Goal: Task Accomplishment & Management: Manage account settings

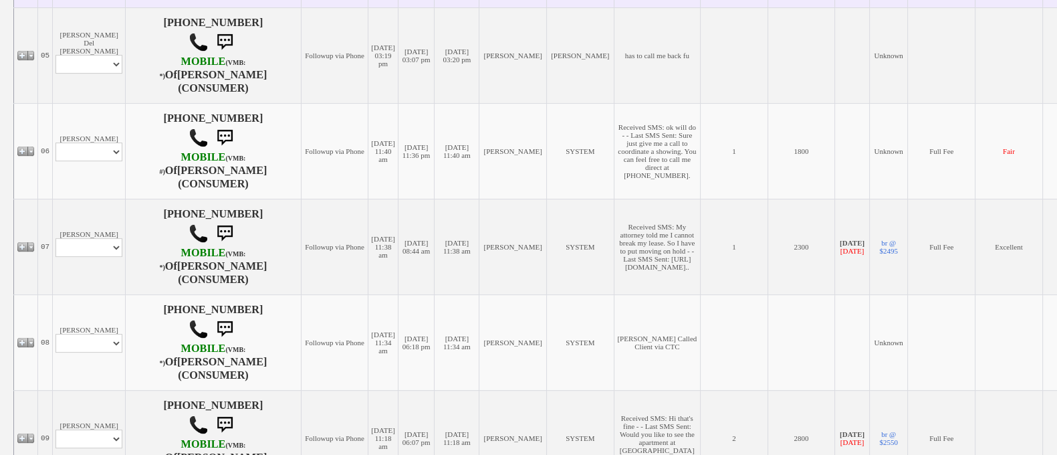
scroll to position [654, 0]
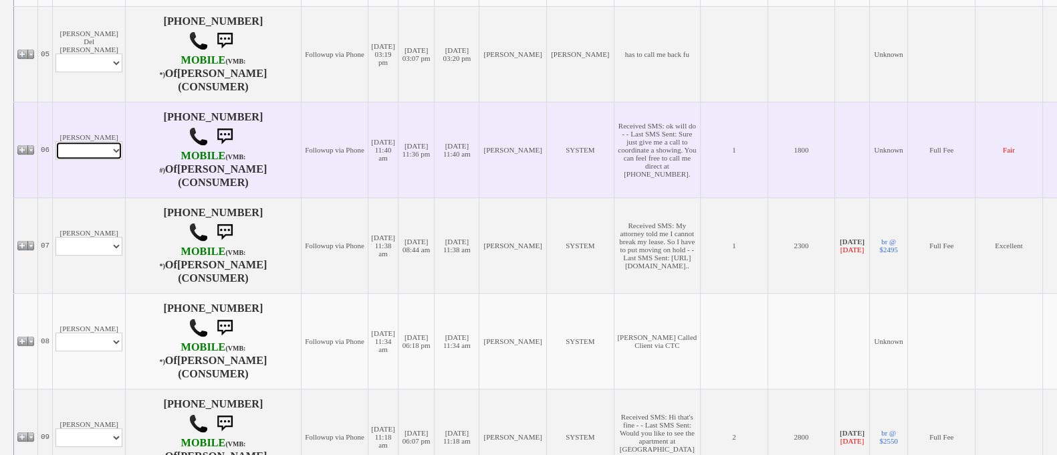
click at [103, 152] on select "Profile Edit Print Email Externally (Will Not Be Tracked In CRM) Closed Deals" at bounding box center [88, 150] width 67 height 19
select select "ChangeURL,/crm/custom/edit_client_form.php?redirect=%2Fcrm%2Fclients.php&id=1089"
click at [55, 150] on select "Profile Edit Print Email Externally (Will Not Be Tracked In CRM) Closed Deals" at bounding box center [88, 150] width 67 height 19
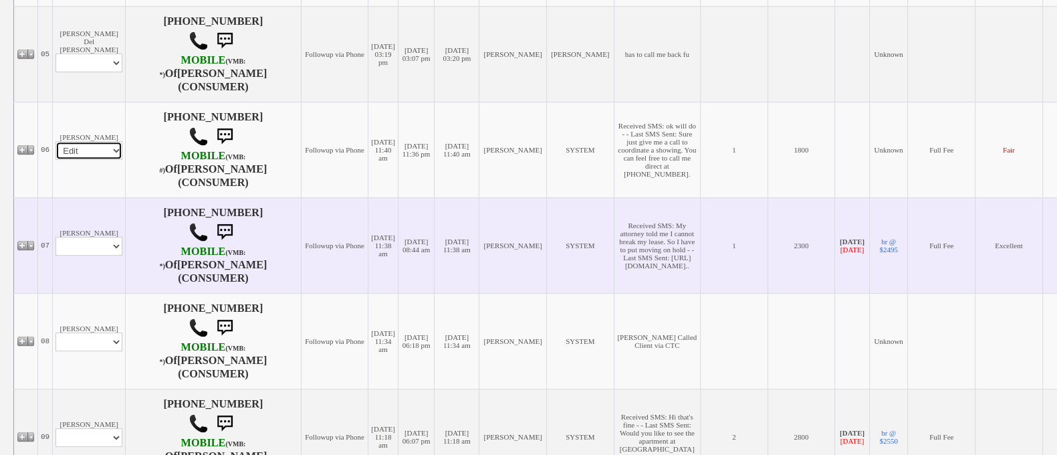
select select
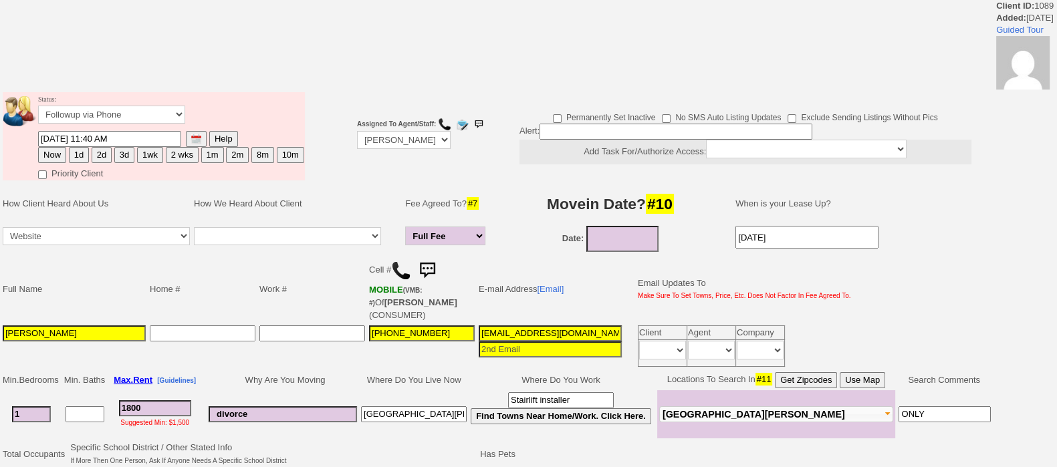
click at [124, 156] on button "3d" at bounding box center [124, 155] width 20 height 16
type input "10/17/2025 12:08 PM"
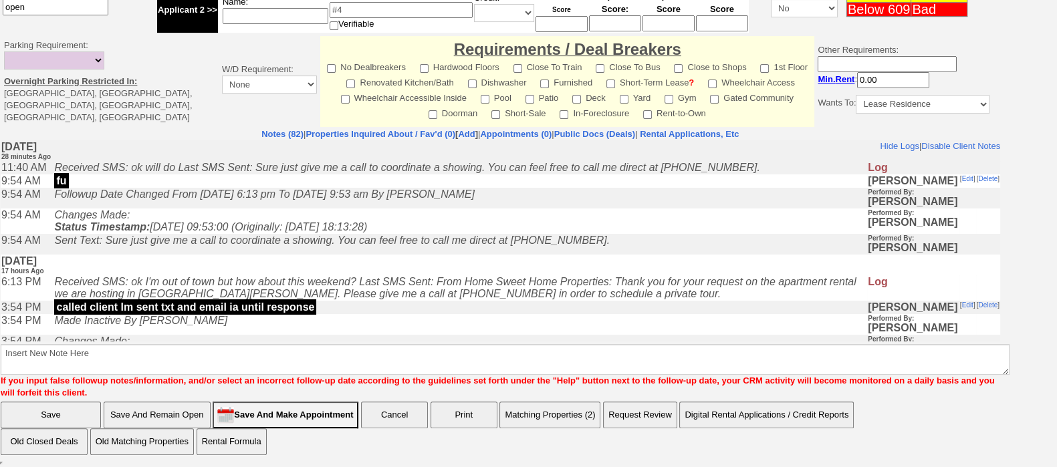
scroll to position [611, 0]
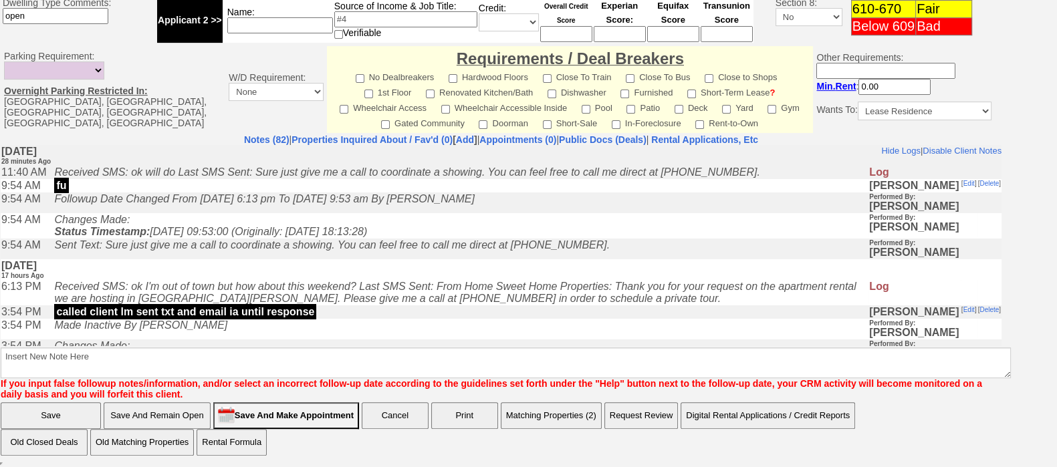
drag, startPoint x: 805, startPoint y: 343, endPoint x: 784, endPoint y: 349, distance: 22.2
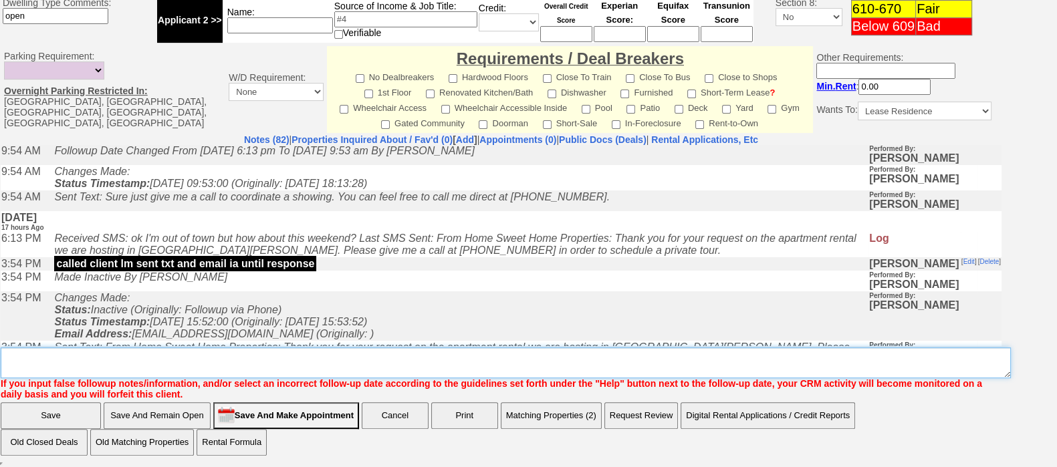
click at [784, 350] on textarea "Insert New Note Here" at bounding box center [506, 363] width 1010 height 31
type textarea "f"
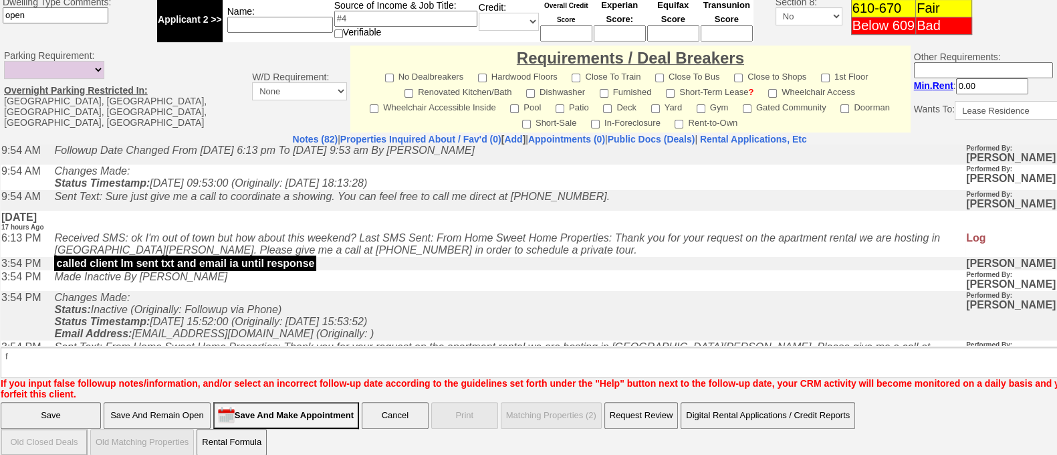
click input "Save" at bounding box center [51, 415] width 100 height 27
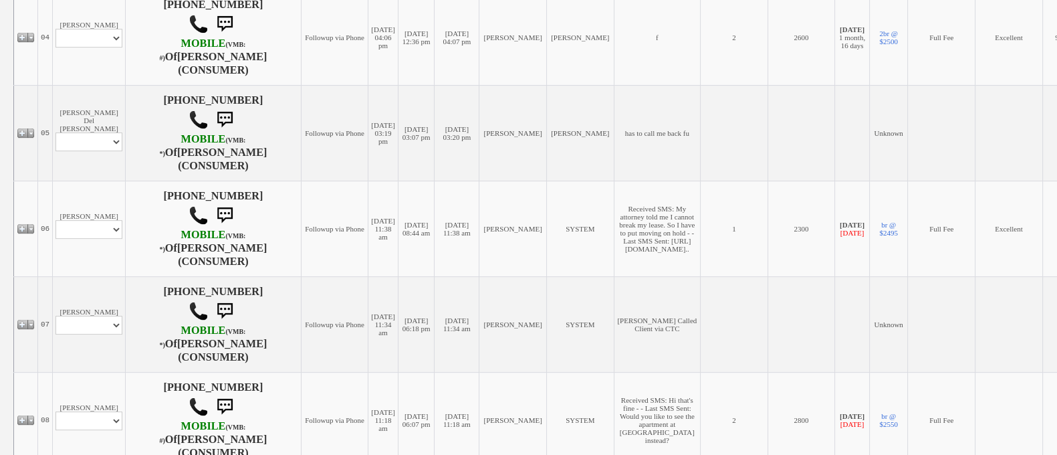
scroll to position [631, 0]
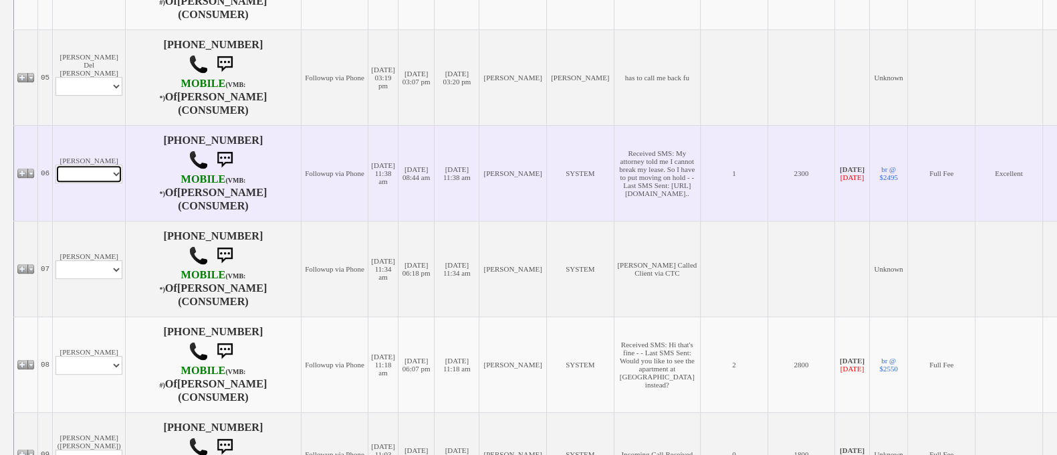
click at [74, 183] on select "Profile Edit Print Email Externally (Will Not Be Tracked In CRM) Closed Deals" at bounding box center [88, 173] width 67 height 19
select select "ChangeURL,/crm/custom/edit_client_form.php?redirect=%2Fcrm%2Fclients.php&id=433…"
click at [55, 174] on select "Profile Edit Print Email Externally (Will Not Be Tracked In CRM) Closed Deals" at bounding box center [88, 173] width 67 height 19
select select
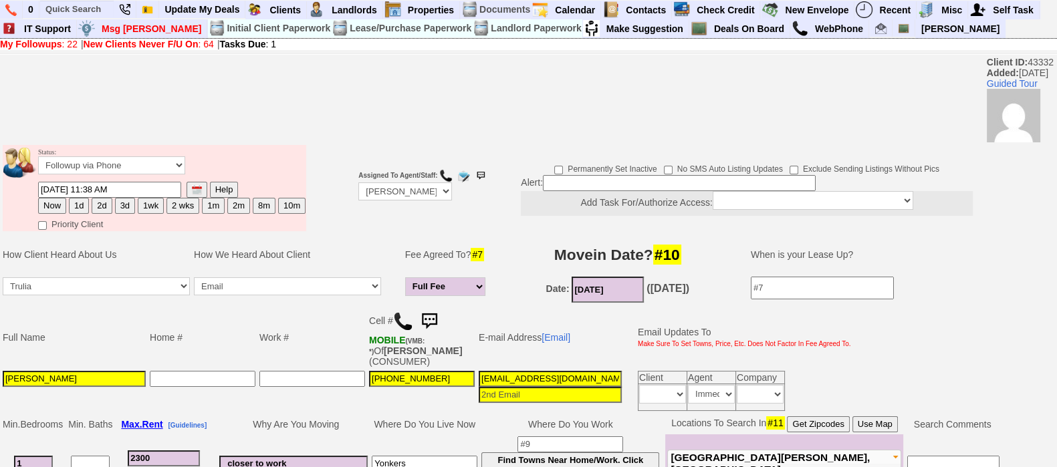
click at [441, 315] on img at bounding box center [429, 321] width 27 height 27
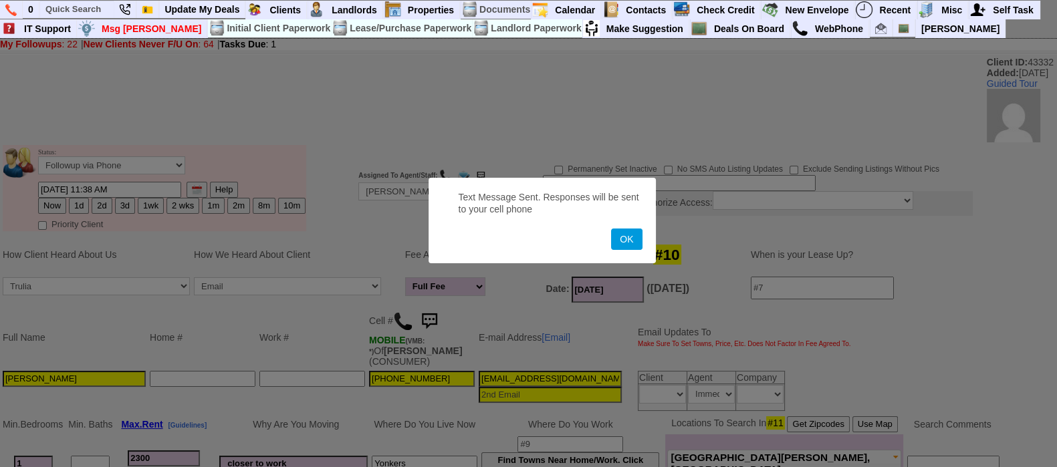
click at [611, 229] on button "OK" at bounding box center [626, 239] width 31 height 21
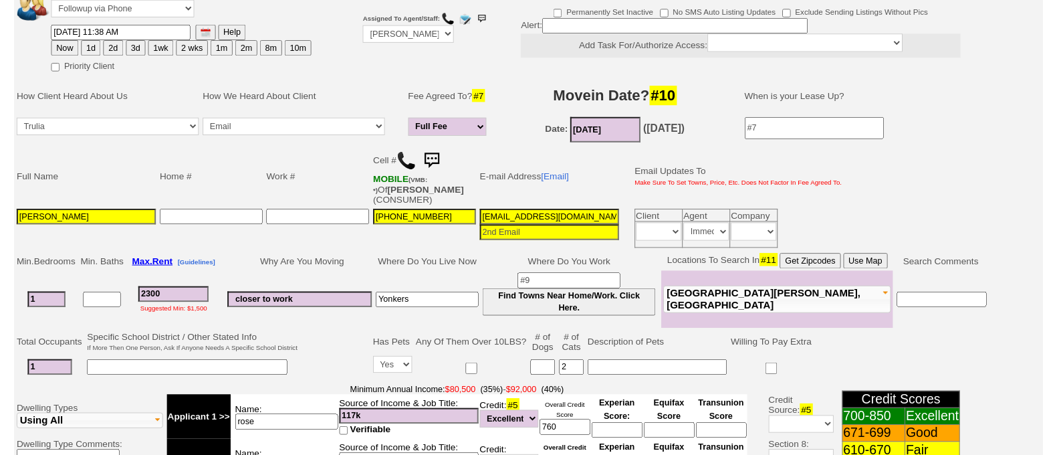
scroll to position [156, 0]
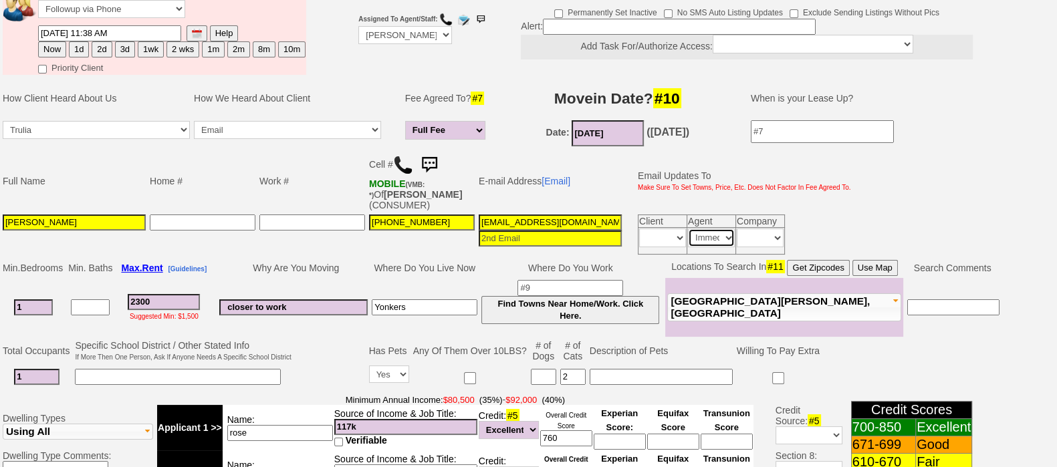
click at [717, 239] on select "Immediately Daily" at bounding box center [711, 238] width 47 height 19
select select
click at [688, 229] on select "Immediately Daily" at bounding box center [711, 238] width 47 height 19
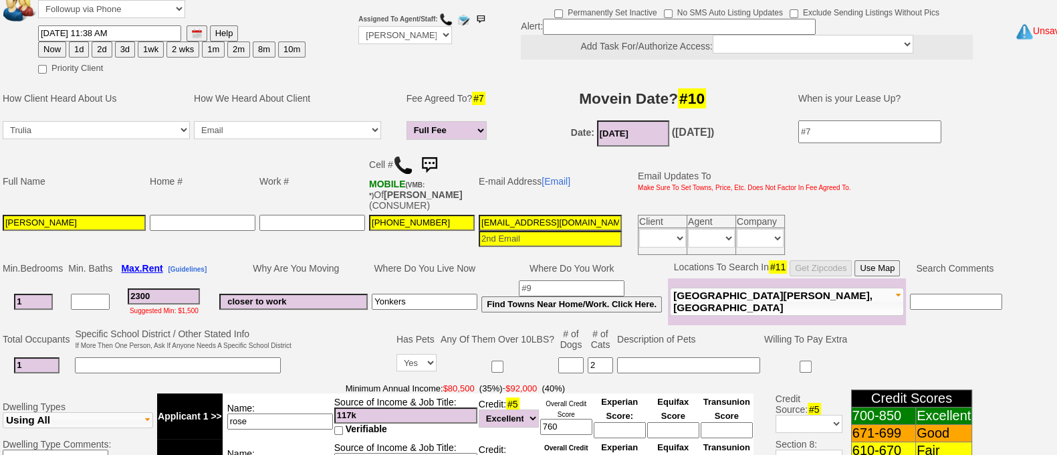
click at [63, 30] on input "10/14/2025 11:38 AM" at bounding box center [109, 33] width 143 height 16
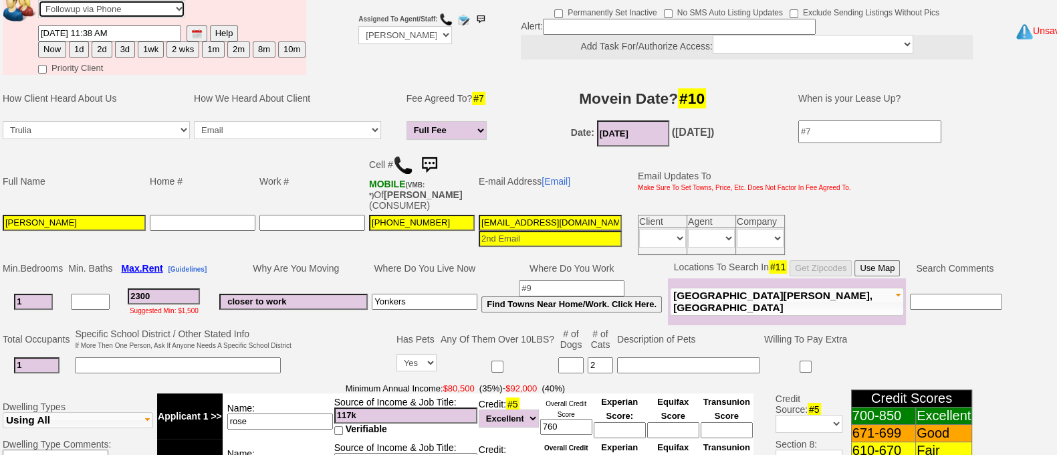
click at [67, 11] on select "Followup via Phone Followup via Email Followup When Section 8 Property Found De…" at bounding box center [111, 9] width 147 height 18
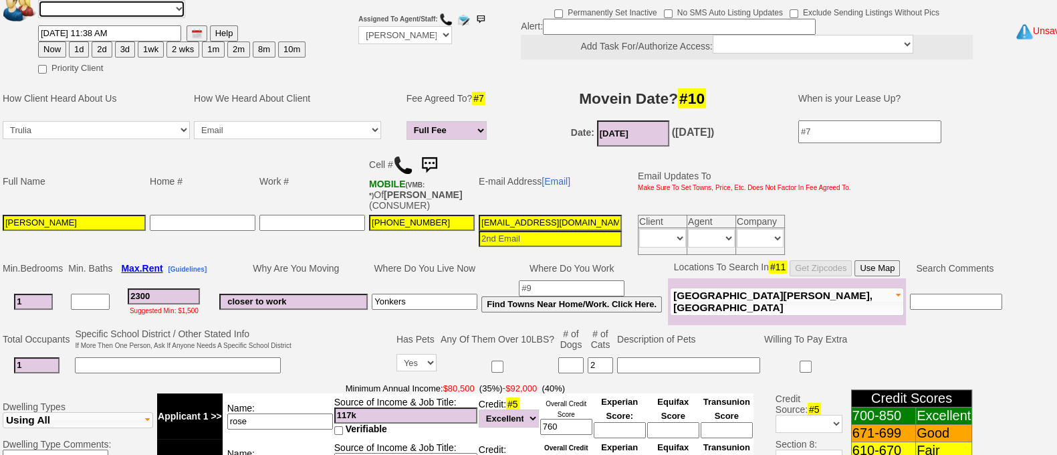
click at [38, 1] on select "Followup via Phone Followup via Email Followup When Section 8 Property Found De…" at bounding box center [111, 9] width 147 height 18
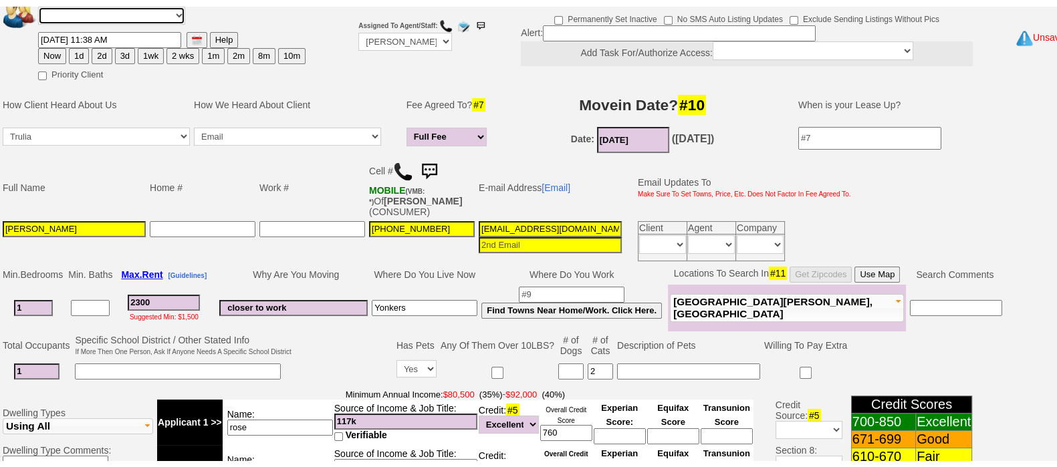
scroll to position [161, 0]
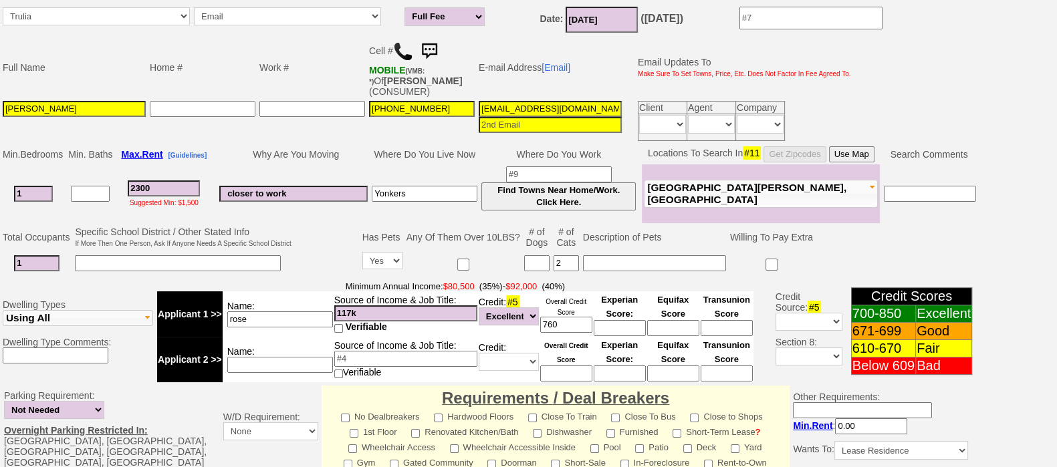
select select "Inactive"
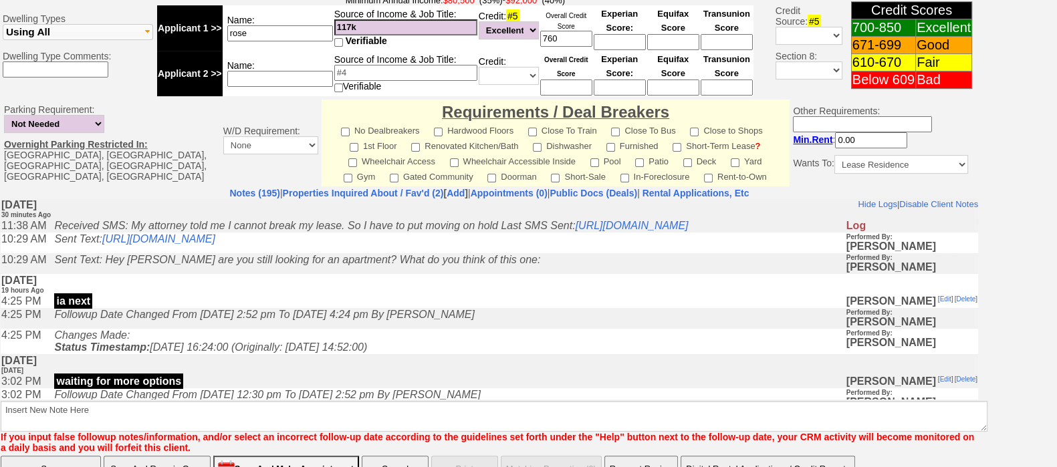
scroll to position [590, 0]
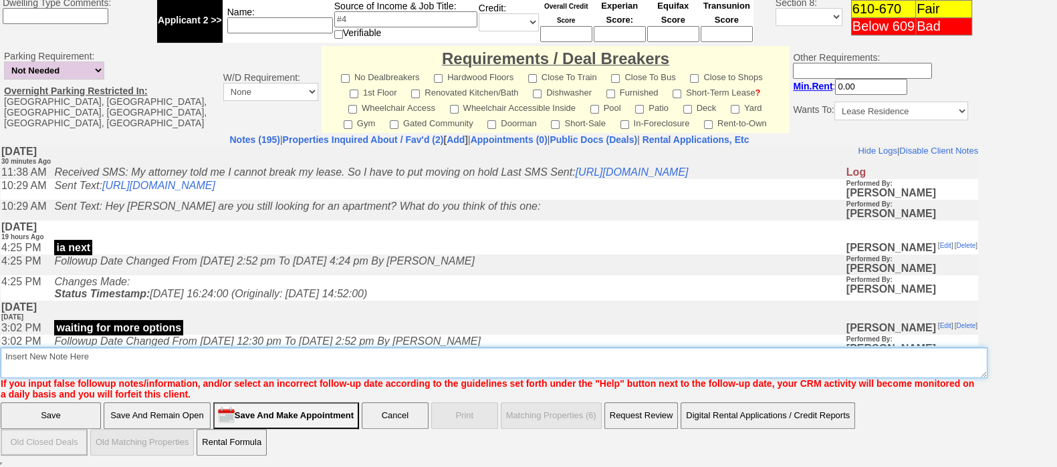
click at [642, 358] on textarea "Insert New Note Here" at bounding box center [494, 363] width 987 height 31
type textarea "ia"
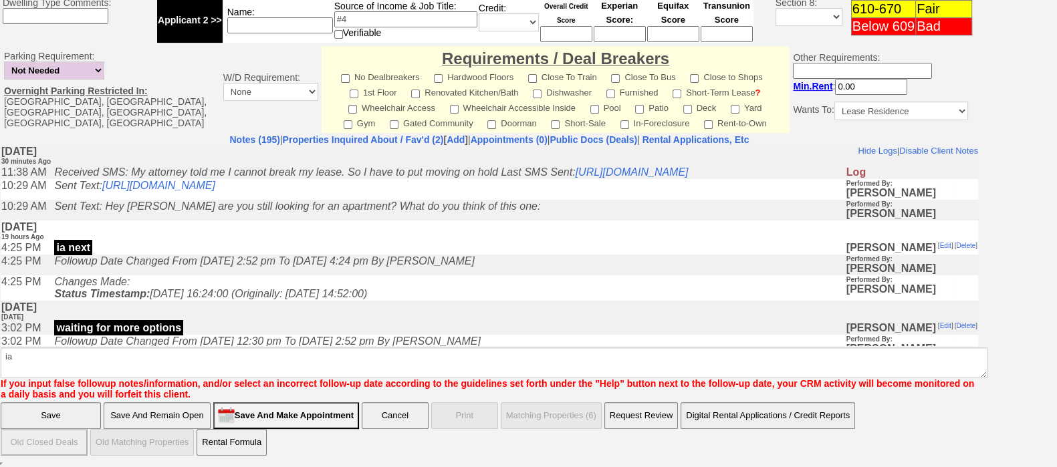
click input "Save" at bounding box center [51, 415] width 100 height 27
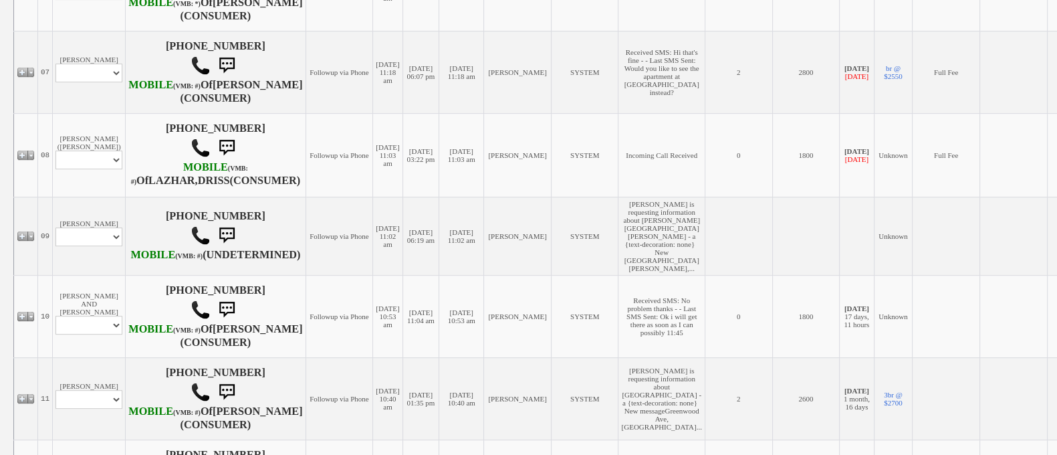
scroll to position [753, 0]
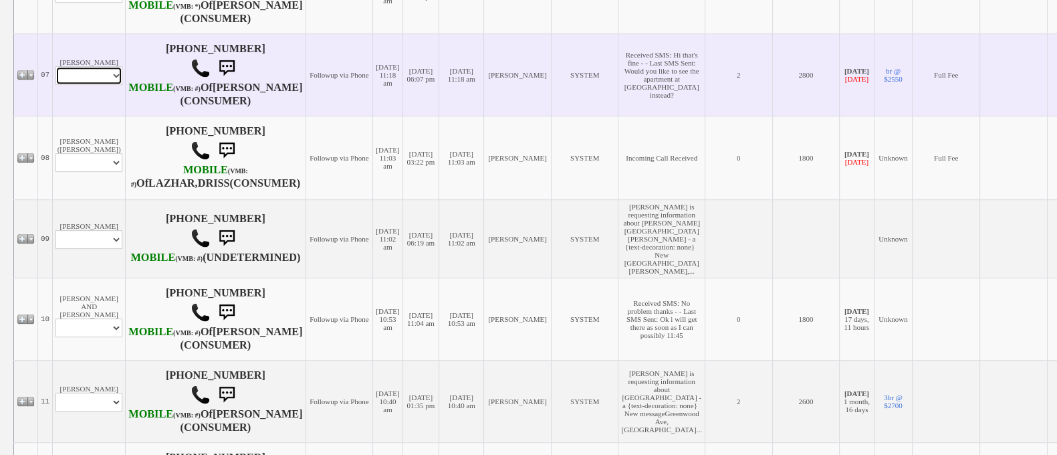
click at [67, 85] on select "Profile Edit Print Email Externally (Will Not Be Tracked In CRM) Closed Deals" at bounding box center [88, 75] width 67 height 19
select select "Print,custom/print_client.php?id=118511&why="
click at [55, 85] on select "Profile Edit Print Email Externally (Will Not Be Tracked In CRM) Closed Deals" at bounding box center [88, 75] width 67 height 19
click at [76, 85] on select "Profile Edit Print Email Externally (Will Not Be Tracked In CRM) Closed Deals" at bounding box center [88, 75] width 67 height 19
select select "ChangeURL,/crm/custom/edit_client_form.php?redirect=%2Fcrm%2Fclients.php&id=118…"
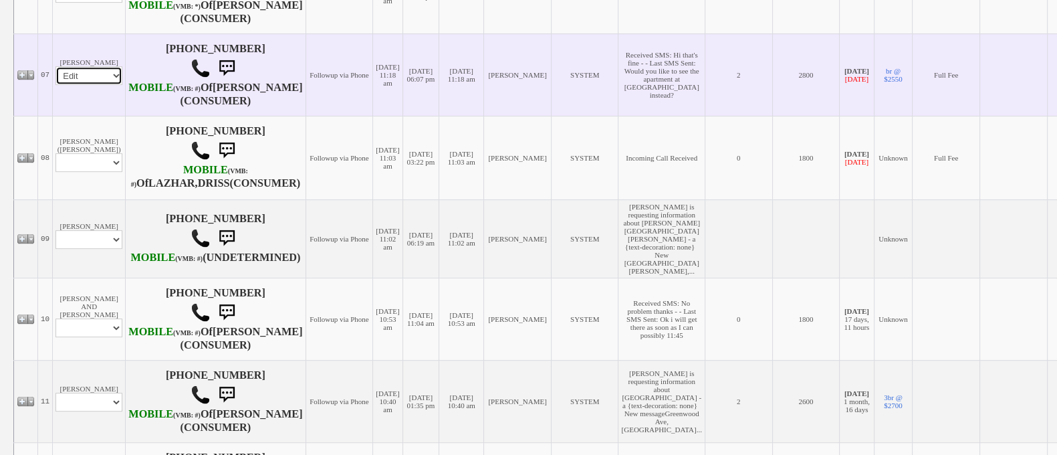
click at [55, 85] on select "Profile Edit Print Email Externally (Will Not Be Tracked In CRM) Closed Deals" at bounding box center [88, 75] width 67 height 19
select select
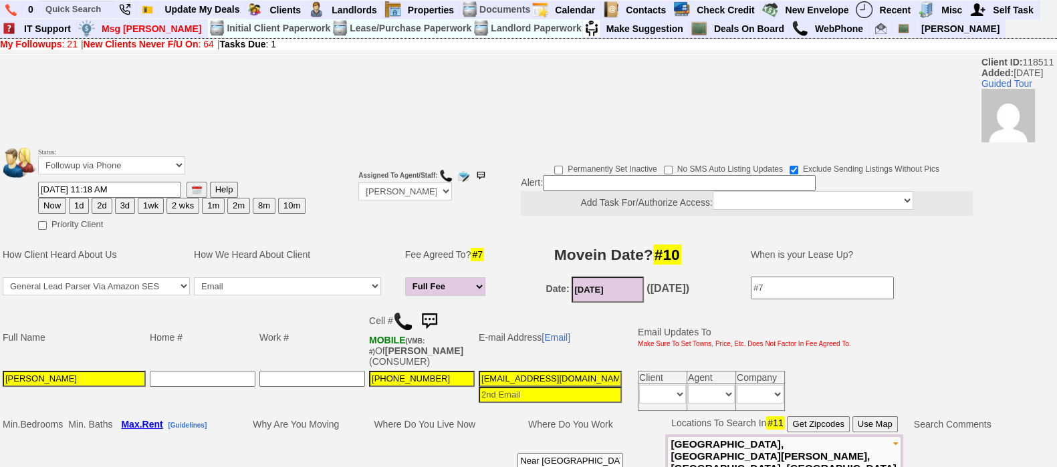
click at [428, 267] on td "Fee Agreed To? #7" at bounding box center [447, 255] width 88 height 40
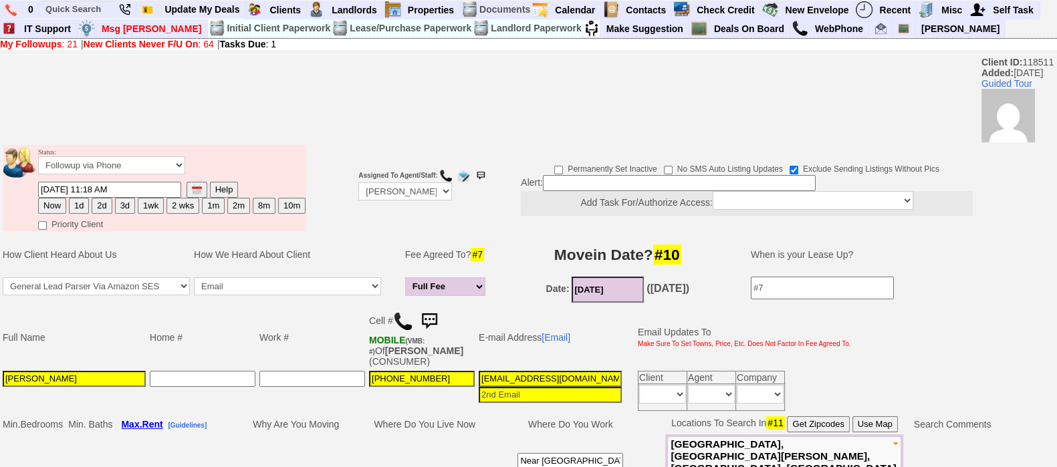
click at [432, 323] on img at bounding box center [429, 321] width 27 height 27
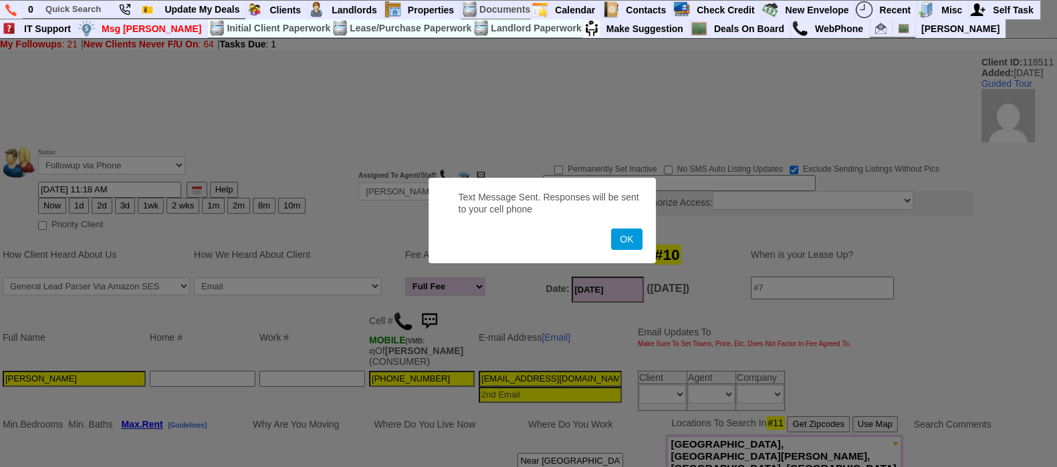
click at [611, 229] on button "OK" at bounding box center [626, 239] width 31 height 21
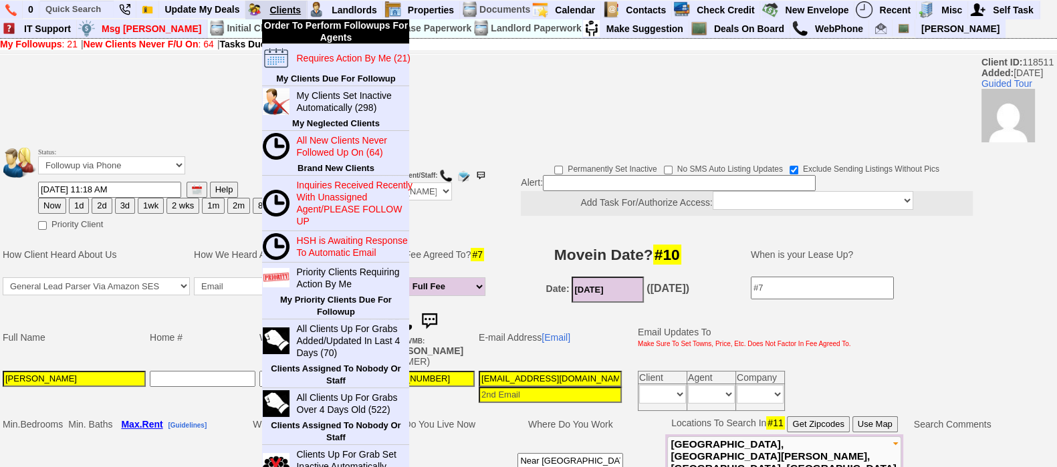
click at [279, 7] on link "Clients" at bounding box center [285, 9] width 43 height 17
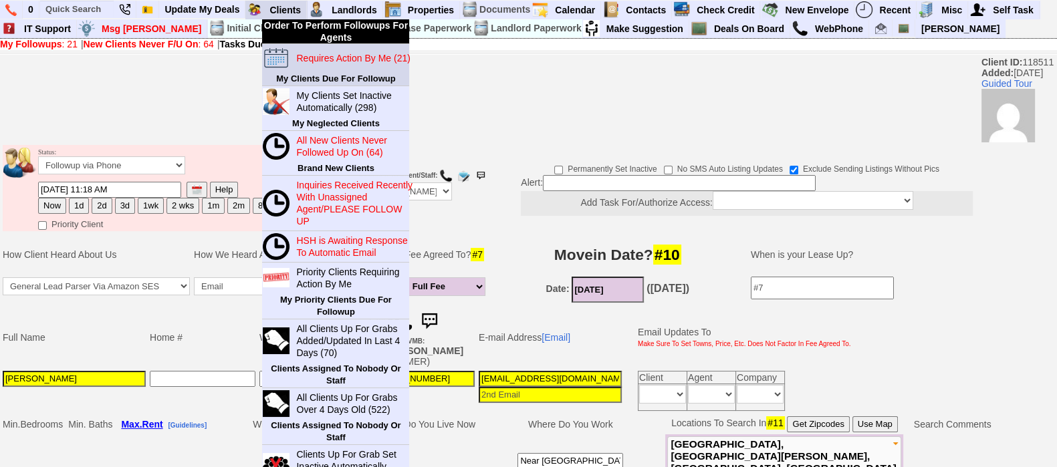
click at [307, 59] on blink "Requires Action By Me (21)" at bounding box center [353, 58] width 114 height 11
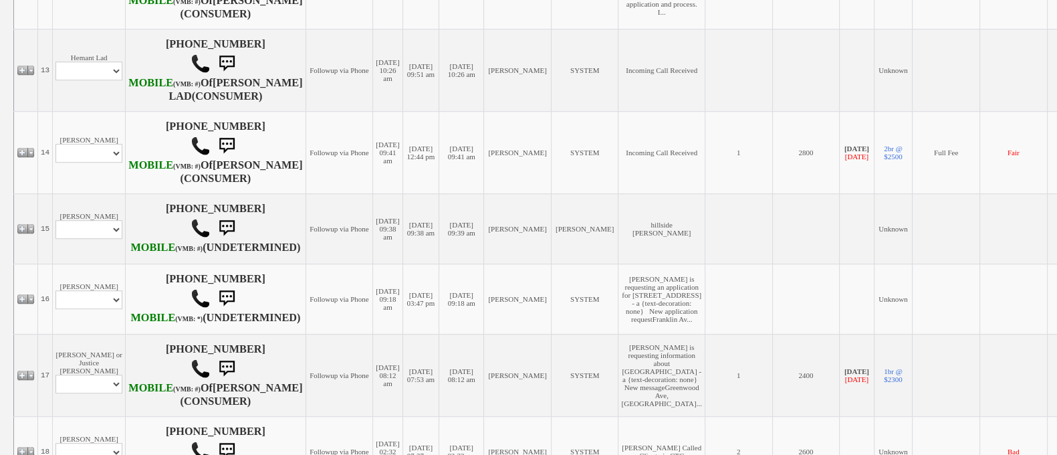
scroll to position [1253, 0]
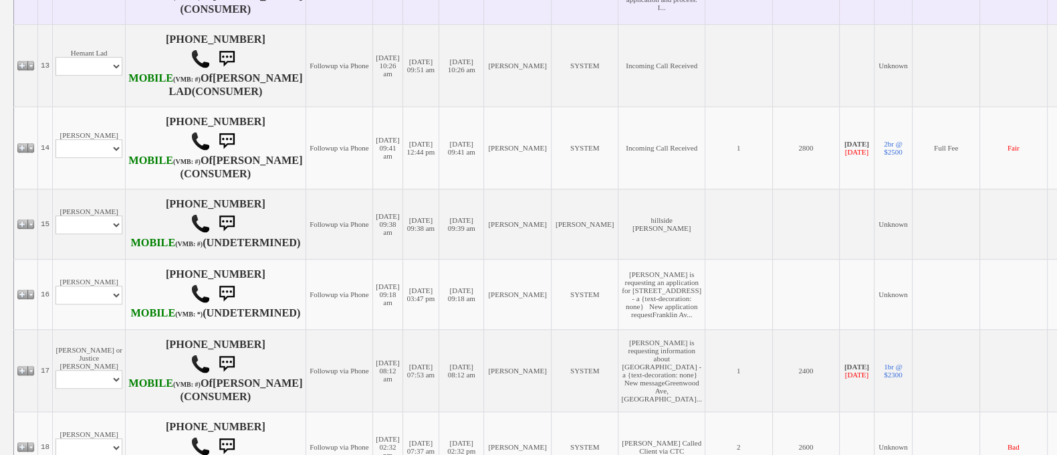
select select "ChangeURL,/crm/custom/edit_client_form.php?redirect=%2Fcrm%2Fclients.php&id=225…"
select select
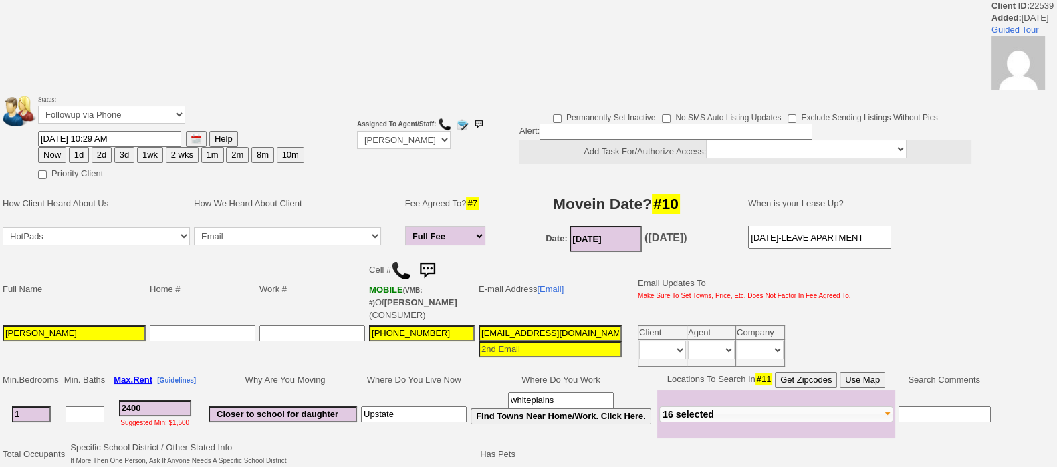
click at [79, 170] on label "Priority Client" at bounding box center [70, 171] width 65 height 15
click at [47, 170] on input"] "Priority Client" at bounding box center [42, 174] width 9 height 9
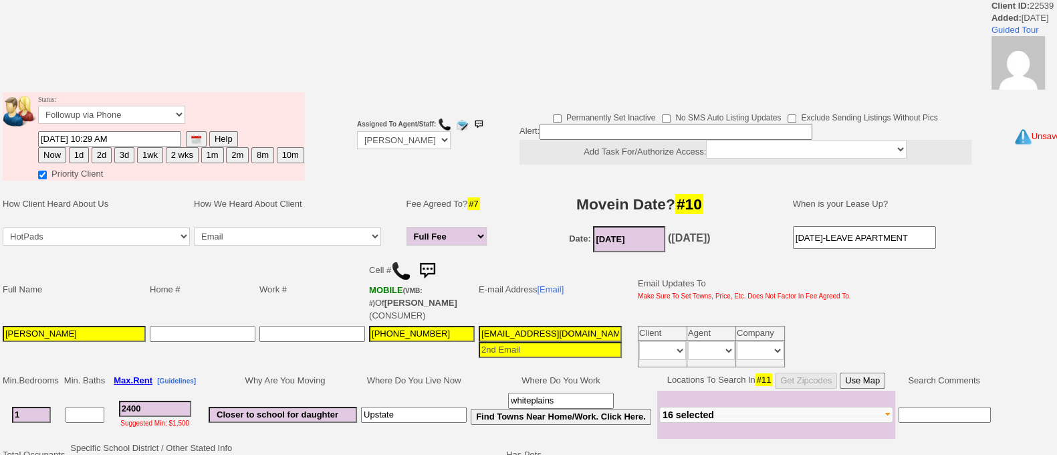
click at [63, 172] on label "Priority Client" at bounding box center [70, 171] width 65 height 15
click at [47, 172] on input"] "Priority Client" at bounding box center [42, 174] width 9 height 9
checkbox input"] "false"
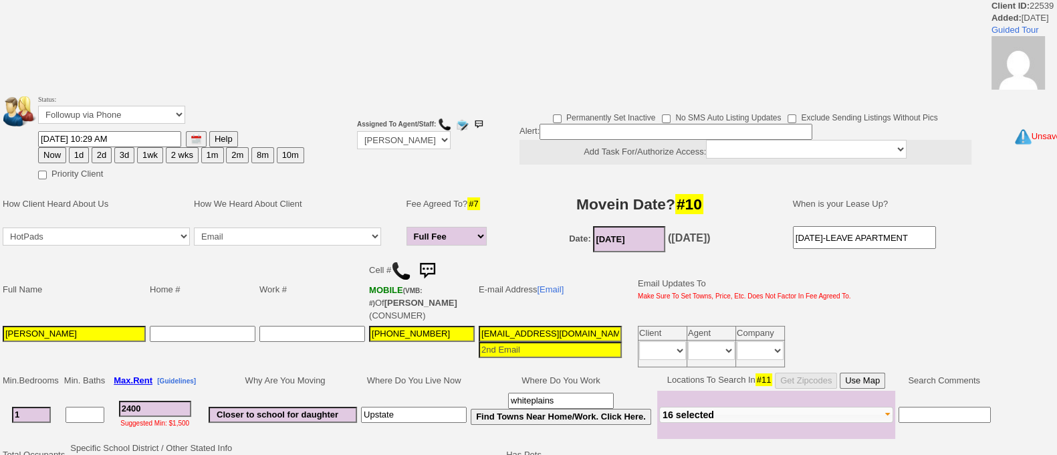
click at [76, 155] on button "1d" at bounding box center [79, 155] width 20 height 16
type input "10/15/2025 12:10 PM"
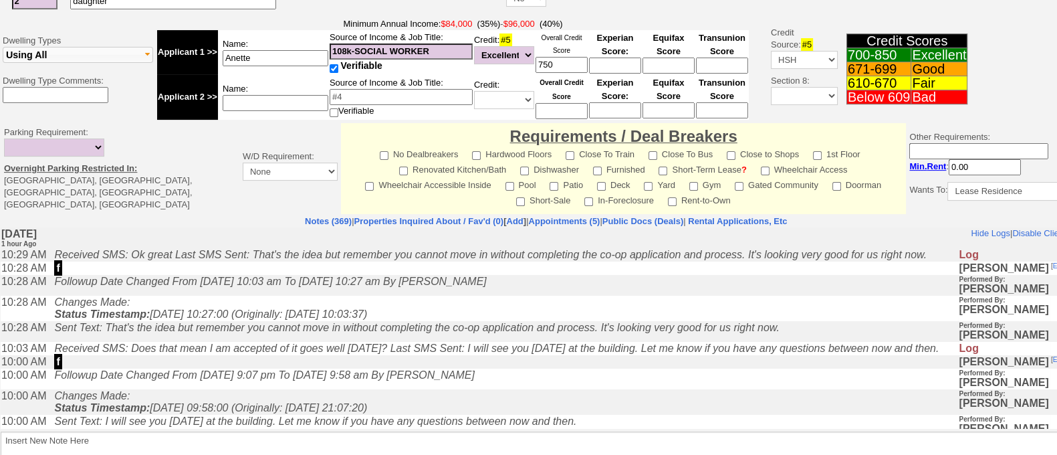
scroll to position [555, 0]
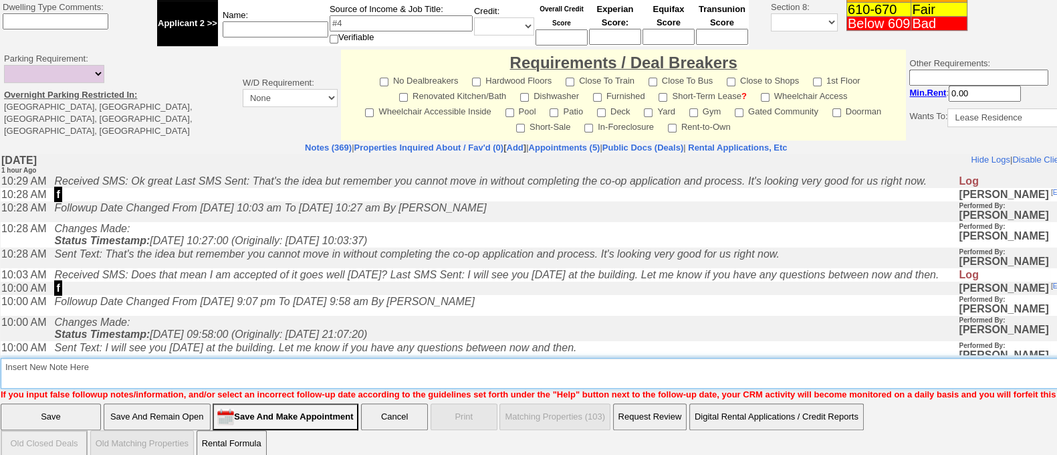
click at [699, 370] on textarea "Insert New Note Here" at bounding box center [551, 373] width 1100 height 31
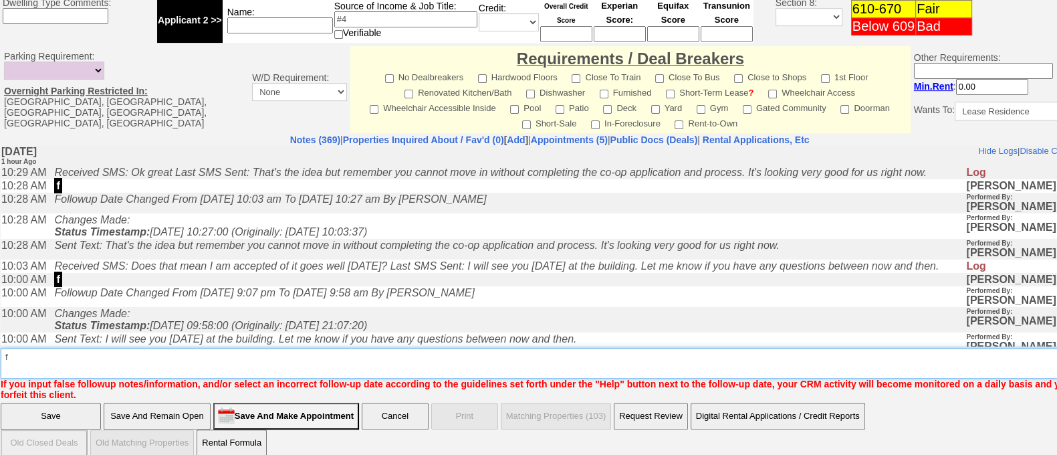
type textarea "f"
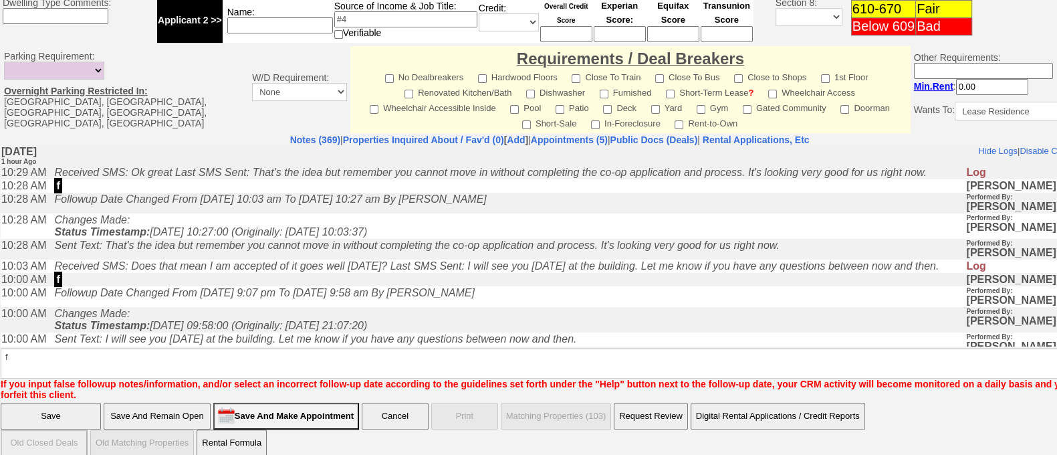
click input "Save" at bounding box center [51, 415] width 100 height 27
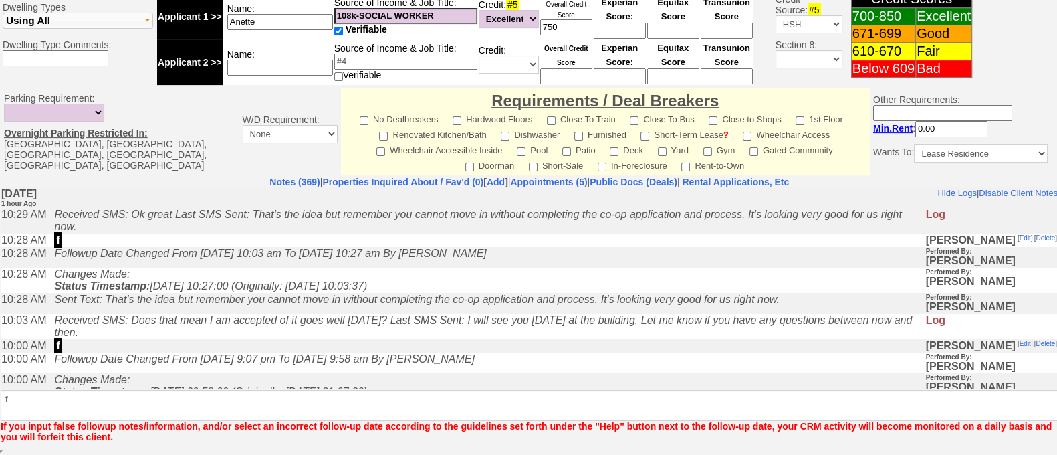
scroll to position [558, 0]
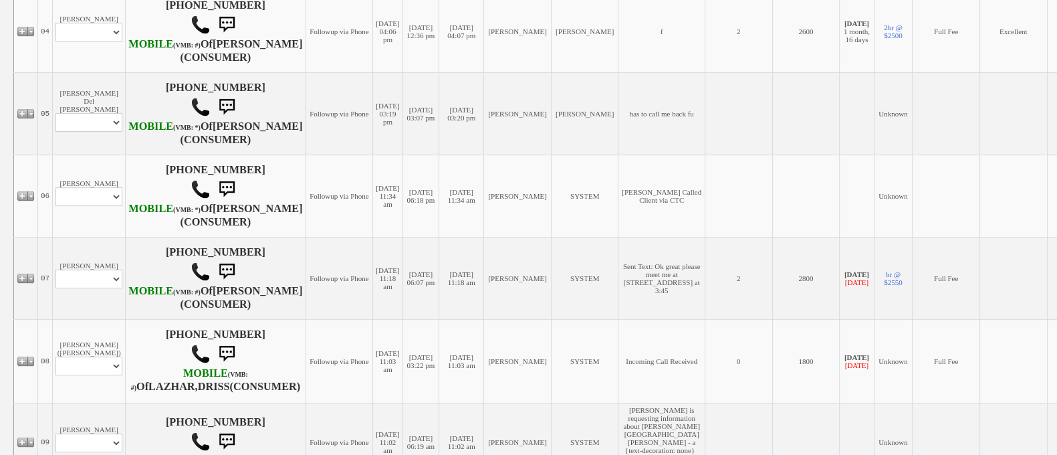
scroll to position [549, 0]
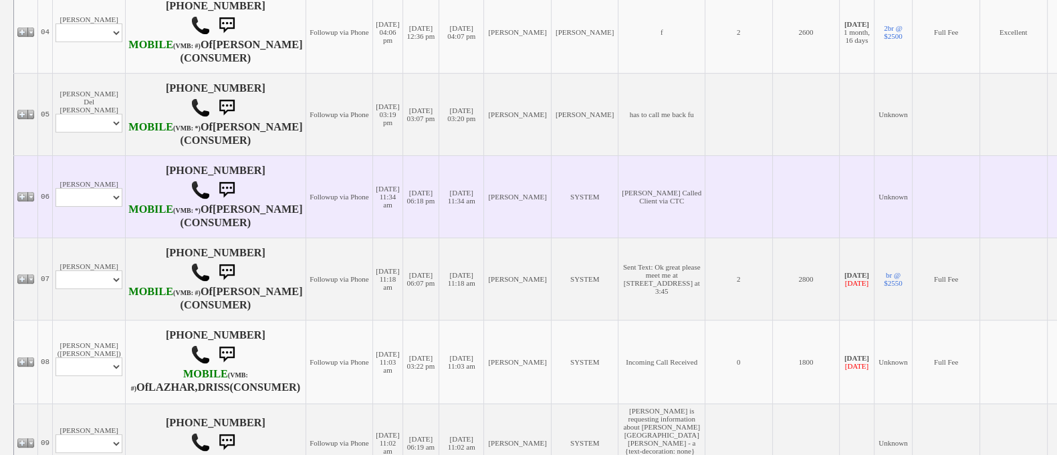
click at [86, 237] on td "[PERSON_NAME] Profile Edit Print Email Externally (Will Not Be Tracked In CRM) …" at bounding box center [89, 196] width 73 height 82
click at [62, 207] on select "Profile Edit Print Email Externally (Will Not Be Tracked In CRM) Closed Deals" at bounding box center [88, 197] width 67 height 19
select select "ChangeURL,/crm/custom/edit_client_form.php?redirect=%2Fcrm%2Fclients.php&id=168…"
click at [55, 207] on select "Profile Edit Print Email Externally (Will Not Be Tracked In CRM) Closed Deals" at bounding box center [88, 197] width 67 height 19
select select
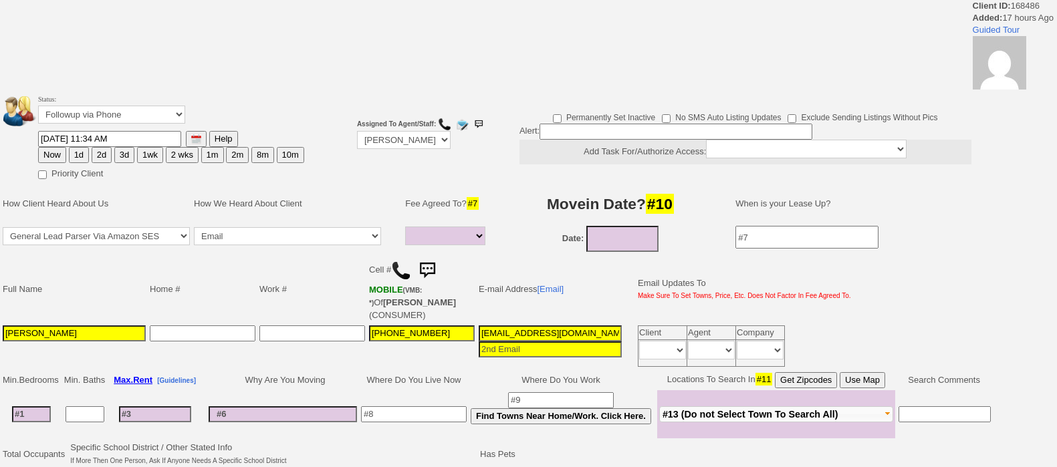
select select
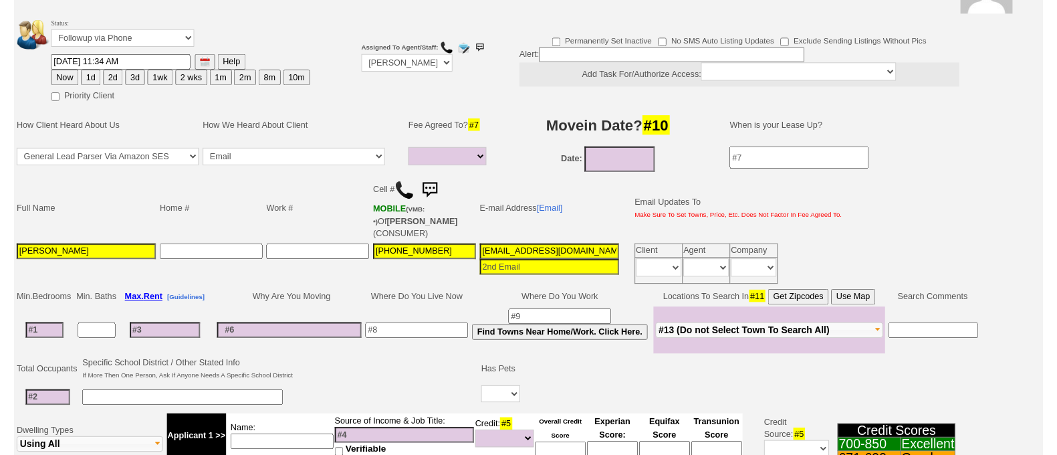
scroll to position [214, 0]
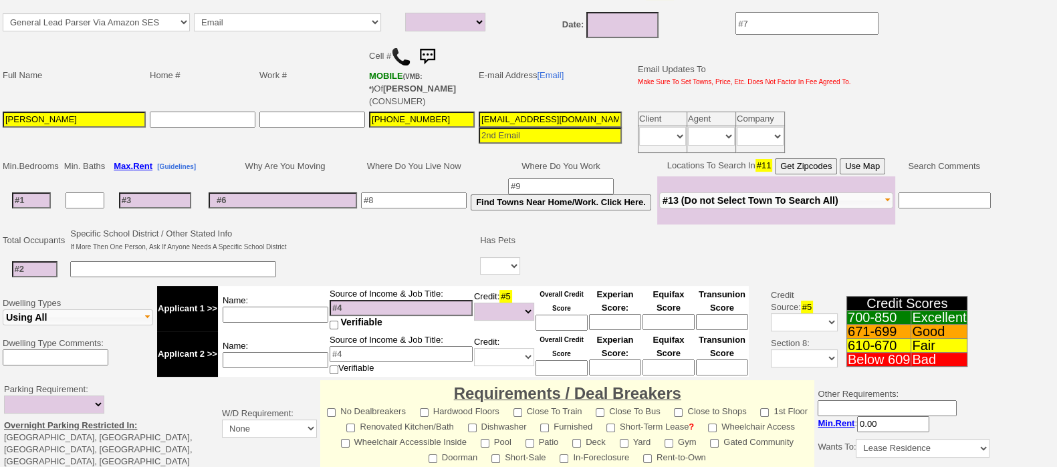
click at [20, 193] on input at bounding box center [31, 201] width 39 height 16
type input "1"
select select
type input "1"
click at [149, 187] on td "Suggested Min: $1,500" at bounding box center [155, 200] width 96 height 48
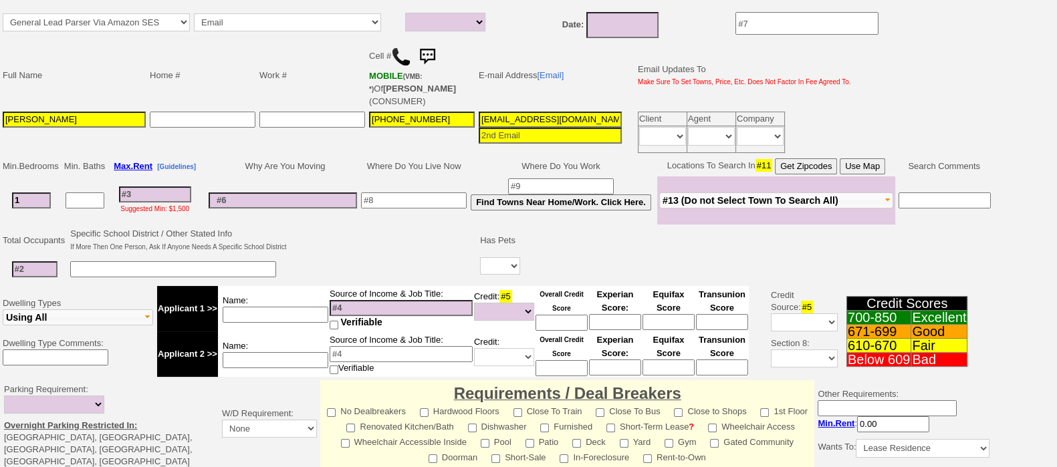
select select
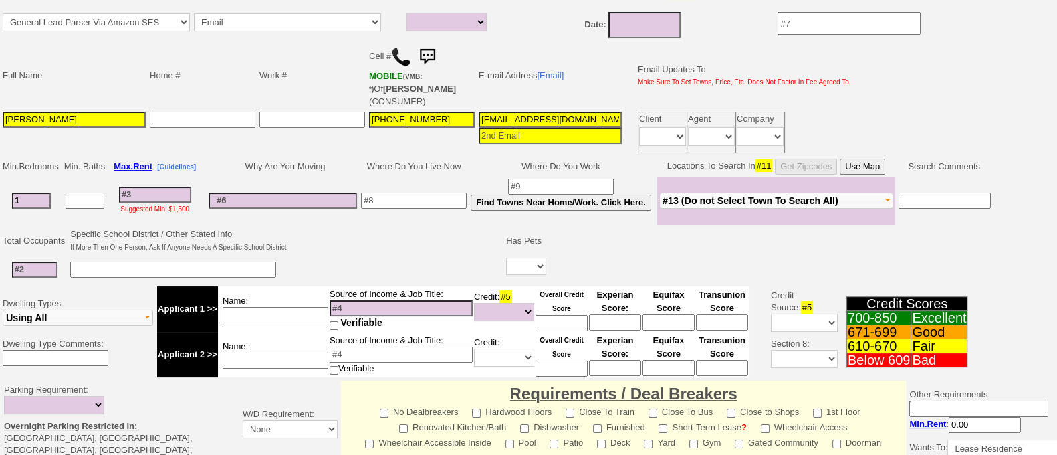
type input "2"
select select
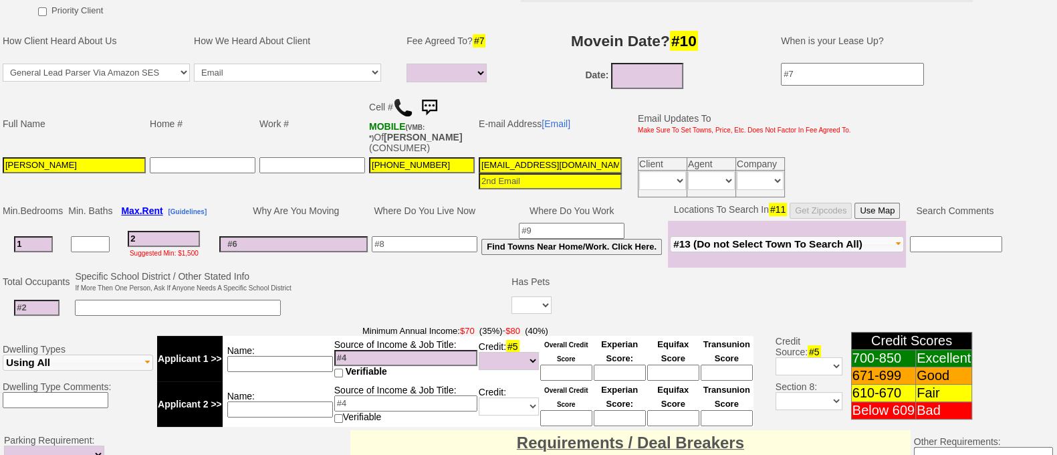
scroll to position [265, 0]
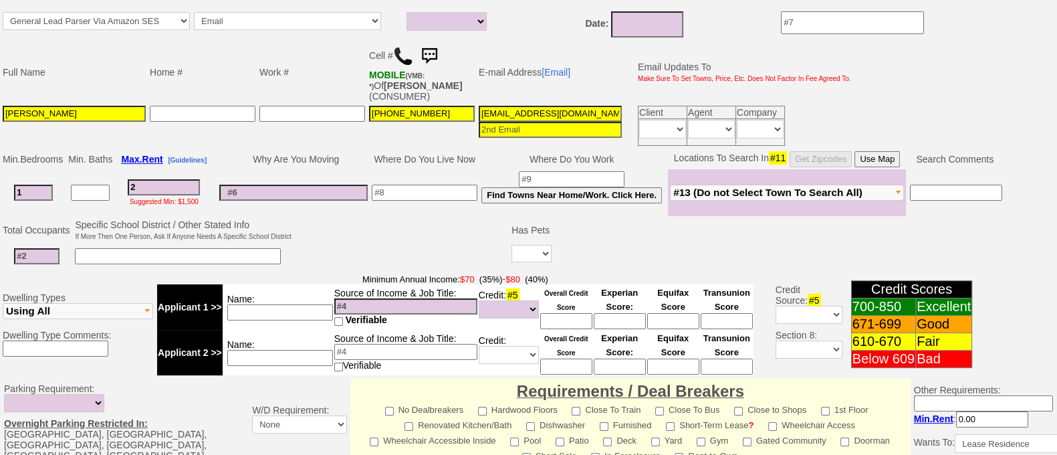
type input "24"
select select
type input "2400"
select select
type input "2400"
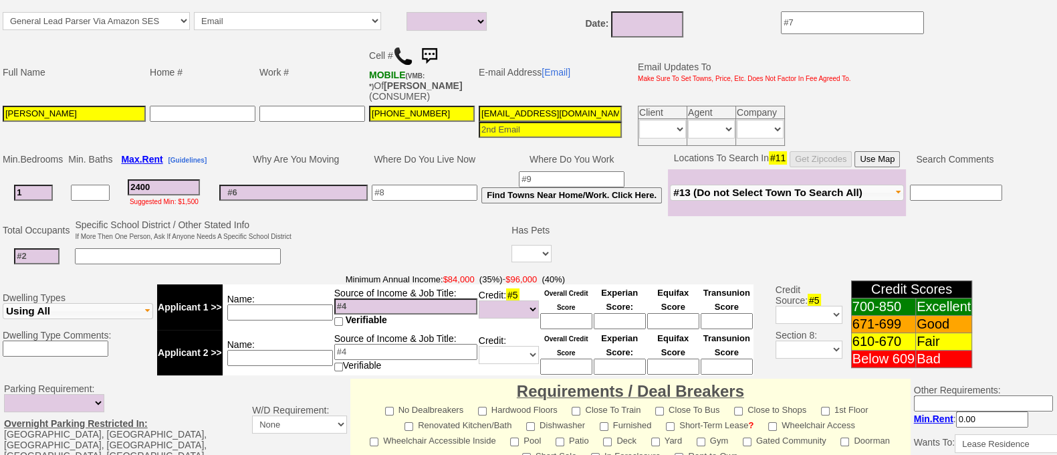
click at [23, 259] on input at bounding box center [36, 256] width 45 height 16
select select
type input "1"
click at [427, 308] on input at bounding box center [405, 306] width 143 height 16
type input "3"
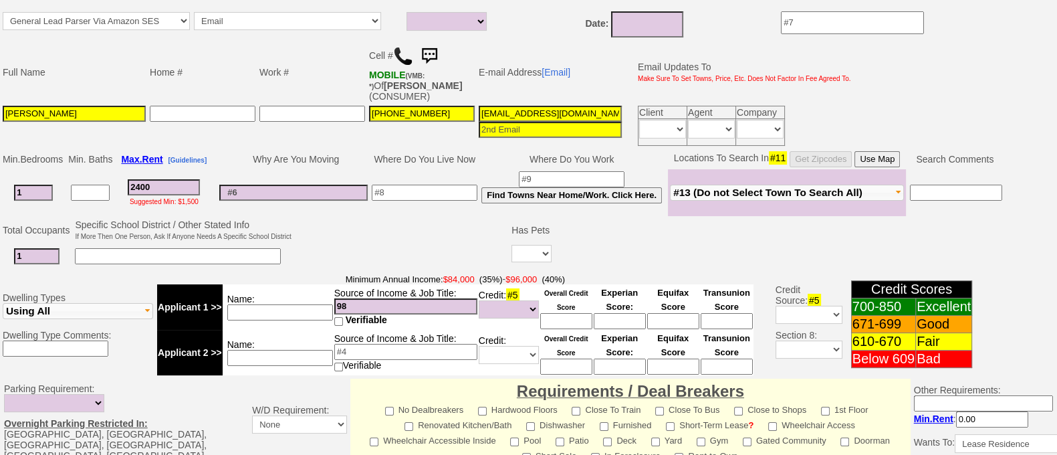
type input "9"
type input "83;"
click at [268, 315] on input at bounding box center [280, 312] width 106 height 16
type input "pharma sales"
click at [439, 311] on input "83;" at bounding box center [405, 306] width 143 height 16
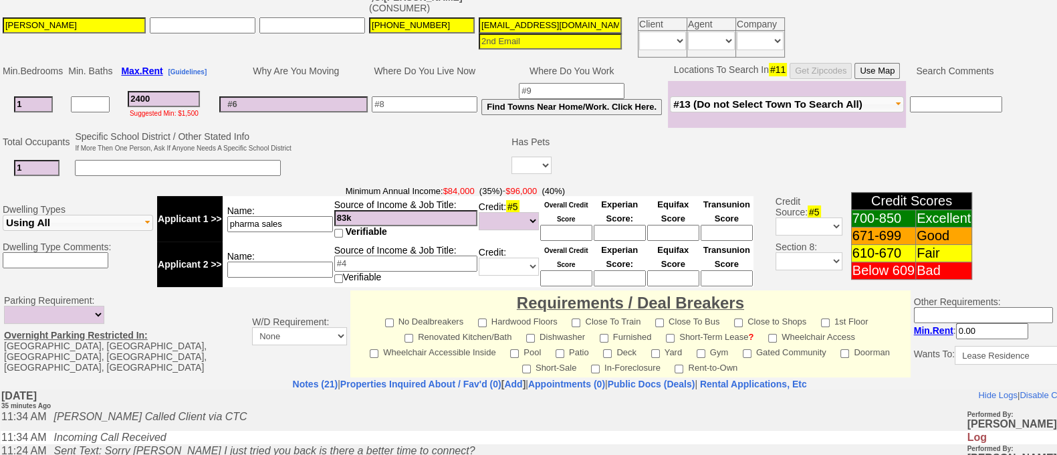
scroll to position [354, 0]
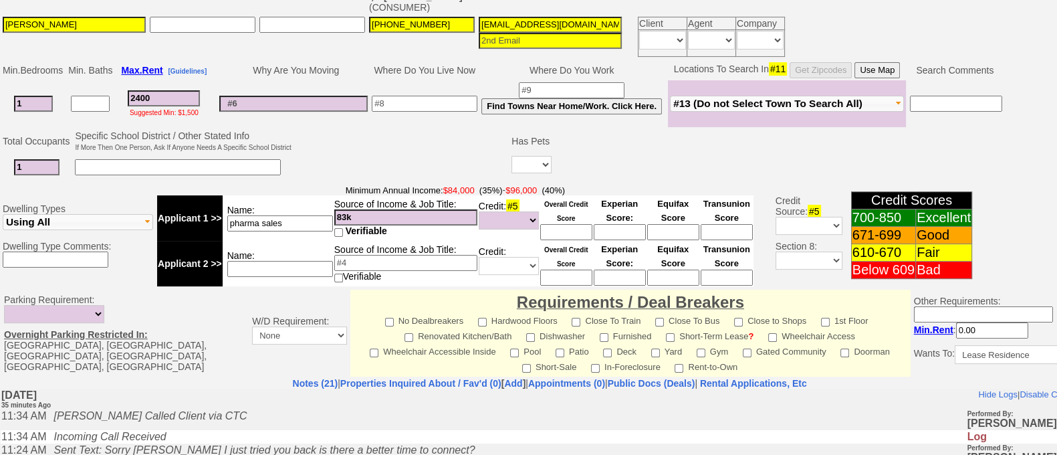
type input "83k"
click at [523, 167] on select "Yes No" at bounding box center [531, 164] width 40 height 17
select select "No"
click at [511, 156] on select "Yes No" at bounding box center [531, 164] width 40 height 17
click at [435, 100] on input at bounding box center [425, 104] width 106 height 16
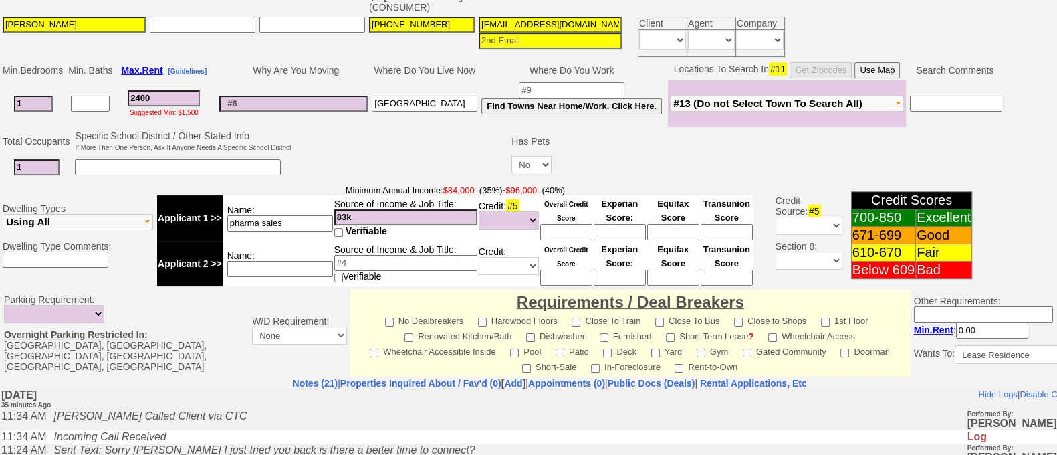
type input "long island"
click at [575, 231] on input at bounding box center [566, 232] width 52 height 16
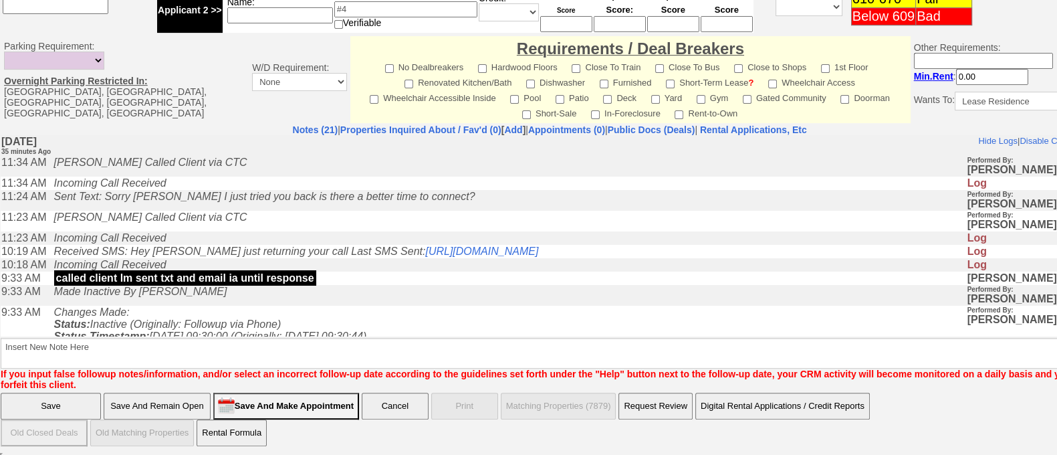
type input "550"
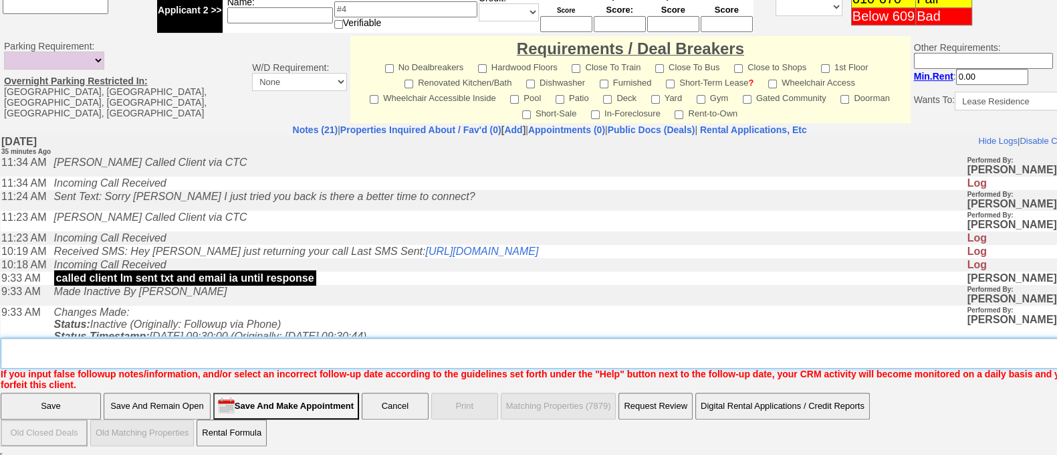
click at [812, 350] on textarea "Insert New Note Here" at bounding box center [554, 353] width 1107 height 31
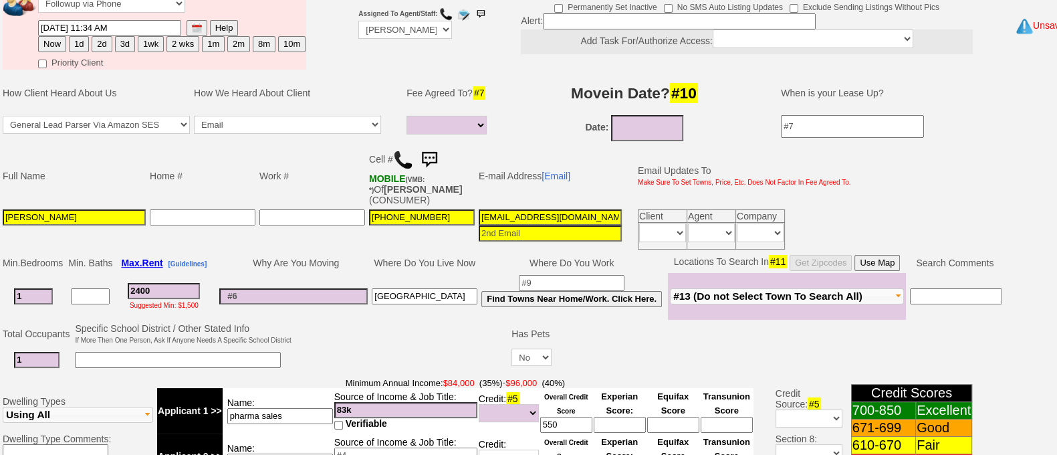
scroll to position [157, 0]
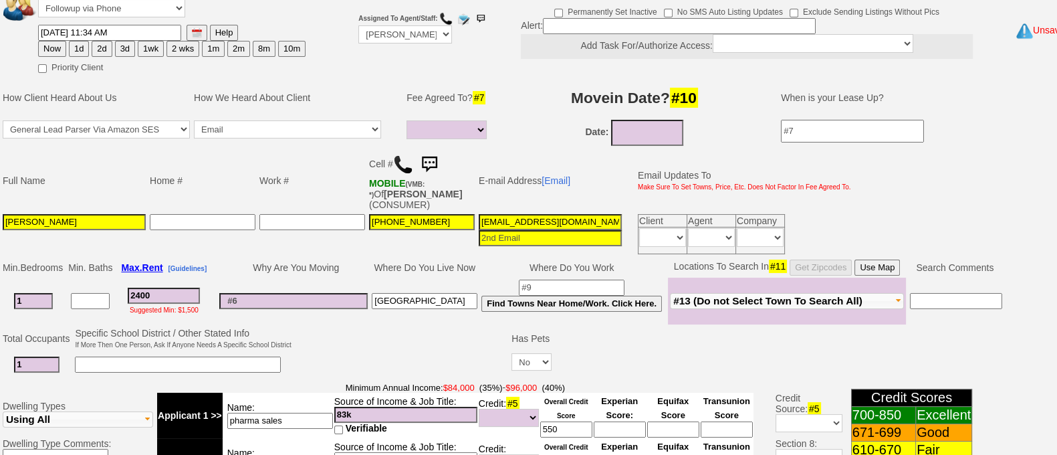
type textarea "parents can cosign in town on sat - wondering if he can find short term or mont…"
click at [100, 49] on button "2d" at bounding box center [102, 49] width 20 height 16
type input "10/16/2025 12:10 PM"
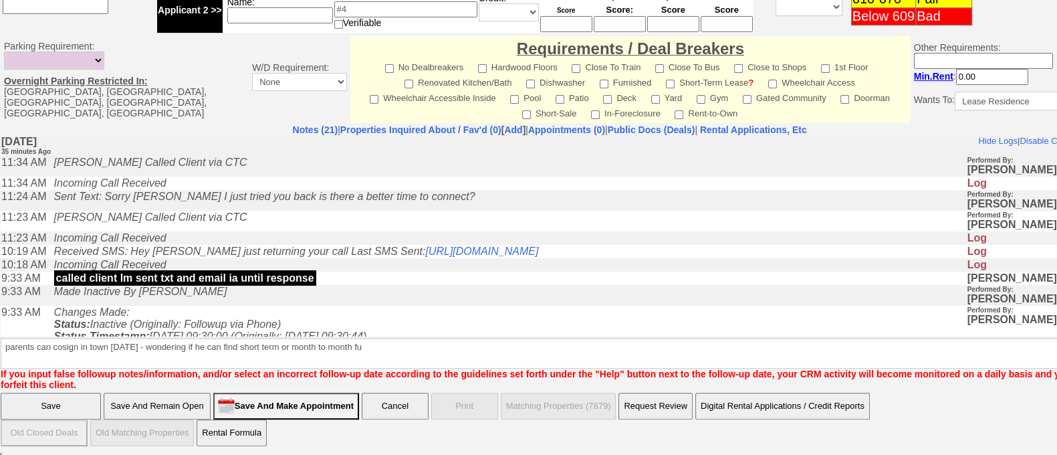
click at [53, 404] on input "Save" at bounding box center [51, 405] width 100 height 27
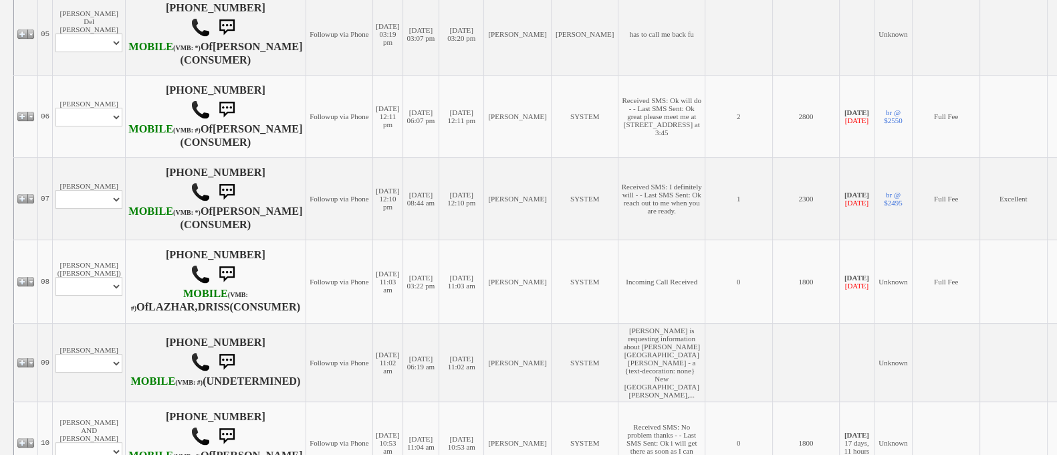
scroll to position [634, 0]
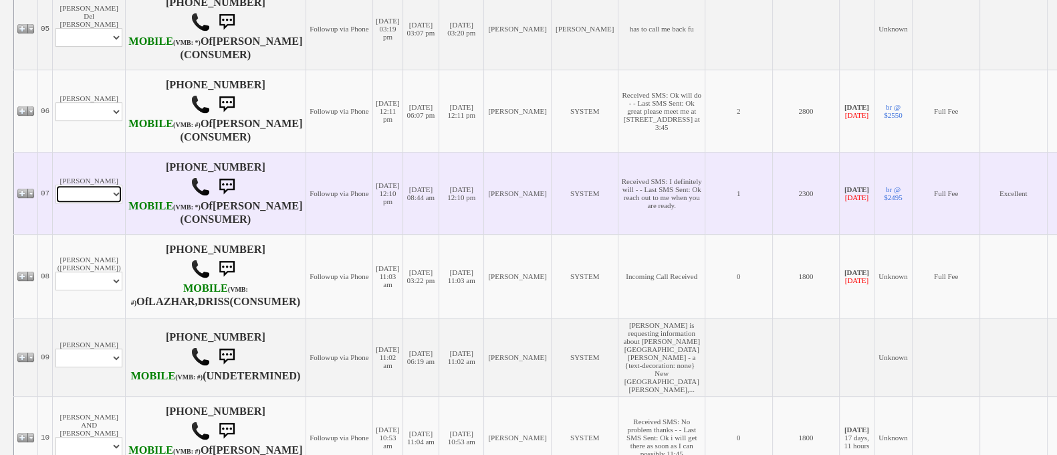
click at [91, 203] on select "Profile Edit Print Email Externally (Will Not Be Tracked In CRM) Closed Deals" at bounding box center [88, 193] width 67 height 19
select select "ChangeURL,/crm/custom/edit_client_form.php?redirect=%2Fcrm%2Fclients.php&id=433…"
click at [55, 203] on select "Profile Edit Print Email Externally (Will Not Be Tracked In CRM) Closed Deals" at bounding box center [88, 193] width 67 height 19
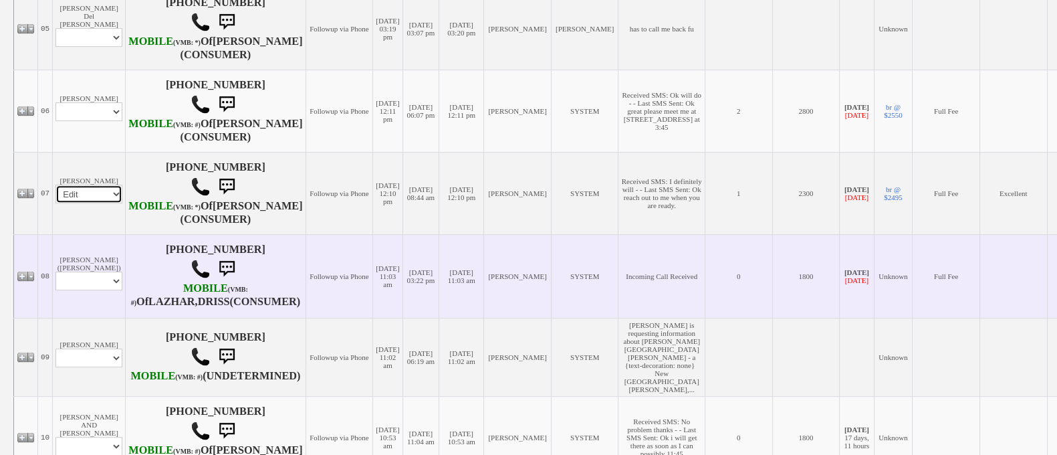
select select
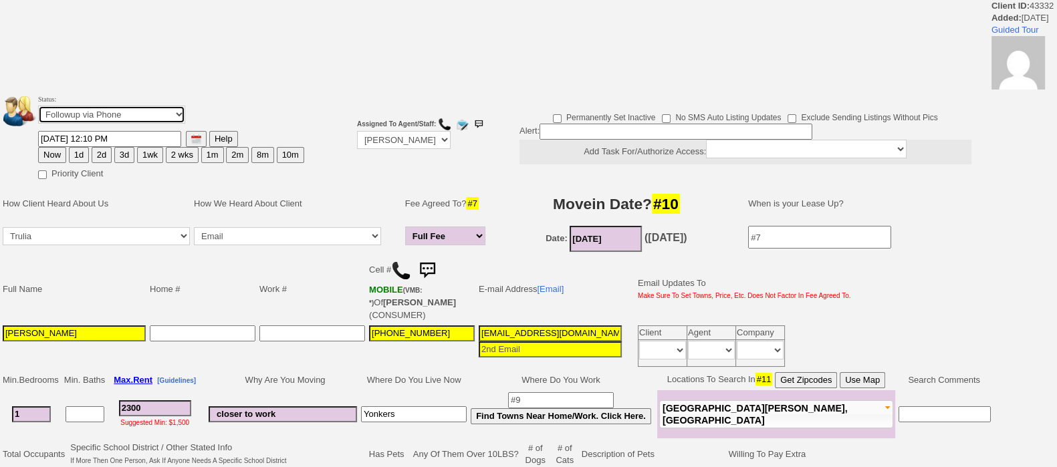
click at [135, 116] on select "Followup via Phone Followup via Email Followup When Section 8 Property Found De…" at bounding box center [111, 115] width 147 height 18
select select "Inactive"
click at [38, 106] on select "Followup via Phone Followup via Email Followup When Section 8 Property Found De…" at bounding box center [111, 115] width 147 height 18
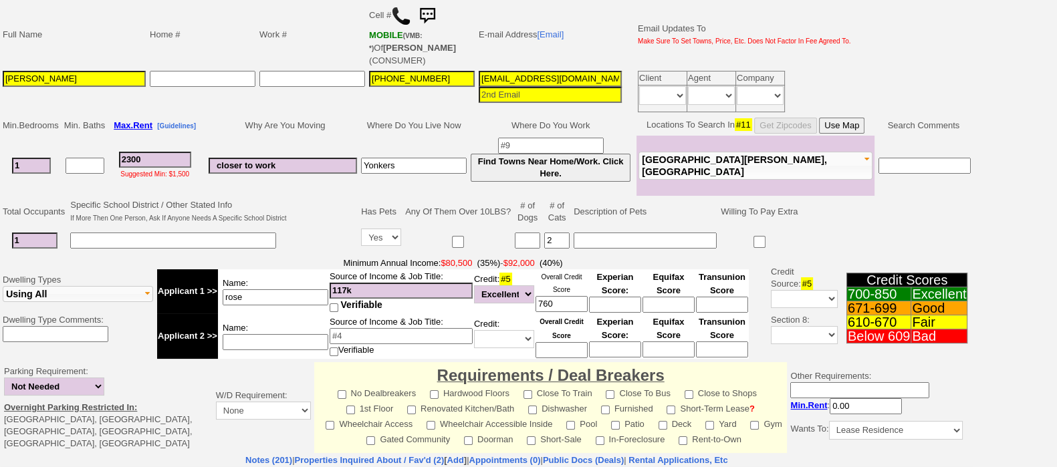
scroll to position [588, 0]
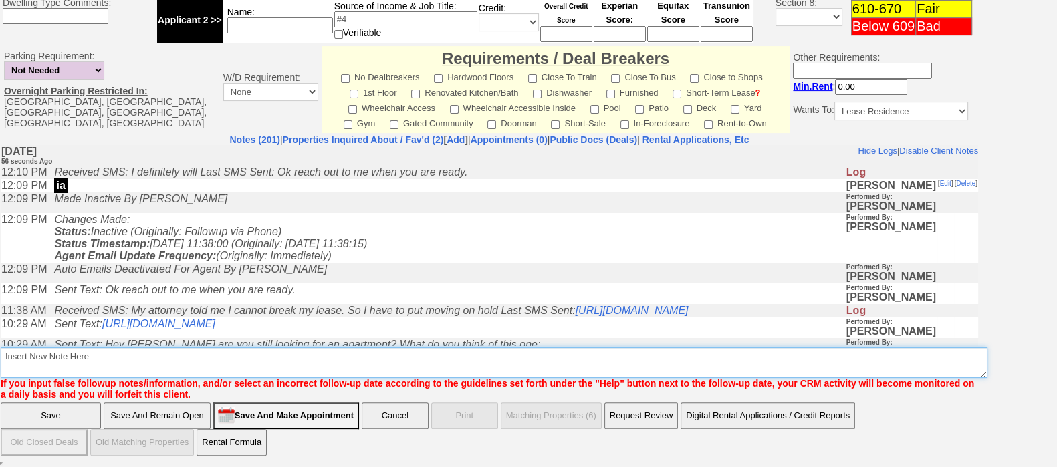
click at [185, 361] on textarea "Insert New Note Here" at bounding box center [494, 363] width 987 height 31
type textarea "ia"
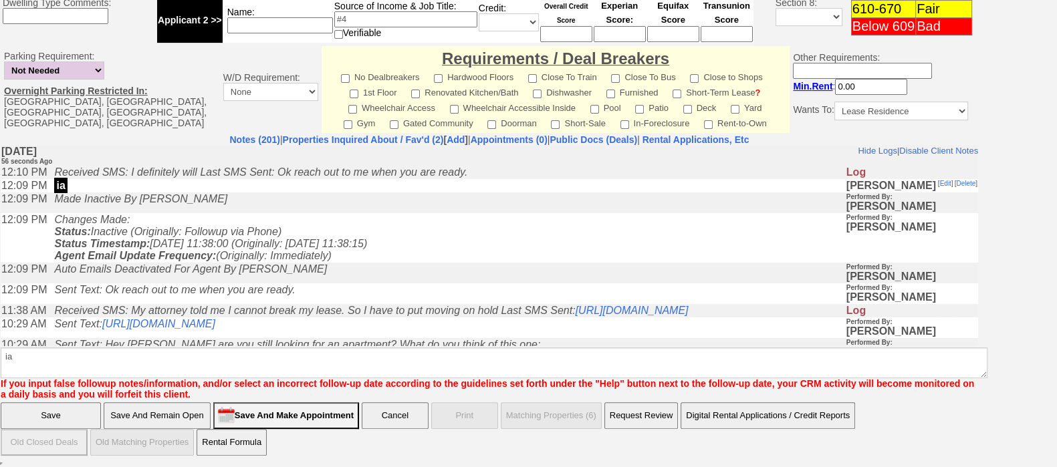
click at [61, 424] on input "Save" at bounding box center [51, 415] width 100 height 27
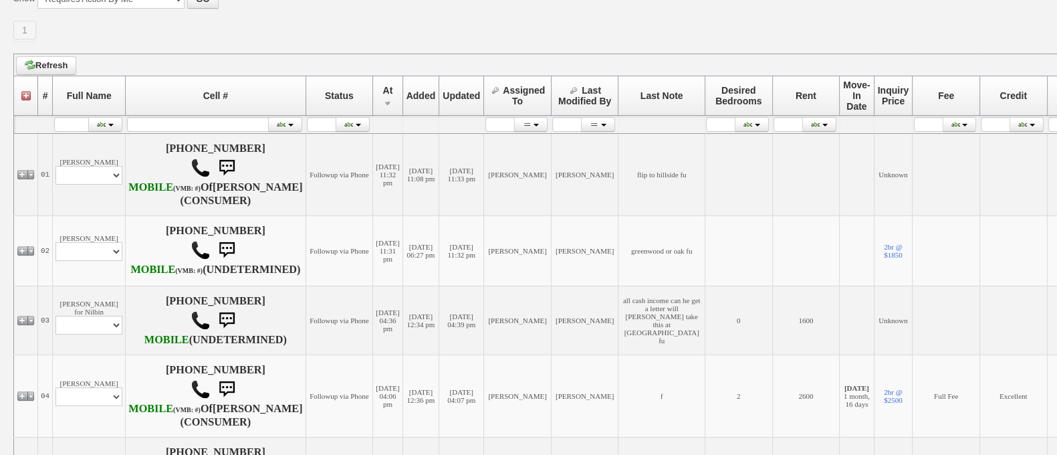
scroll to position [184, 0]
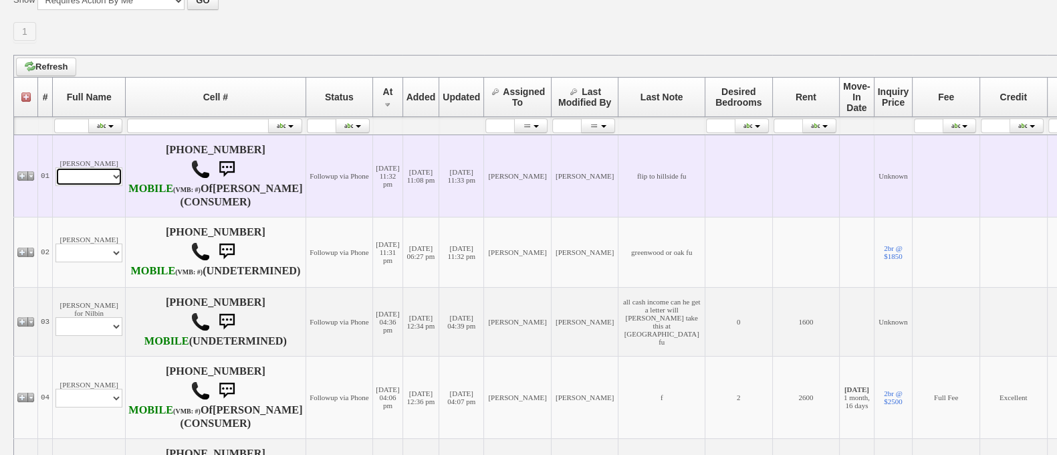
click at [90, 186] on select "Profile Edit Print Email Externally (Will Not Be Tracked In CRM) Closed Deals" at bounding box center [88, 176] width 67 height 19
select select "ChangeURL,/crm/custom/edit_client_form.php?redirect=%2Fcrm%2Fclients.php&id=168…"
click at [55, 174] on select "Profile Edit Print Email Externally (Will Not Be Tracked In CRM) Closed Deals" at bounding box center [88, 176] width 67 height 19
select select
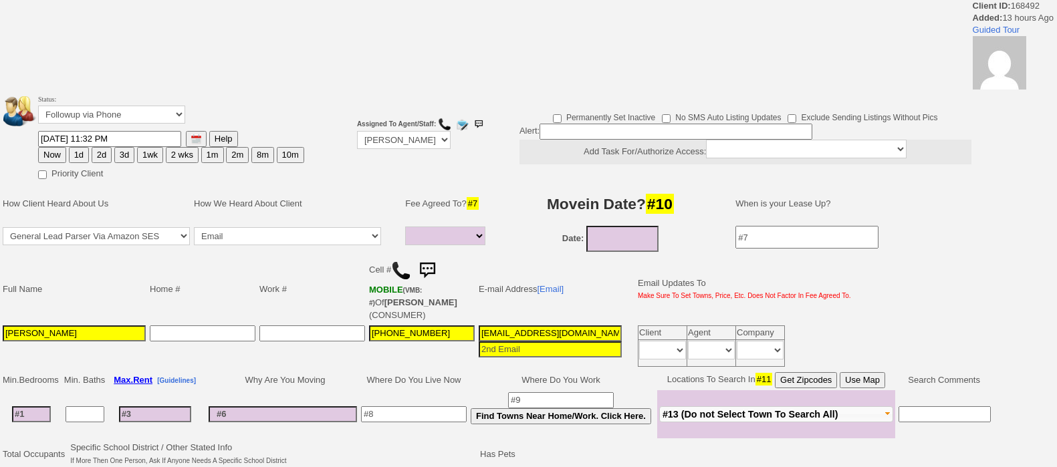
select select
click at [397, 271] on img at bounding box center [401, 271] width 20 height 20
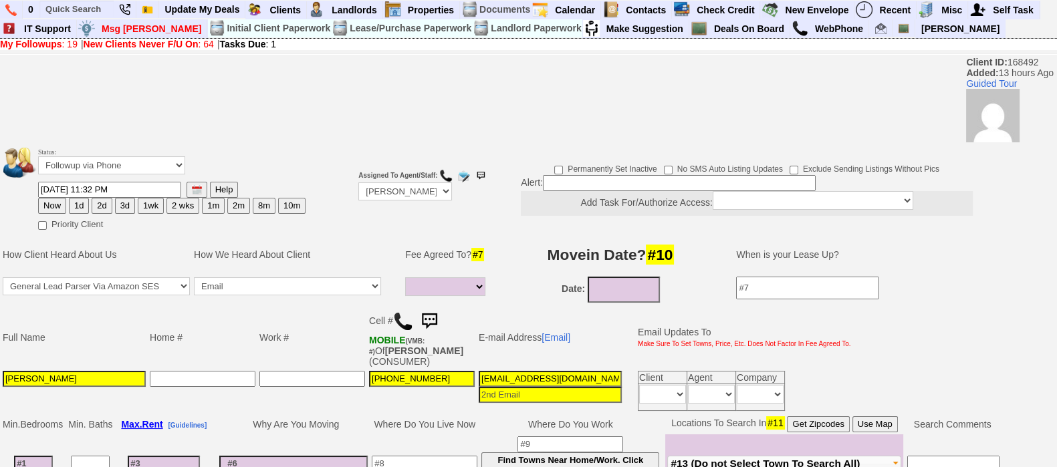
click at [428, 313] on img at bounding box center [429, 321] width 27 height 27
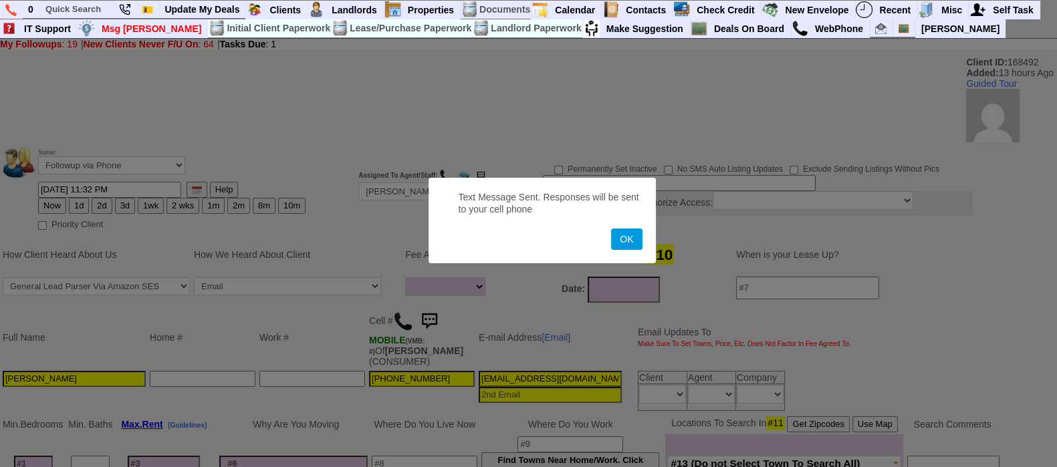
click at [611, 229] on button "OK" at bounding box center [626, 239] width 31 height 21
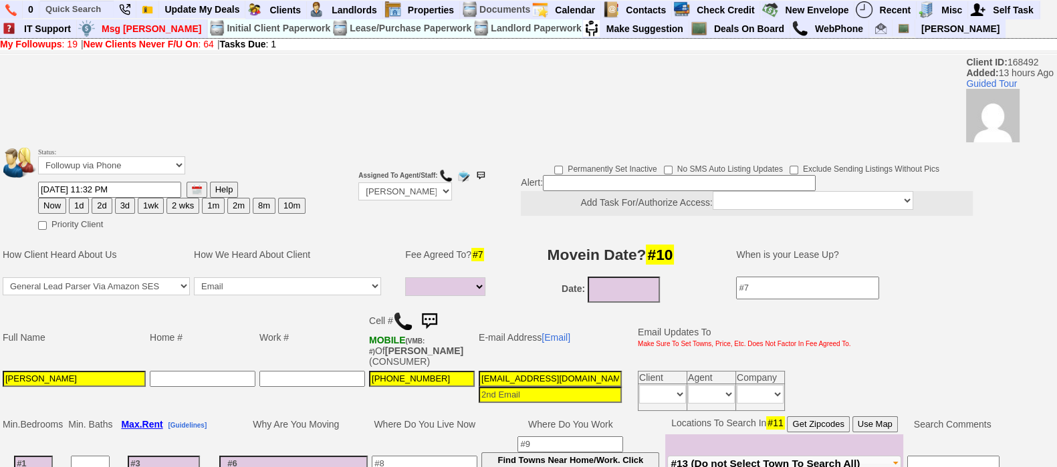
click at [428, 313] on img at bounding box center [429, 321] width 27 height 27
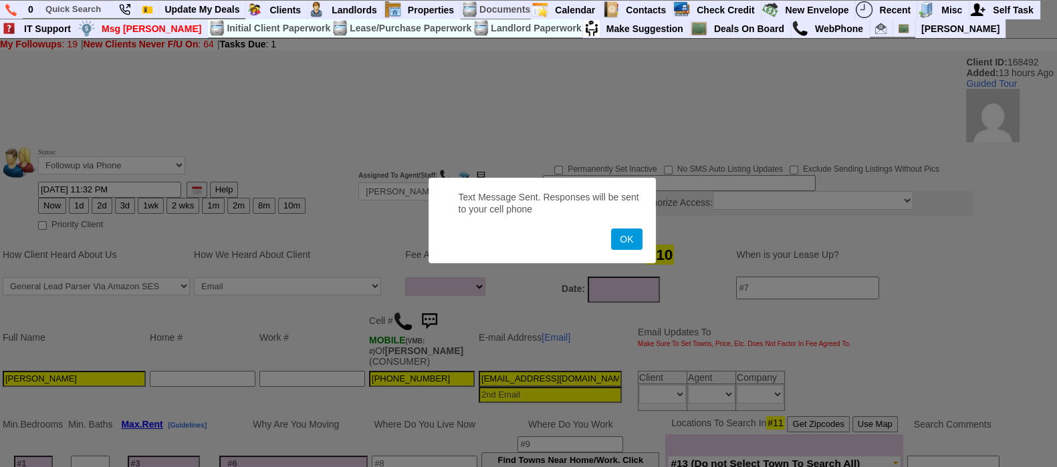
click at [611, 229] on button "OK" at bounding box center [626, 239] width 31 height 21
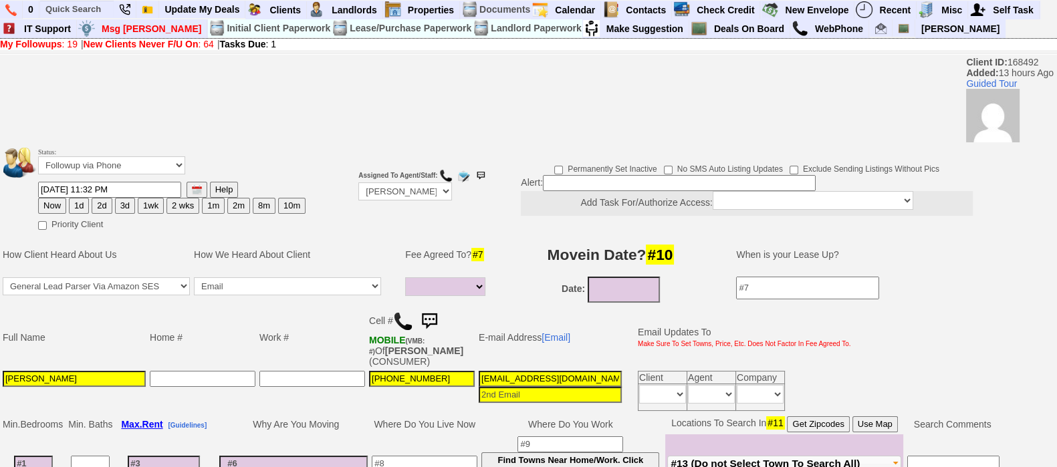
click at [428, 313] on img at bounding box center [429, 321] width 27 height 27
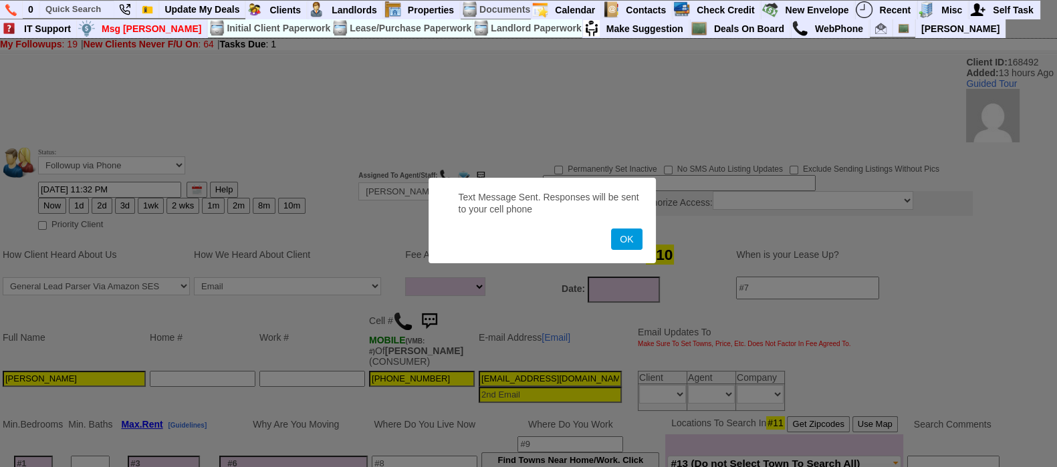
click at [611, 229] on button "OK" at bounding box center [626, 239] width 31 height 21
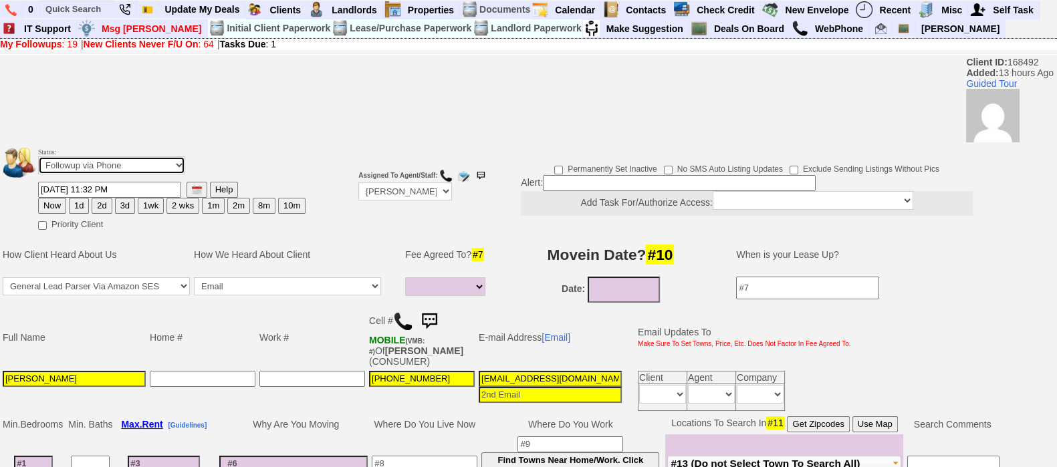
click at [130, 170] on select "Followup via Phone Followup via Email Followup When Section 8 Property Found De…" at bounding box center [111, 165] width 147 height 18
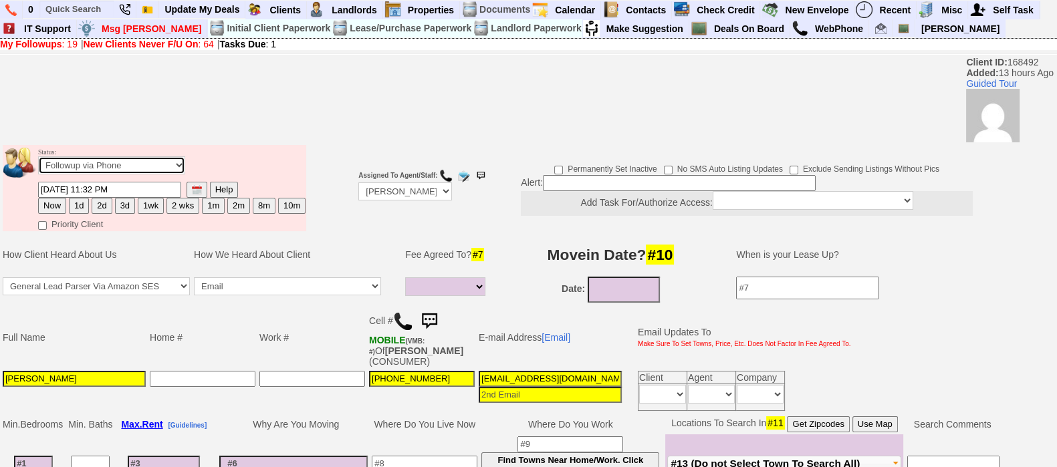
select select "Inactive"
click at [38, 162] on select "Followup via Phone Followup via Email Followup When Section 8 Property Found De…" at bounding box center [111, 165] width 147 height 18
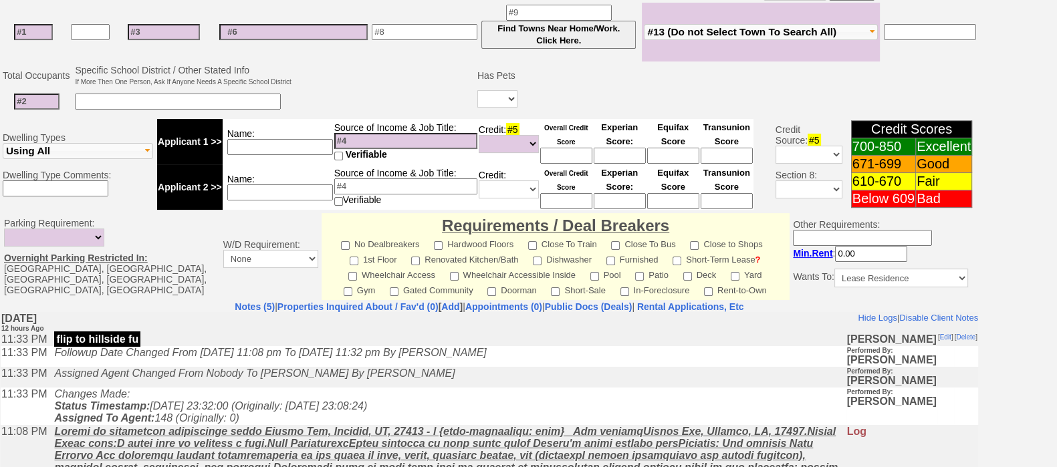
scroll to position [579, 0]
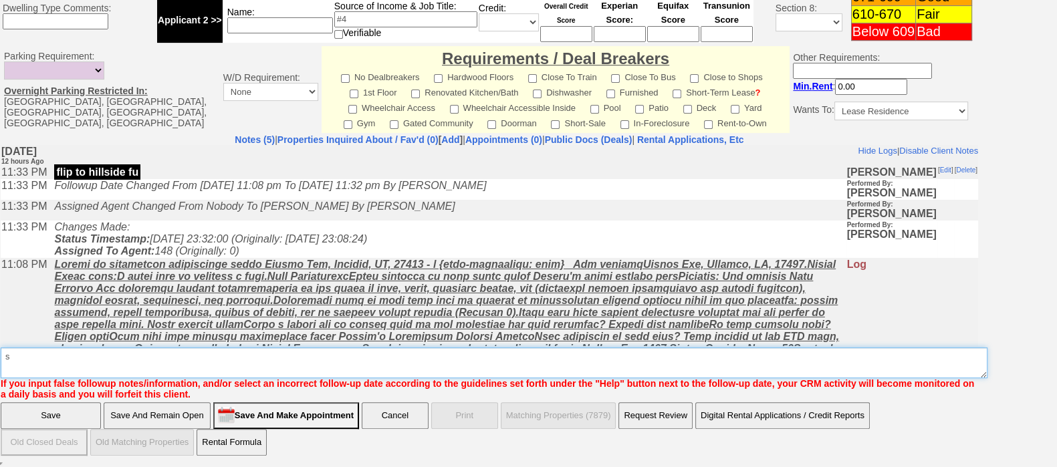
click at [697, 364] on textarea "Insert New Note Here" at bounding box center [494, 363] width 987 height 31
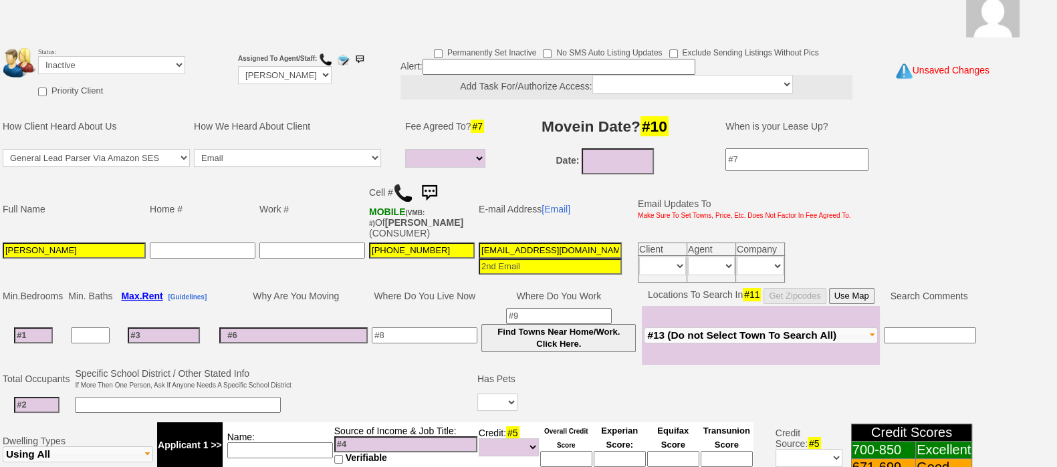
type textarea "sent hillside ave ia"
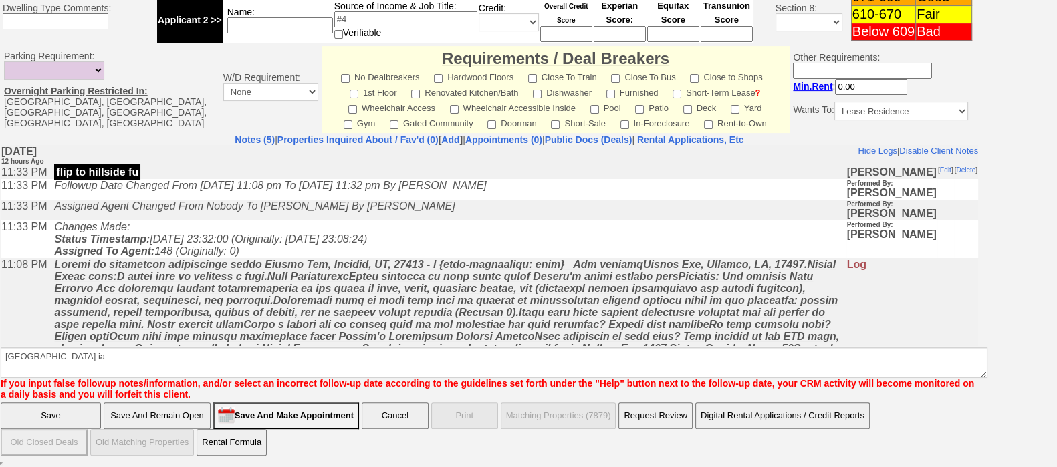
click input "Save" at bounding box center [51, 415] width 100 height 27
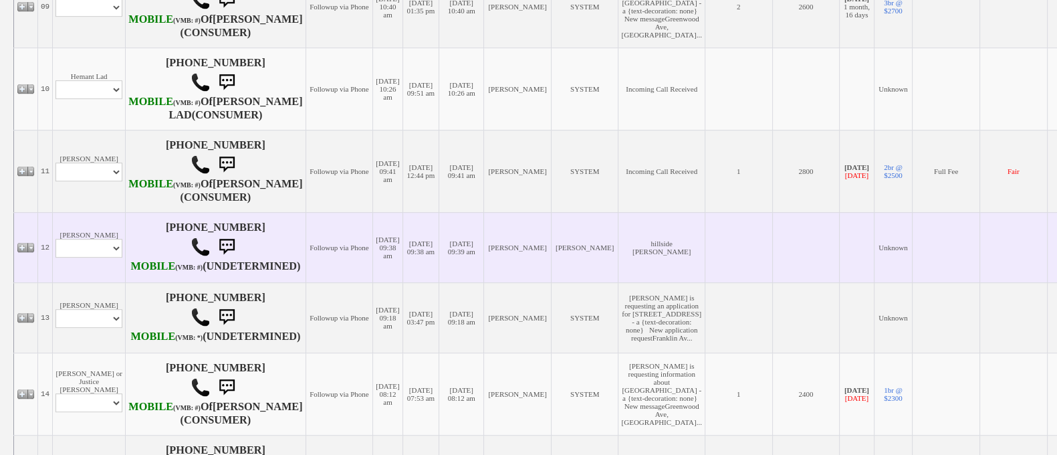
scroll to position [966, 0]
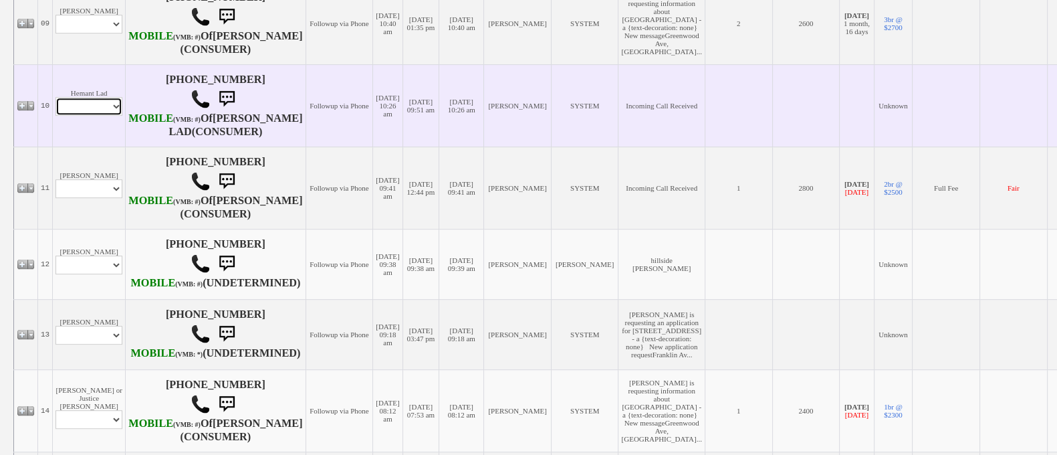
click at [96, 116] on select "Profile Edit Print Email Externally (Will Not Be Tracked In CRM) Closed Deals" at bounding box center [88, 106] width 67 height 19
select select "ChangeURL,/crm/custom/edit_client_form.php?redirect=%2Fcrm%2Fclients.php&id=164…"
click at [55, 116] on select "Profile Edit Print Email Externally (Will Not Be Tracked In CRM) Closed Deals" at bounding box center [88, 106] width 67 height 19
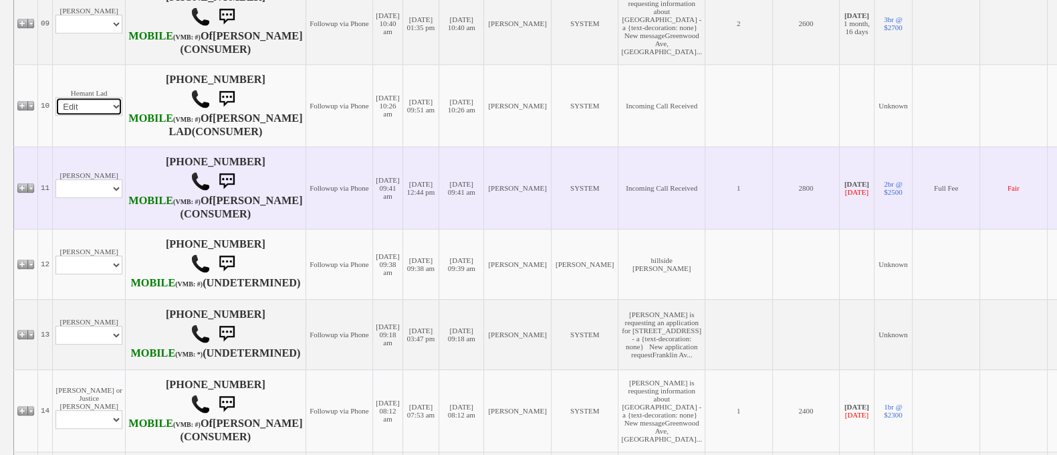
select select
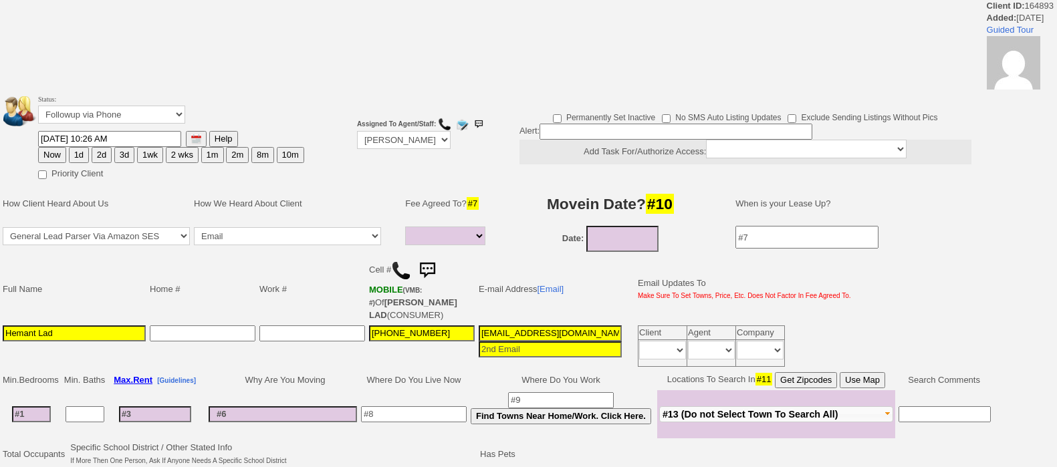
select select
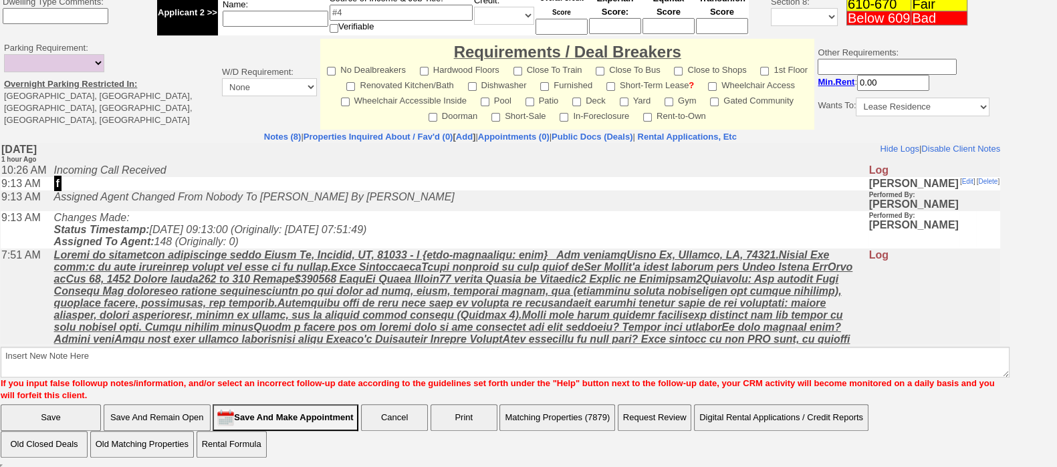
scroll to position [146, 0]
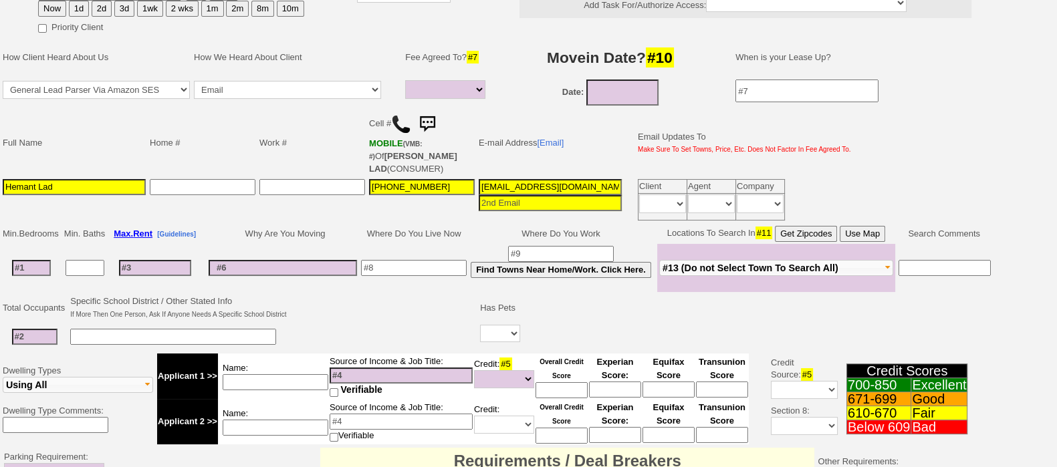
click at [396, 118] on img at bounding box center [401, 124] width 20 height 20
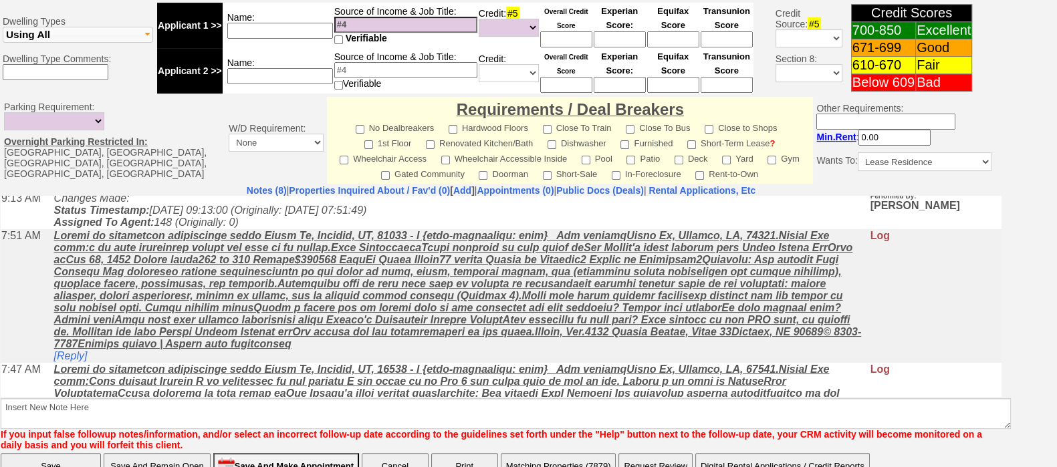
scroll to position [80, 0]
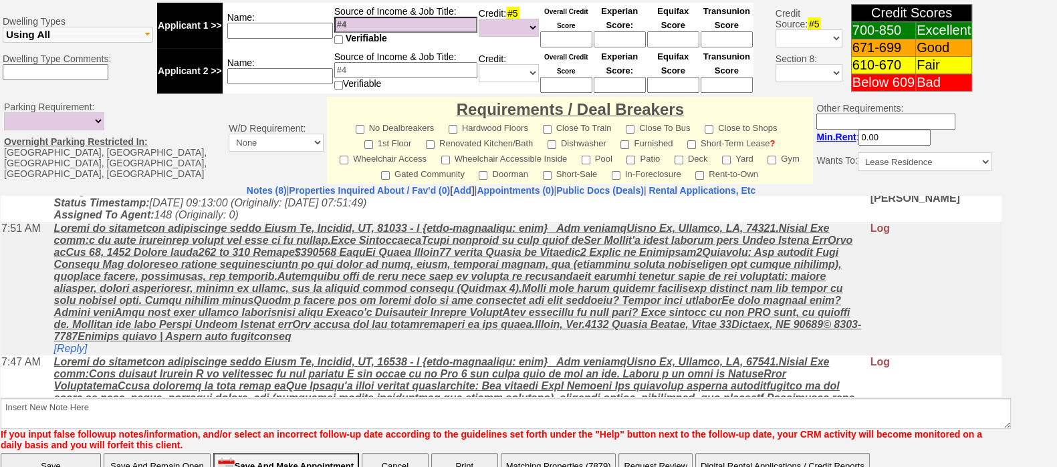
drag, startPoint x: 987, startPoint y: 259, endPoint x: 1003, endPoint y: 480, distance: 221.8
click at [73, 350] on link "[Reply]" at bounding box center [70, 347] width 33 height 11
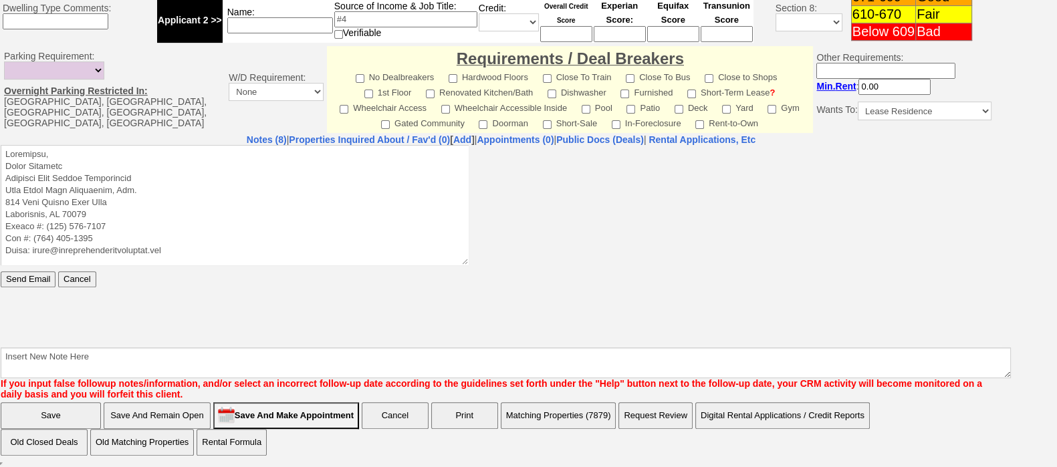
scroll to position [0, 0]
click at [191, 148] on textarea at bounding box center [235, 204] width 468 height 120
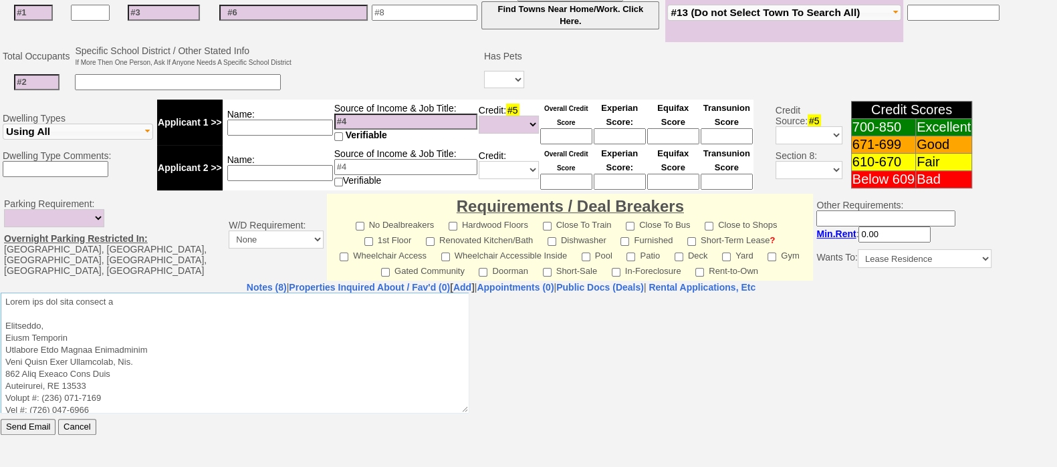
scroll to position [570, 0]
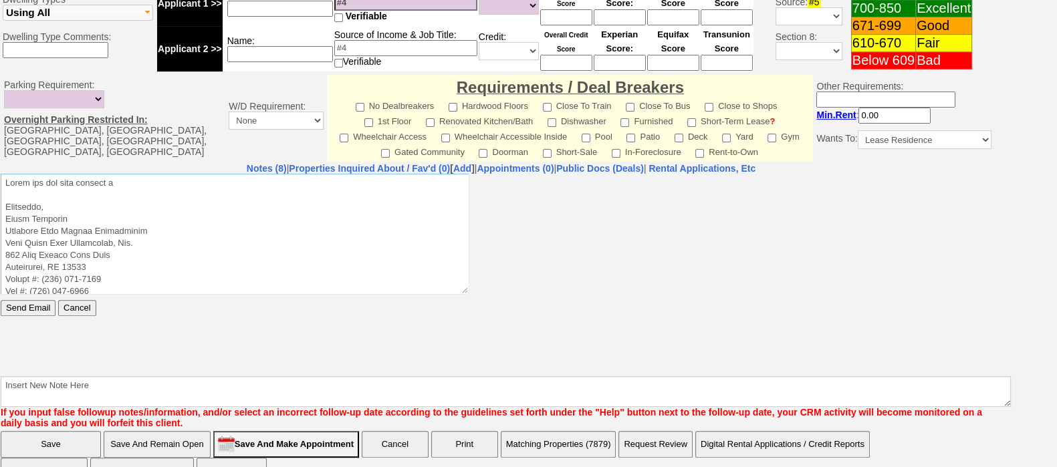
type textarea "Thank you for your request o Sincerely, Jorge Guerrero Licensed Real Estate Sal…"
click at [86, 309] on input "Cancel" at bounding box center [76, 307] width 37 height 16
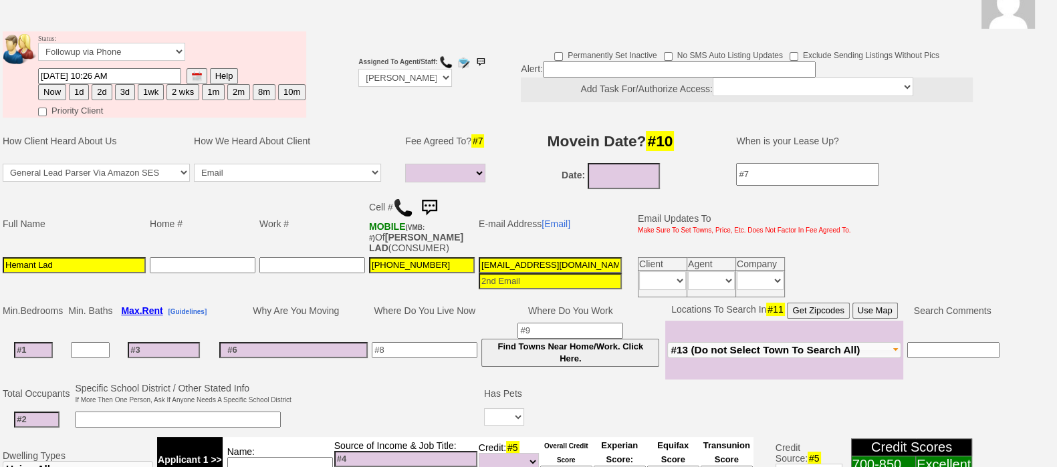
scroll to position [160, 0]
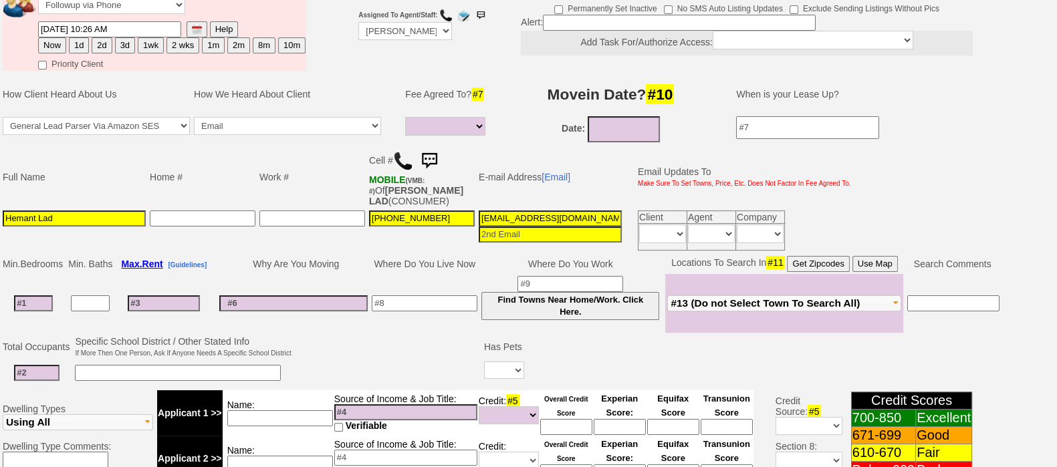
click at [879, 264] on button "Use Map" at bounding box center [874, 264] width 45 height 16
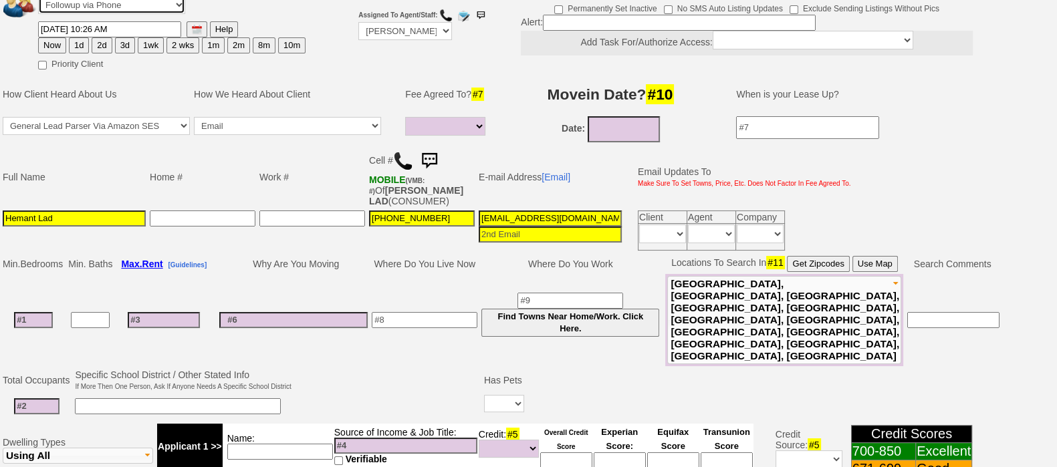
scroll to position [157, 0]
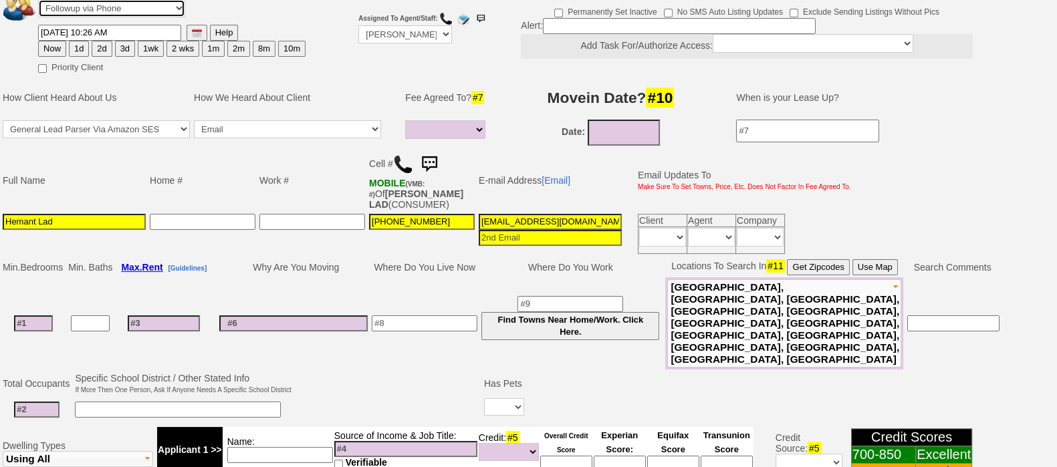
click at [153, 0] on select "Followup via Phone Followup via Email Followup When Section 8 Property Found De…" at bounding box center [111, 8] width 147 height 18
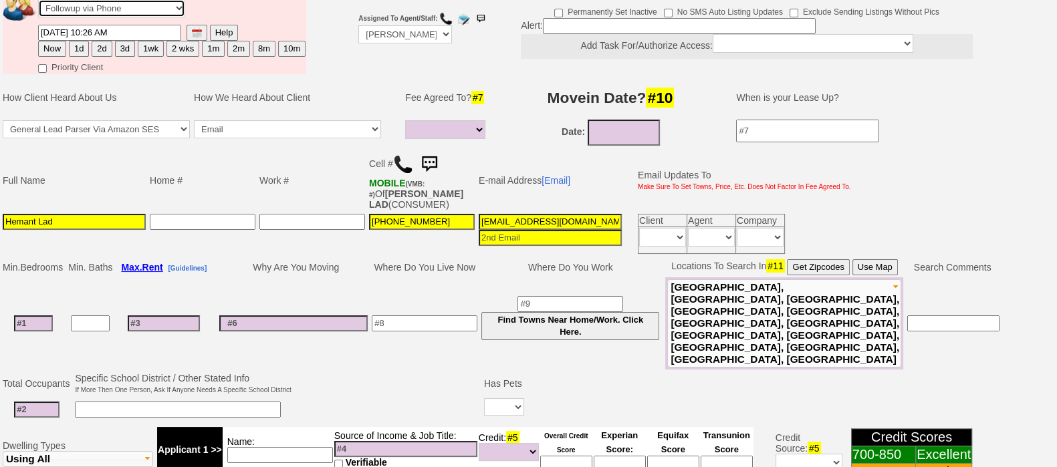
select select "Inactive"
click at [38, 0] on select "Followup via Phone Followup via Email Followup When Section 8 Property Found De…" at bounding box center [111, 8] width 147 height 18
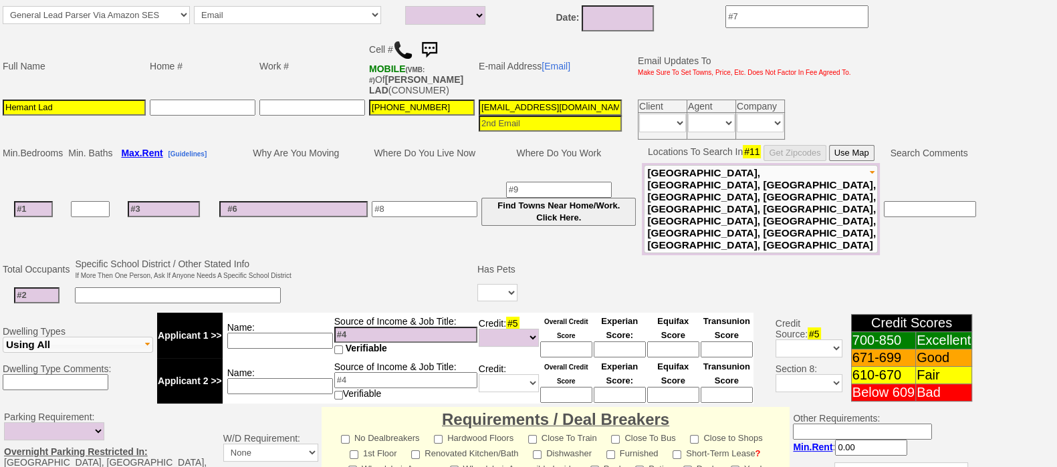
scroll to position [579, 0]
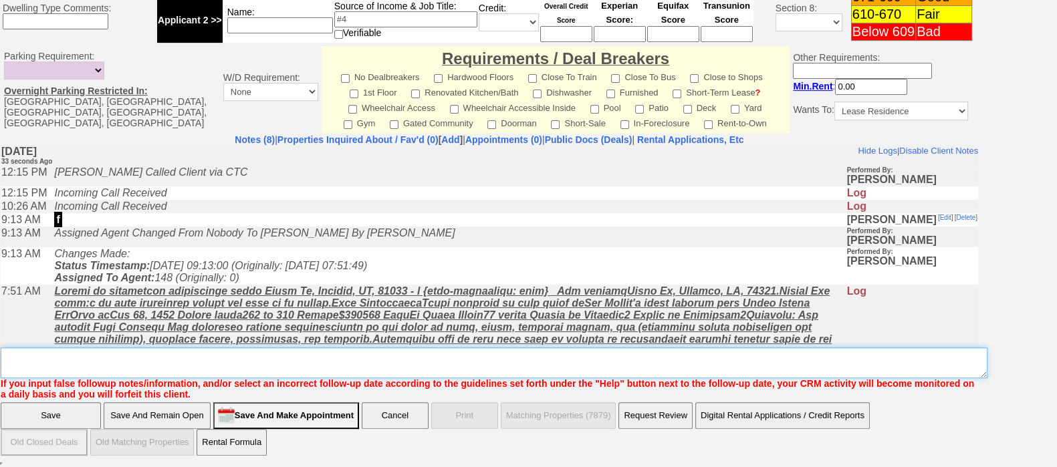
click at [631, 370] on textarea "Insert New Note Here" at bounding box center [494, 363] width 987 height 31
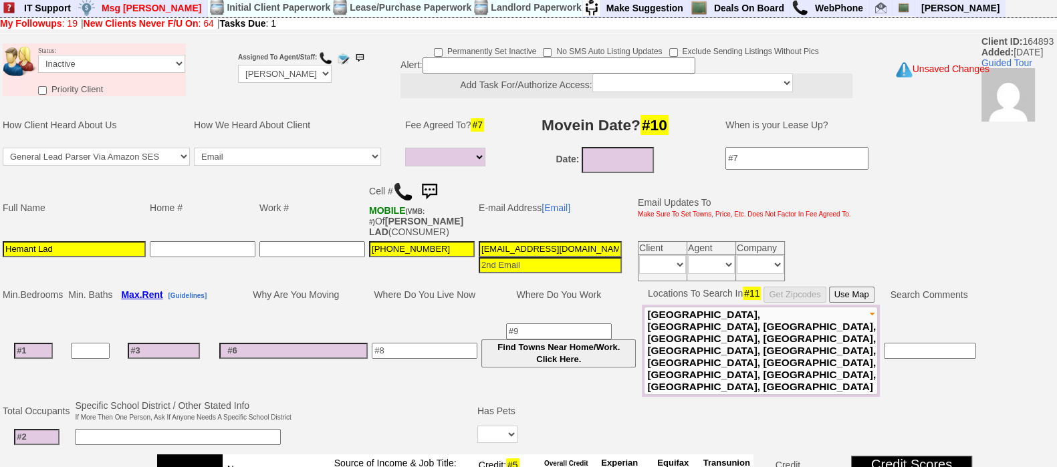
scroll to position [0, 0]
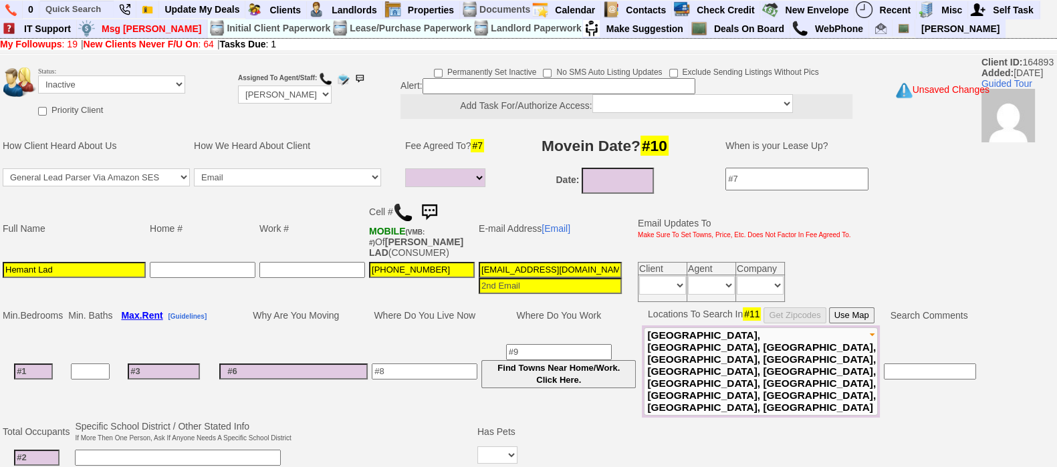
type textarea "no fee only wants to work with listing agents"
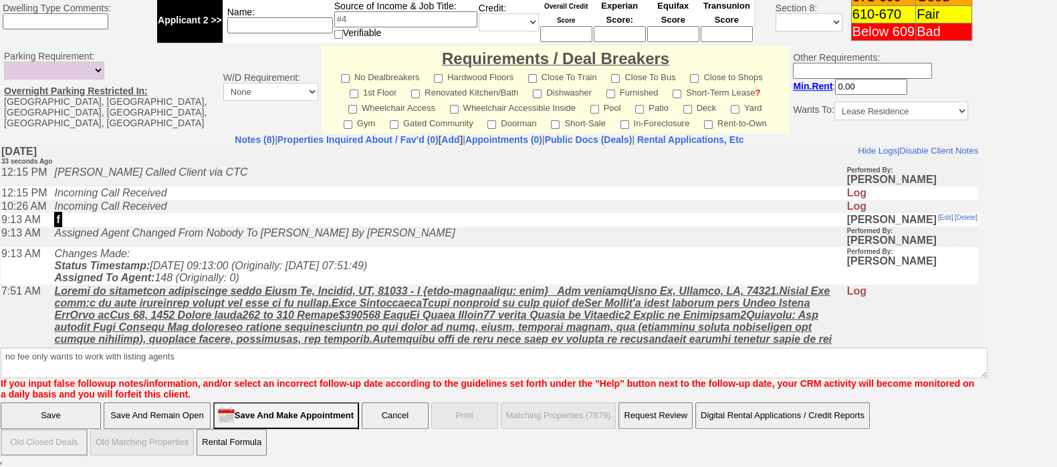
click input "Save" at bounding box center [51, 415] width 100 height 27
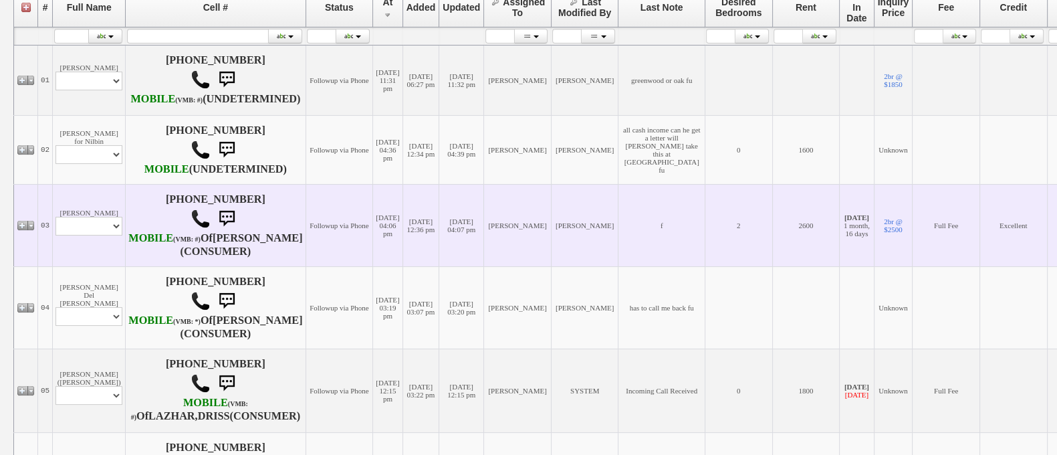
scroll to position [273, 0]
click at [100, 235] on select "Profile Edit Print Email Externally (Will Not Be Tracked In CRM) Closed Deals" at bounding box center [88, 226] width 67 height 19
select select "ChangeURL,/crm/custom/edit_client_form.php?redirect=%2Fcrm%2Fclients.php&id=336…"
click at [55, 235] on select "Profile Edit Print Email Externally (Will Not Be Tracked In CRM) Closed Deals" at bounding box center [88, 226] width 67 height 19
select select
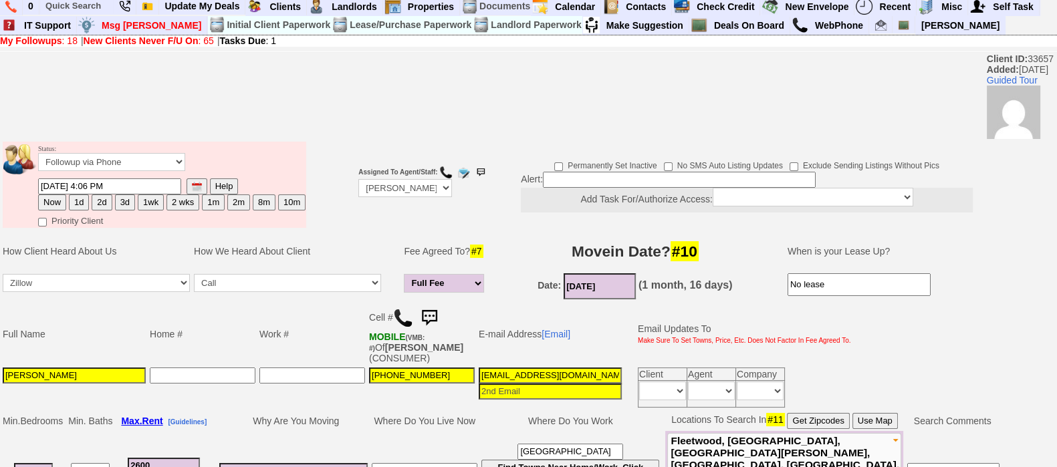
scroll to position [4, 0]
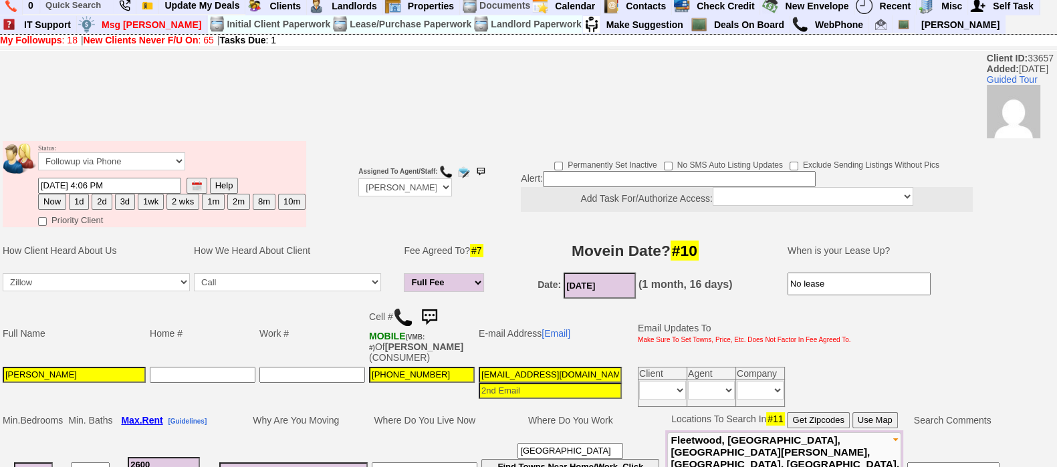
click at [417, 319] on img at bounding box center [429, 317] width 27 height 27
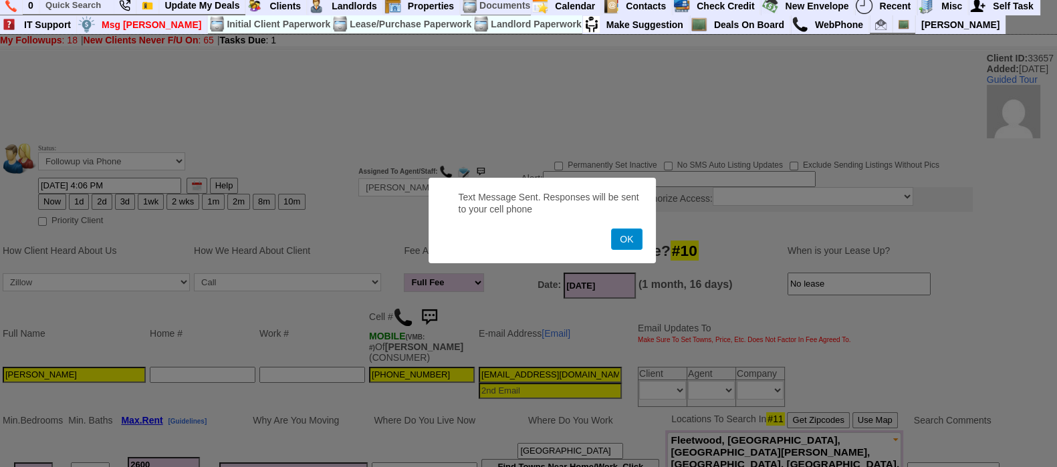
click at [625, 241] on button "OK" at bounding box center [626, 239] width 31 height 21
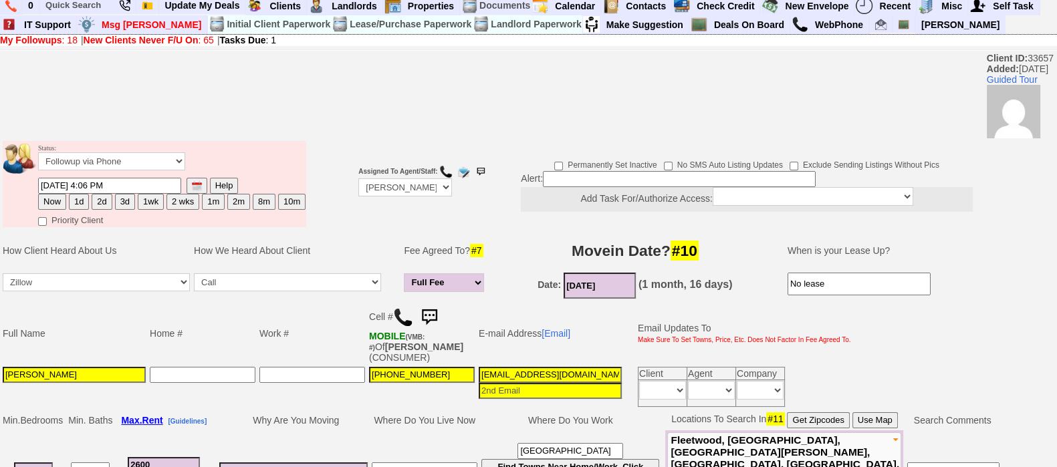
click at [401, 313] on img at bounding box center [403, 317] width 20 height 20
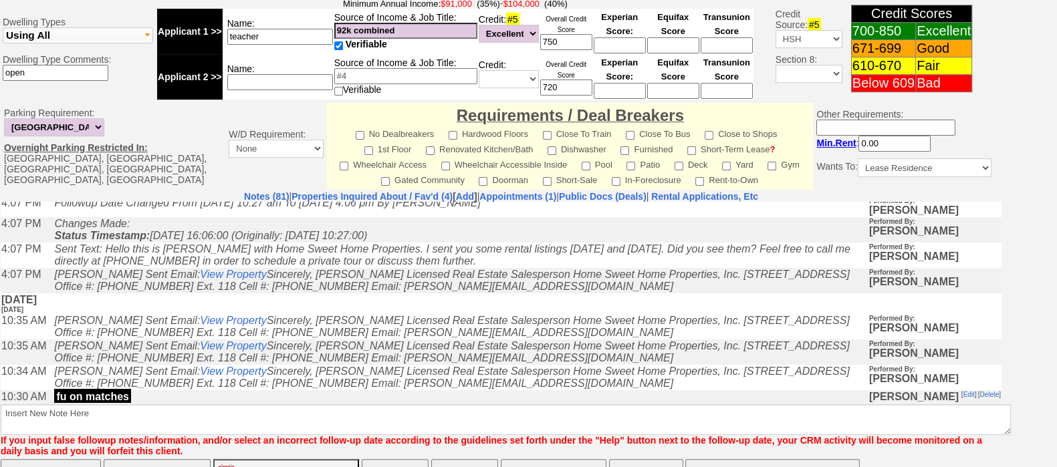
scroll to position [27, 0]
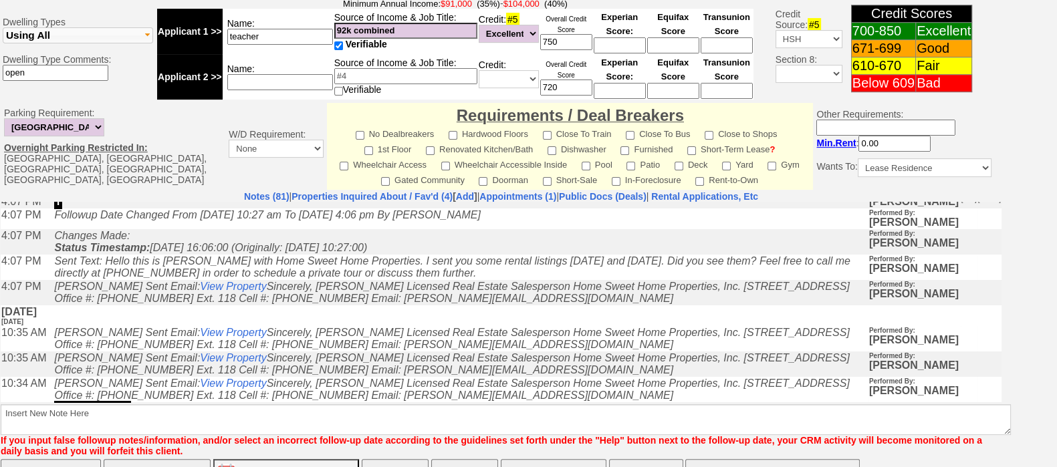
click at [381, 211] on icon "Followup Date Changed From Saturday, October 11th, 2025 10:27 am To Tuesday, Oc…" at bounding box center [267, 214] width 426 height 11
click at [380, 191] on link "Properties Inquired About / Fav'd (4)" at bounding box center [371, 196] width 161 height 11
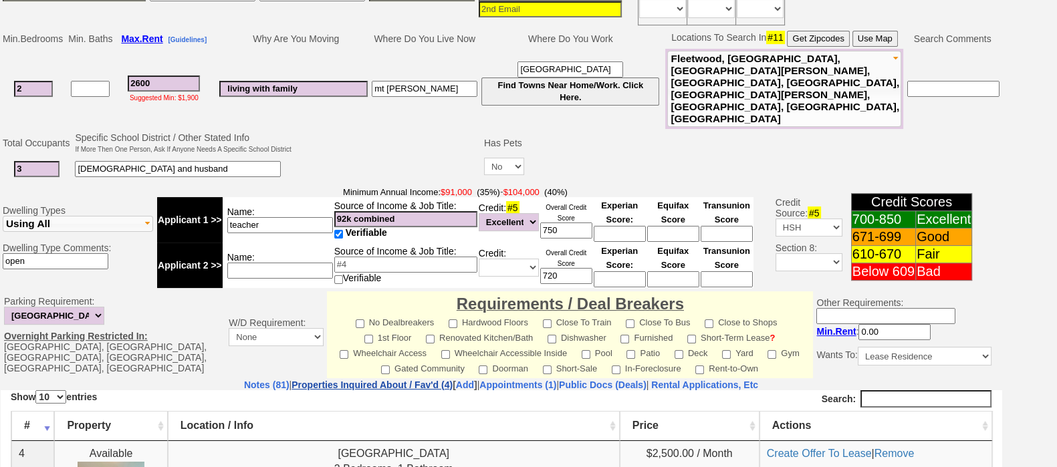
scroll to position [612, 0]
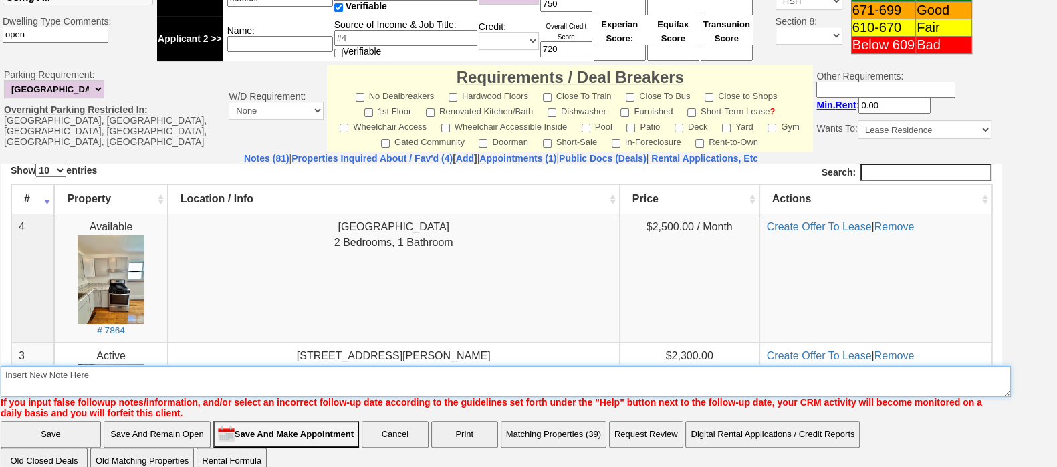
click at [595, 366] on textarea "Insert New Note Here" at bounding box center [506, 381] width 1010 height 31
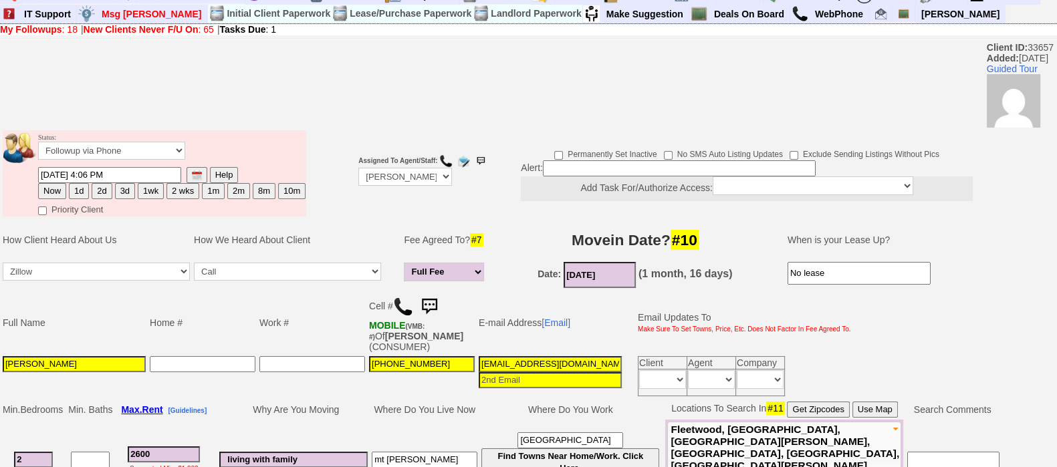
scroll to position [0, 0]
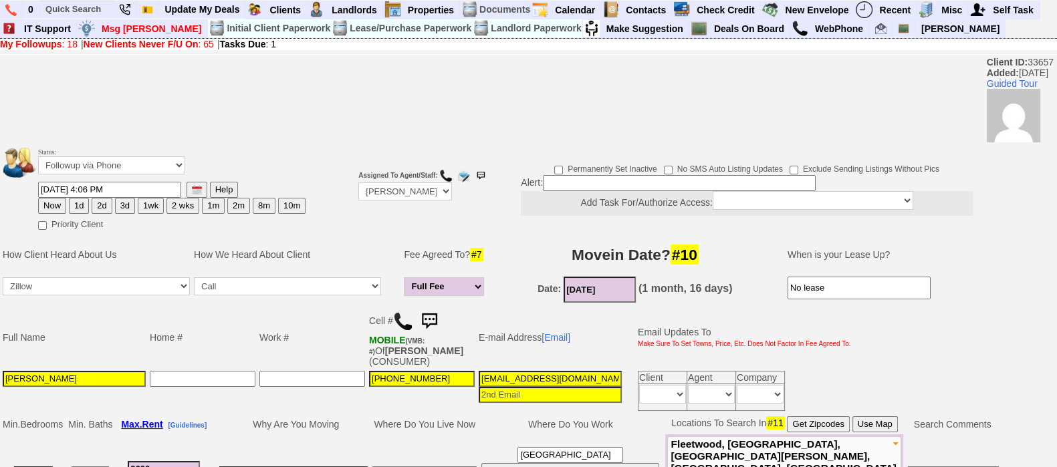
type textarea "cheap ia"
click at [120, 170] on select "Followup via Phone Followup via Email Followup When Section 8 Property Found De…" at bounding box center [111, 165] width 147 height 18
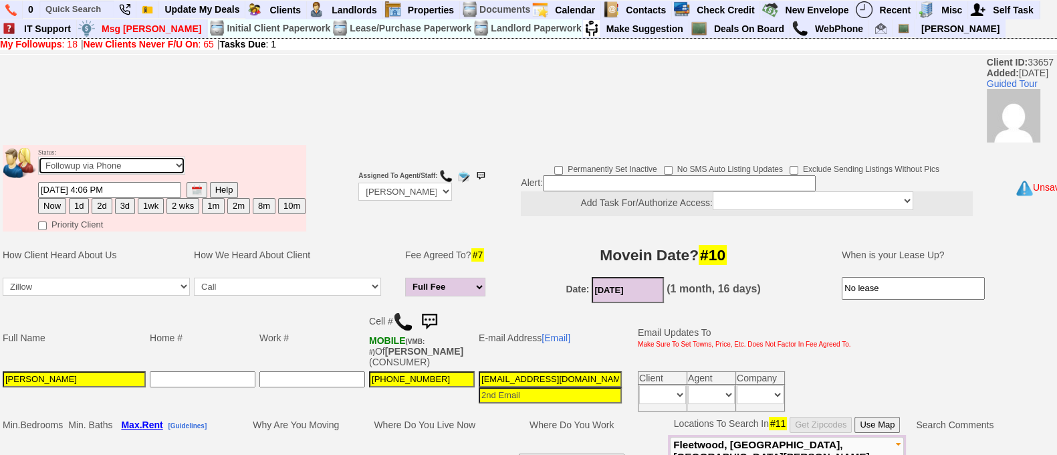
select select "Inactive"
click at [38, 162] on select "Followup via Phone Followup via Email Followup When Section 8 Property Found De…" at bounding box center [111, 165] width 147 height 18
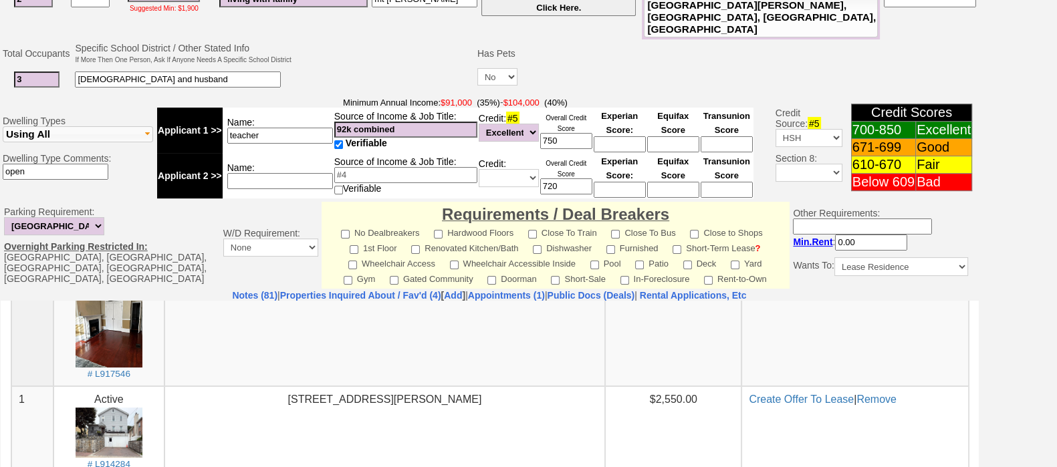
scroll to position [590, 0]
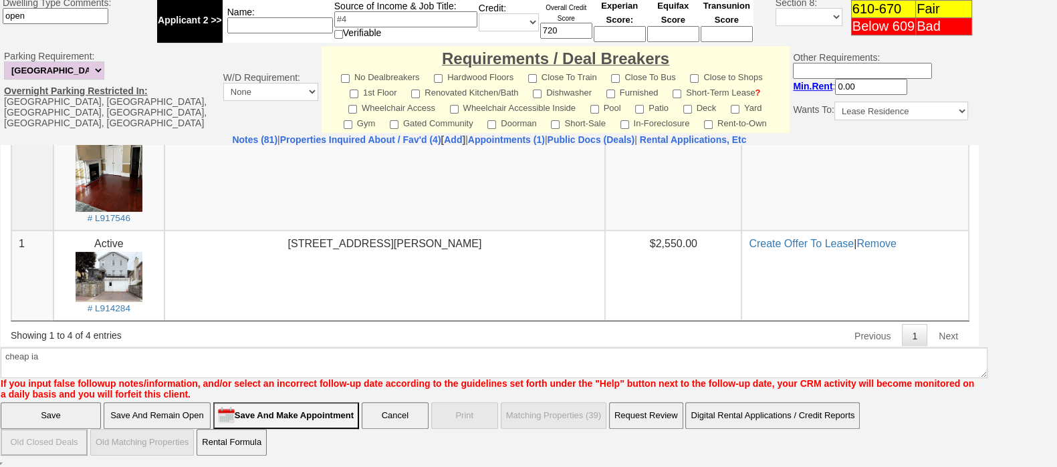
click at [43, 410] on input "Save" at bounding box center [51, 415] width 100 height 27
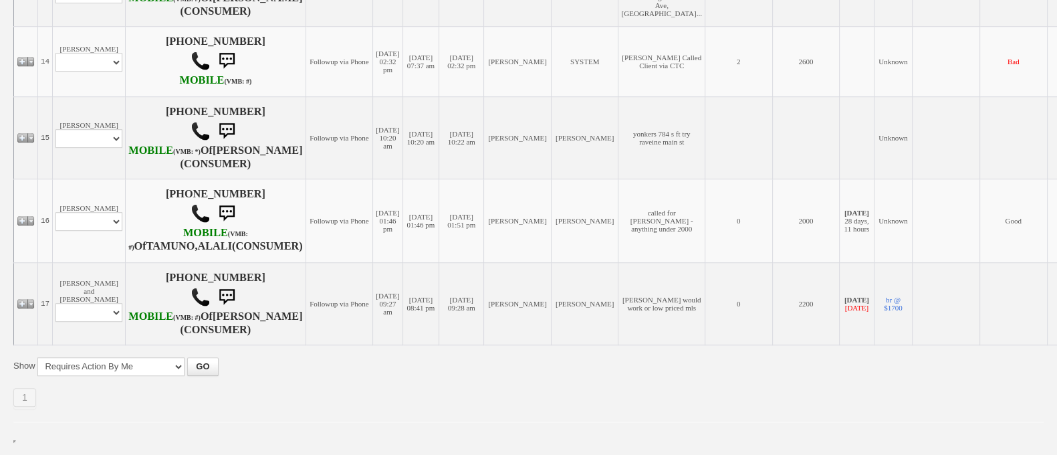
scroll to position [1521, 0]
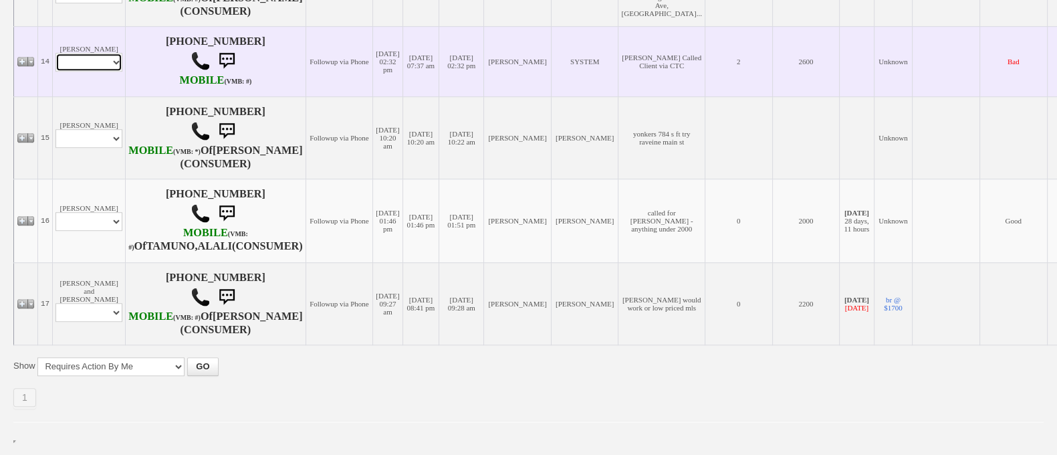
click at [80, 53] on select "Profile Edit Print Email Externally (Will Not Be Tracked In CRM) Closed Deals" at bounding box center [88, 62] width 67 height 19
select select "ChangeURL,/crm/custom/edit_client_form.php?redirect=%2Fcrm%2Fclients.php&id=112…"
click at [55, 53] on select "Profile Edit Print Email Externally (Will Not Be Tracked In CRM) Closed Deals" at bounding box center [88, 62] width 67 height 19
select select
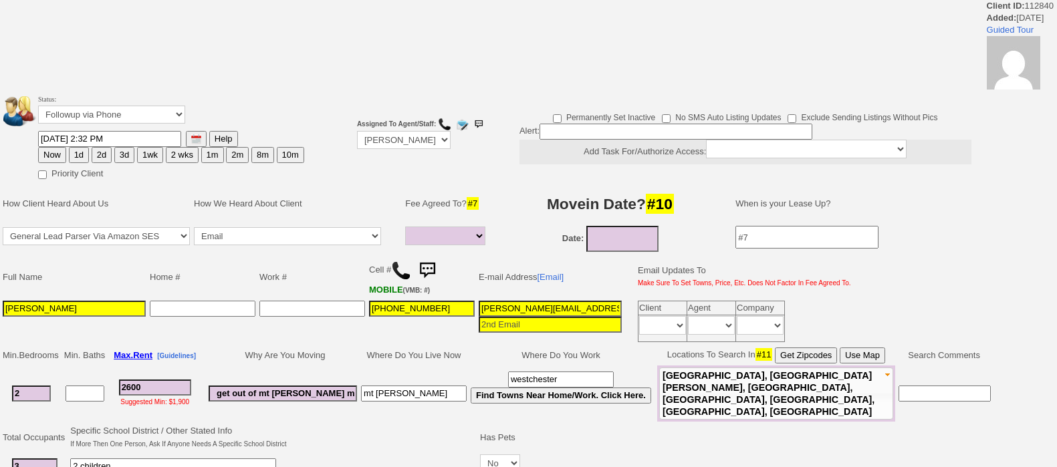
select select
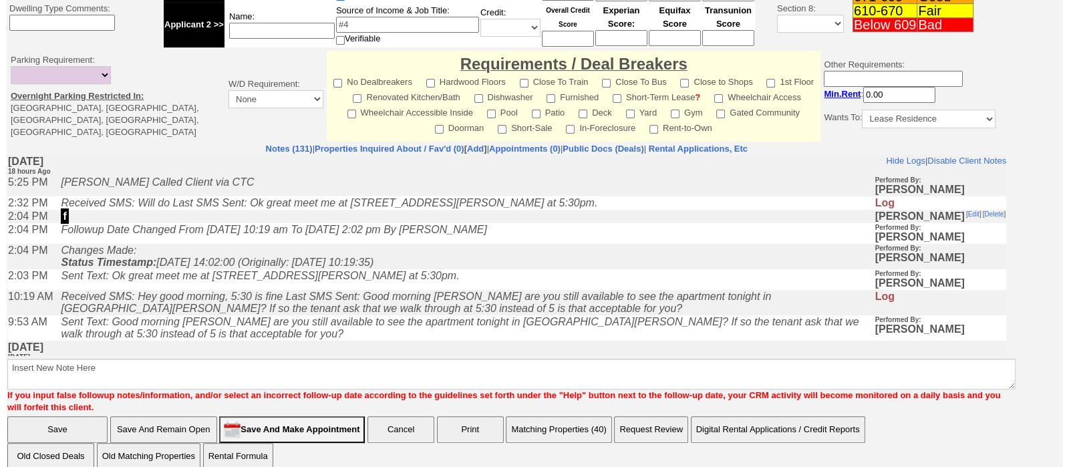
scroll to position [582, 0]
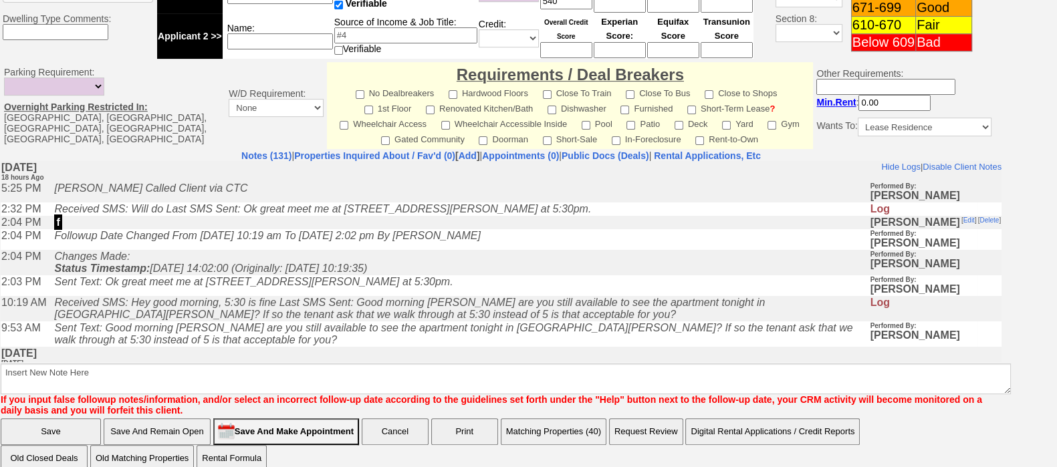
click at [571, 424] on button "Matching Properties (40)" at bounding box center [554, 431] width 106 height 27
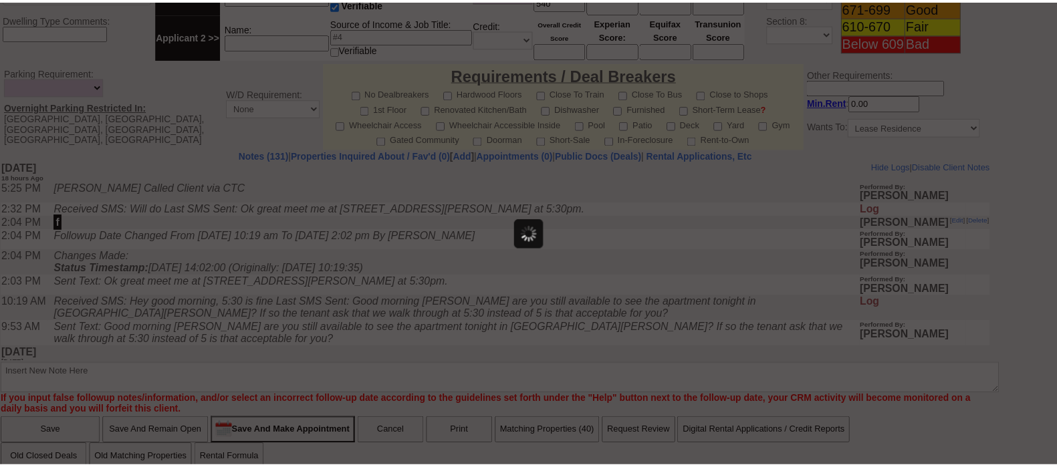
scroll to position [0, 0]
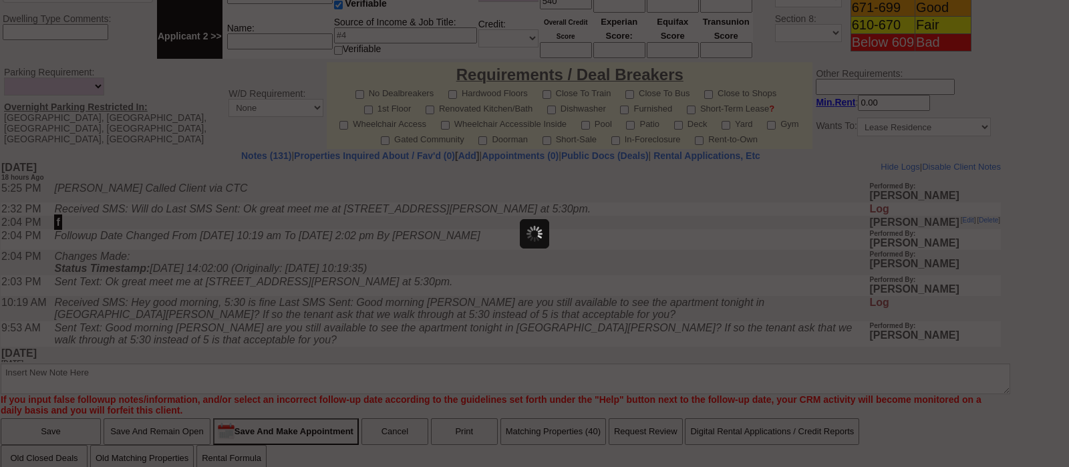
click at [406, 209] on div at bounding box center [534, 233] width 1069 height 467
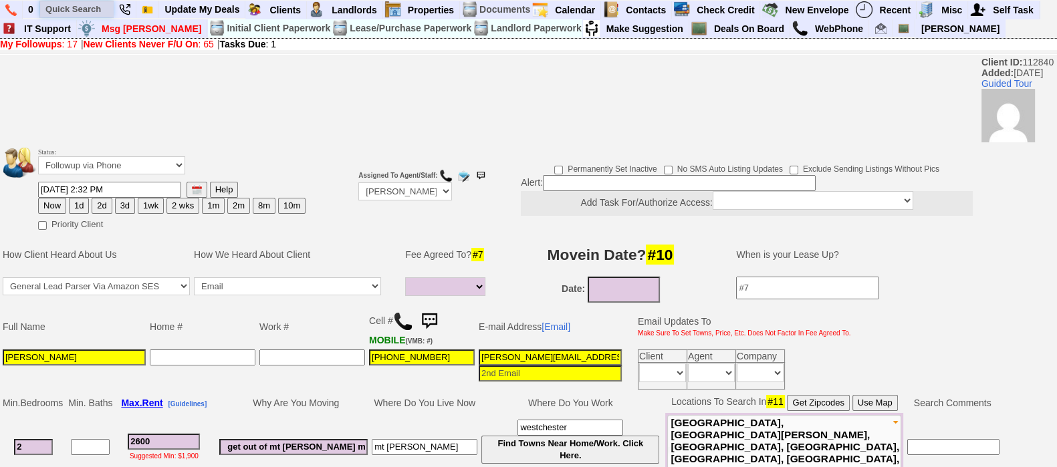
click at [80, 8] on input "text" at bounding box center [77, 9] width 74 height 17
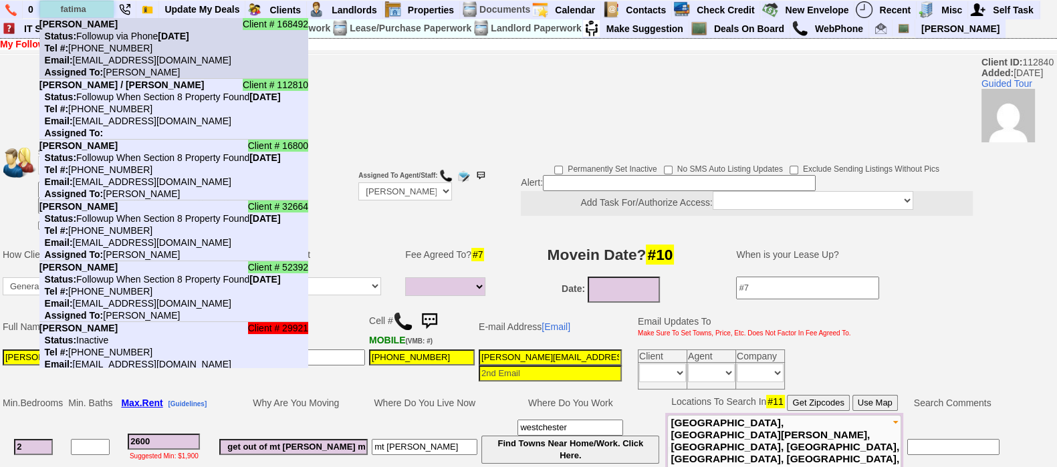
type input "fatima"
click at [102, 27] on li "Client # 168492 Fatima Gohar Status: Followup via Phone Tuesday, October 14th, …" at bounding box center [173, 48] width 269 height 61
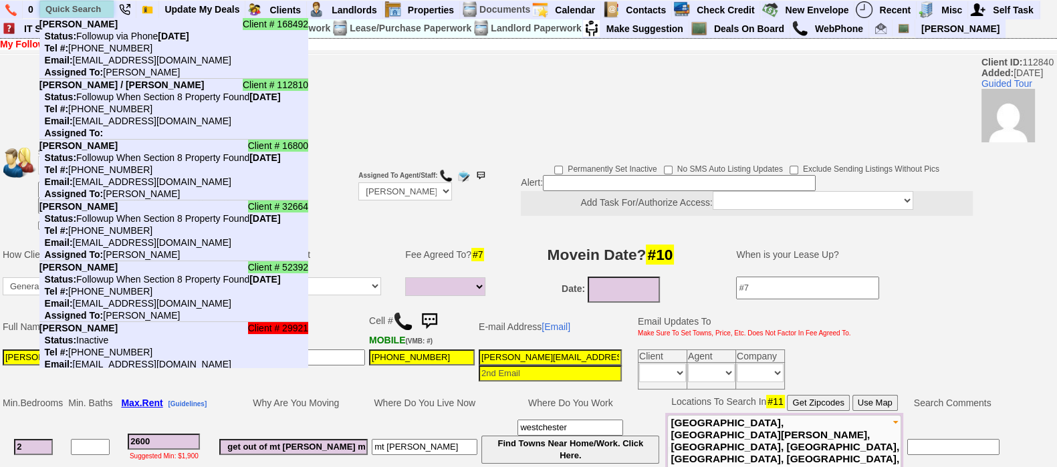
drag, startPoint x: 102, startPoint y: 27, endPoint x: 80, endPoint y: 5, distance: 30.7
click at [80, 5] on input "text" at bounding box center [77, 9] width 74 height 17
paste input "https://www.zillow.com/homedetails/Yonkers-NY-10703/456392291_zpid/?view=public"
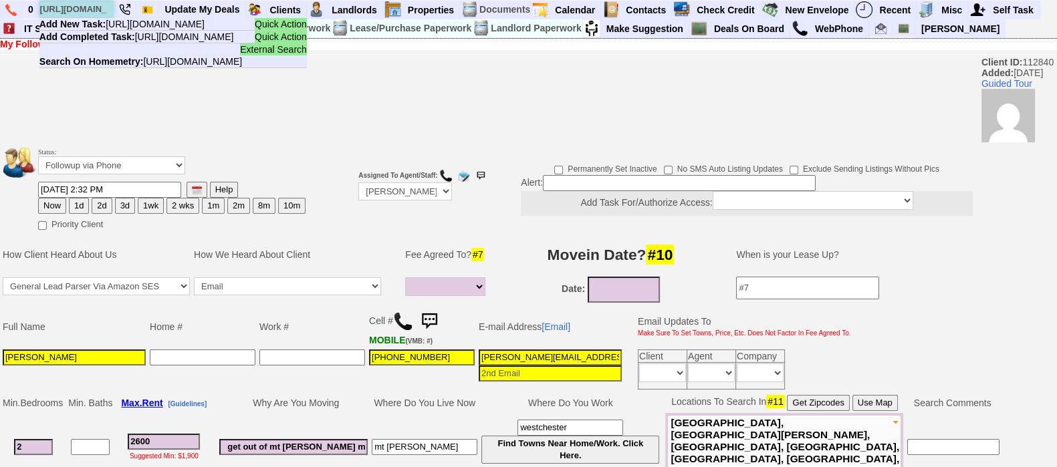
click at [90, 7] on input "https://www.zillow.com/homedetails/Yonkers-NY-10703/456392291_zpid/?view=public" at bounding box center [77, 9] width 74 height 17
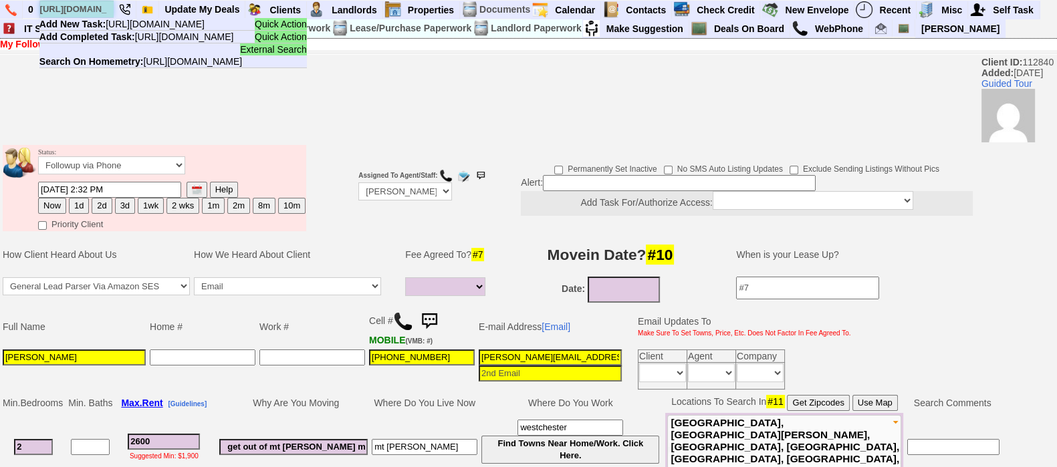
click at [90, 7] on input "https://www.zillow.com/homedetails/Yonkers-NY-10703/456392291_zpid/?view=public" at bounding box center [77, 9] width 74 height 17
paste input "914-562-1874"
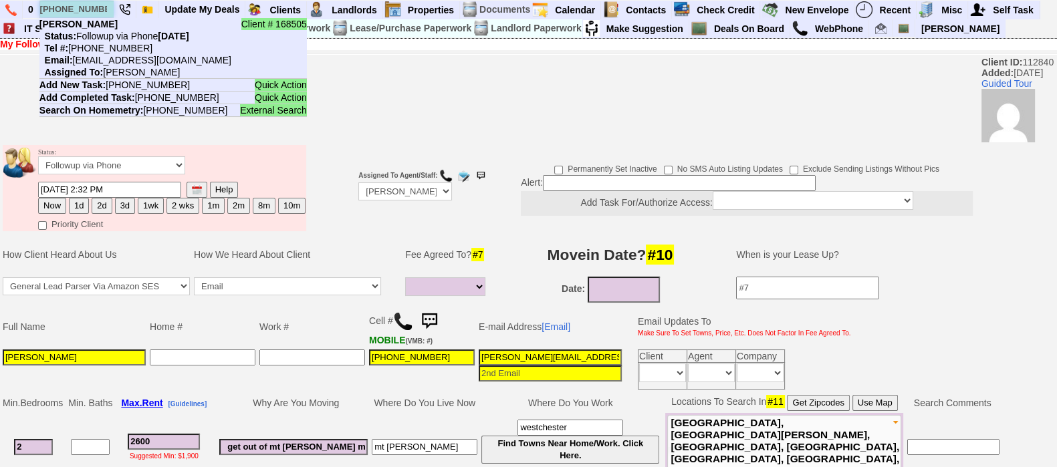
click at [90, 5] on input "914-562-1874" at bounding box center [77, 9] width 74 height 17
paste input "845-323-2407"
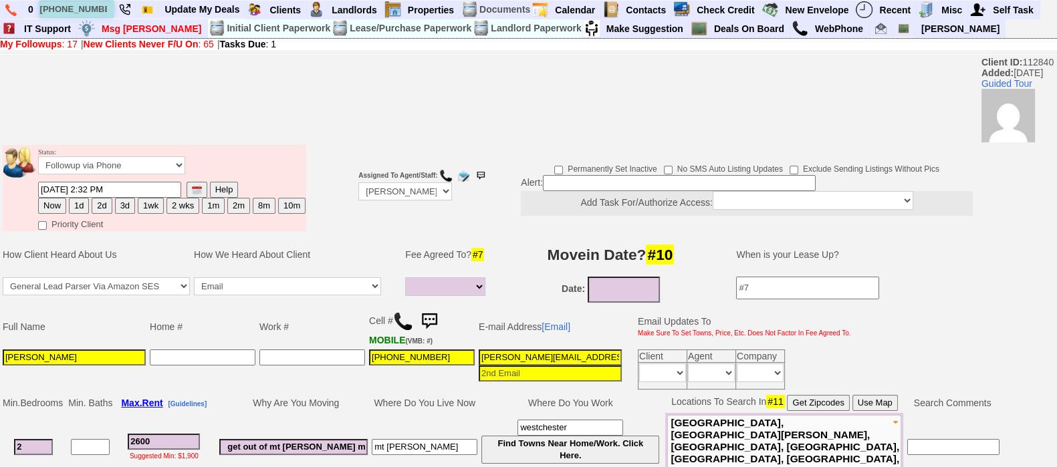
type input "845-323-2407"
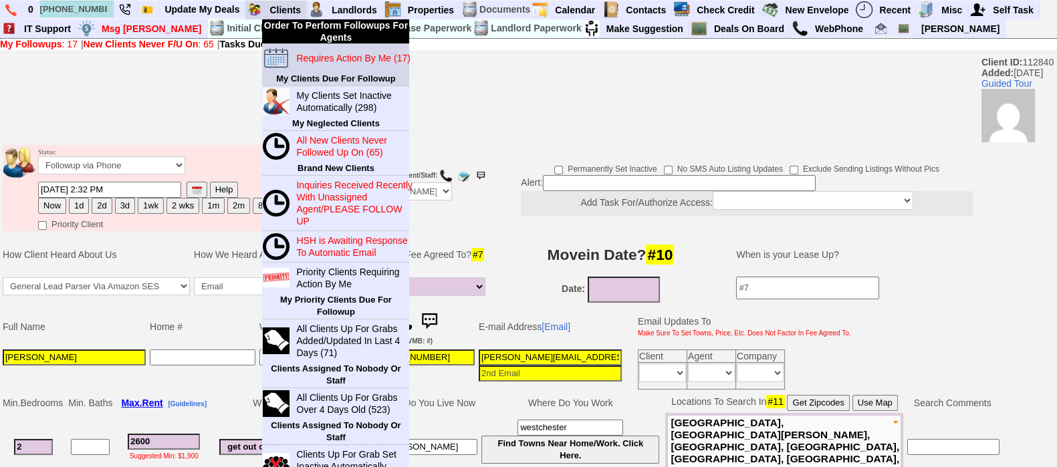
click at [309, 48] on td "Requires Action By Me (17)" at bounding box center [349, 58] width 119 height 28
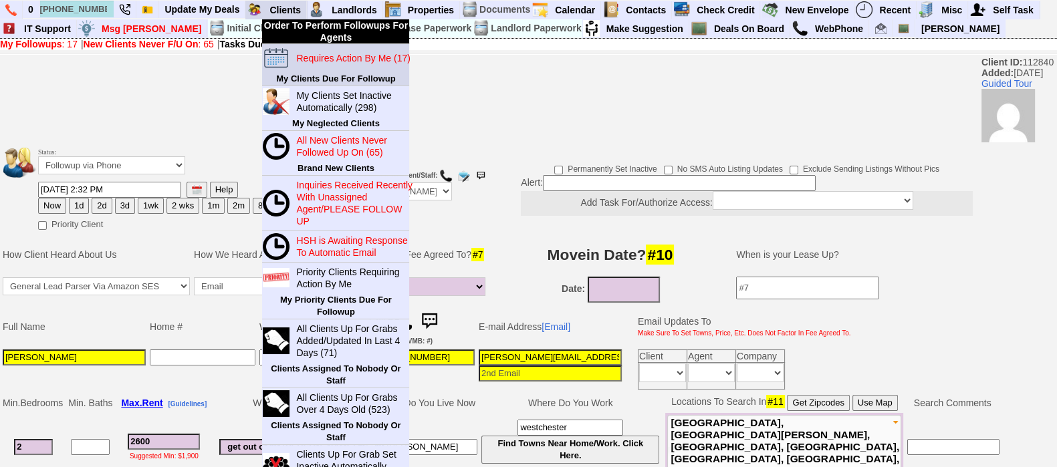
click at [336, 58] on blink "Requires Action By Me (17)" at bounding box center [353, 58] width 114 height 11
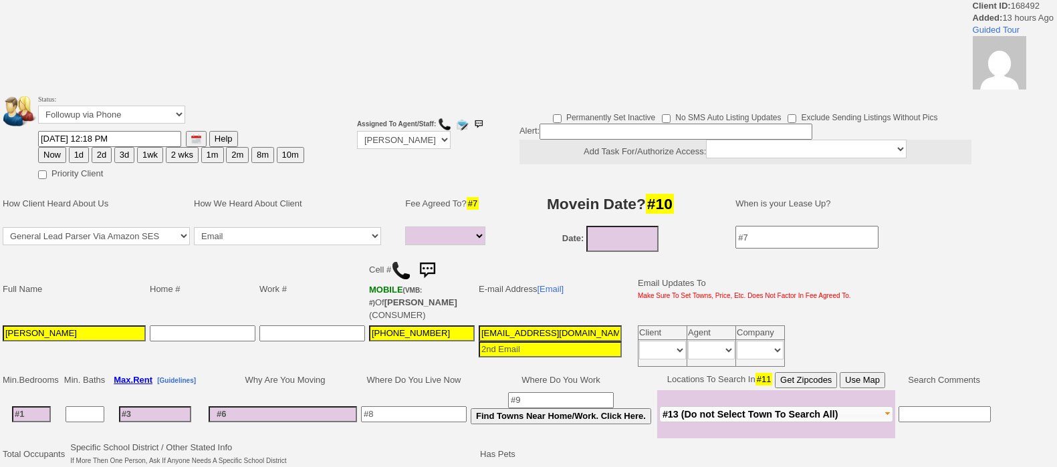
select select
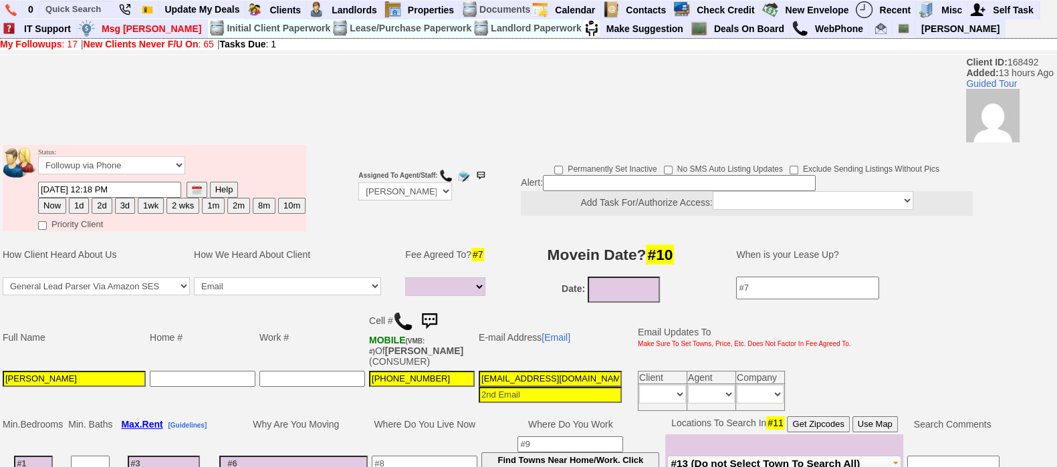
click at [432, 312] on img at bounding box center [429, 321] width 27 height 27
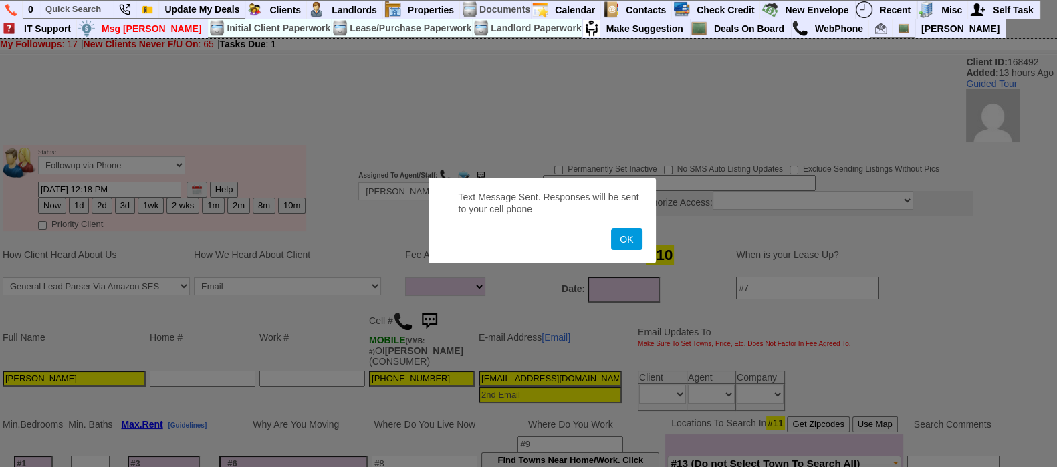
click at [611, 229] on button "OK" at bounding box center [626, 239] width 31 height 21
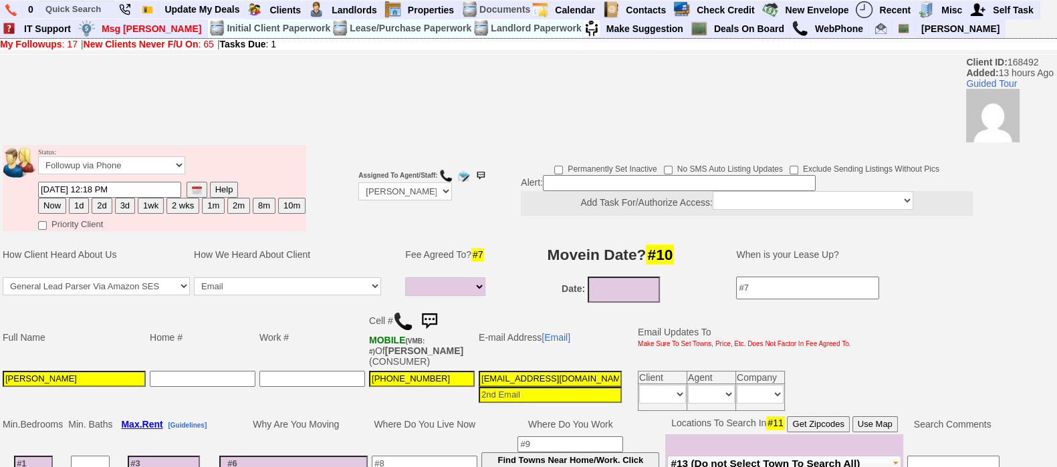
click at [130, 144] on td "Status: Followup via Phone Followup via Email Followup When Section 8 Property …" at bounding box center [158, 188] width 315 height 90
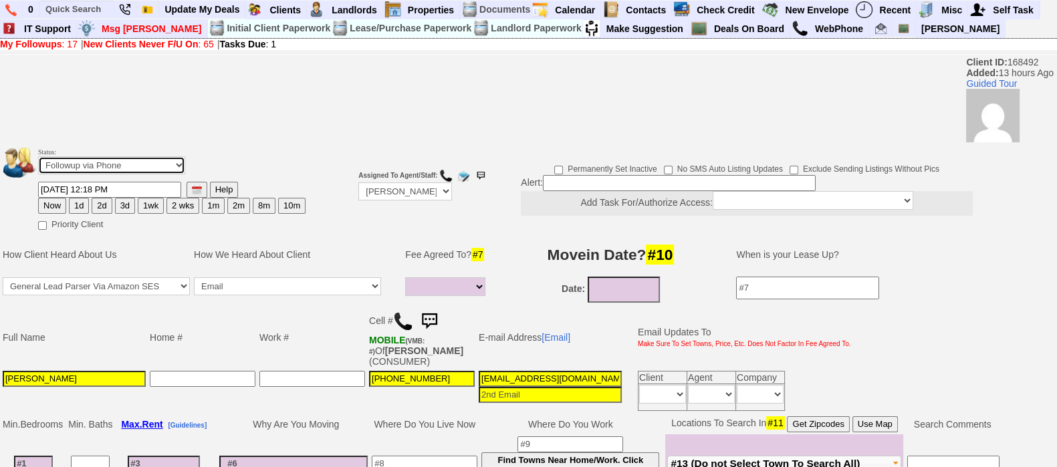
click at [149, 171] on select "Followup via Phone Followup via Email Followup When Section 8 Property Found De…" at bounding box center [111, 165] width 147 height 18
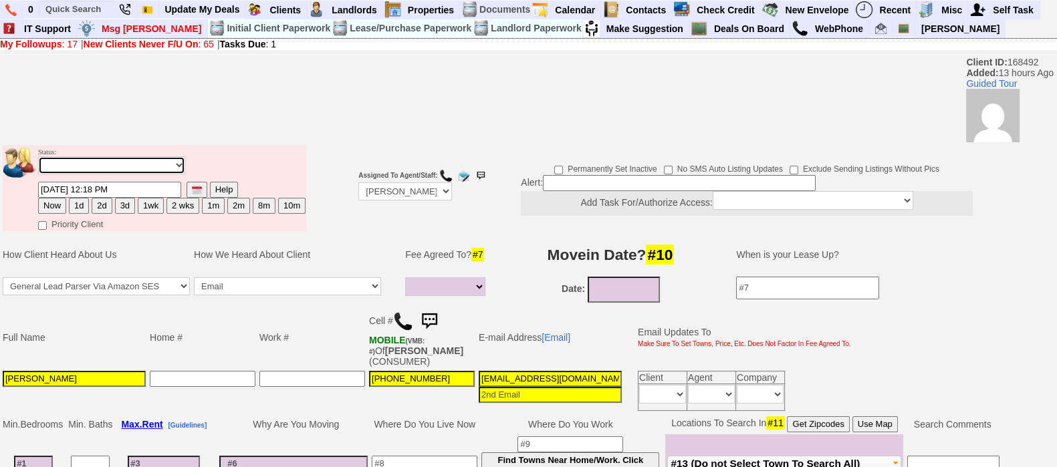
click at [38, 162] on select "Followup via Phone Followup via Email Followup When Section 8 Property Found De…" at bounding box center [111, 165] width 147 height 18
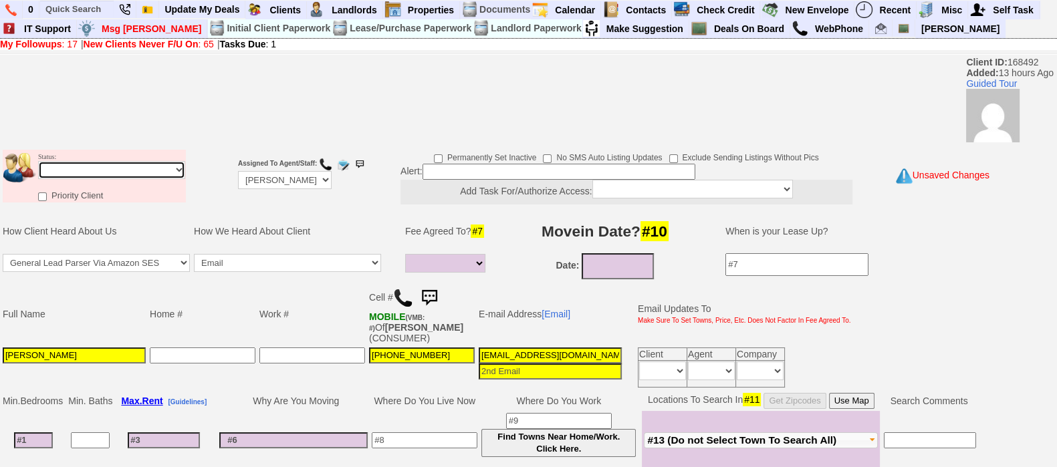
click at [160, 173] on select "Followup via Phone Followup via Email Followup When Section 8 Property Found De…" at bounding box center [111, 170] width 147 height 18
select select "Inactive"
click at [38, 162] on select "Followup via Phone Followup via Email Followup When Section 8 Property Found De…" at bounding box center [111, 170] width 147 height 18
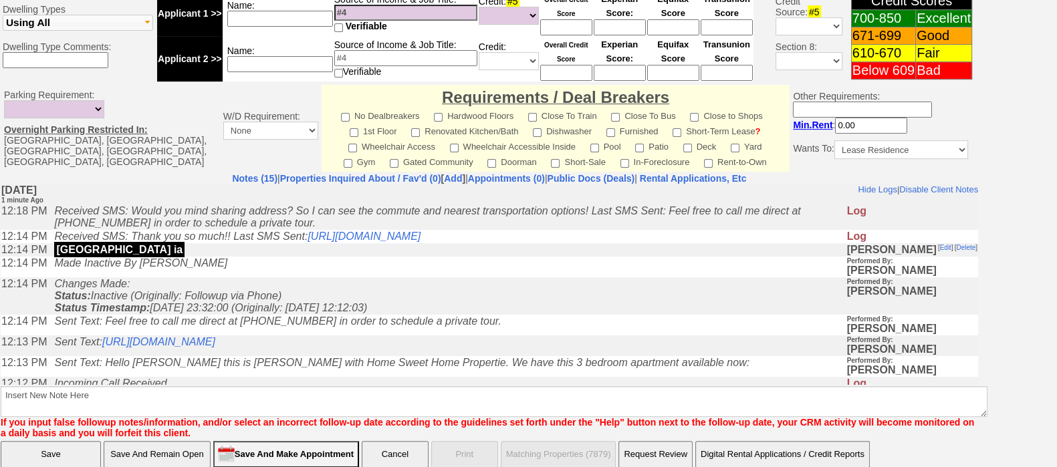
scroll to position [579, 0]
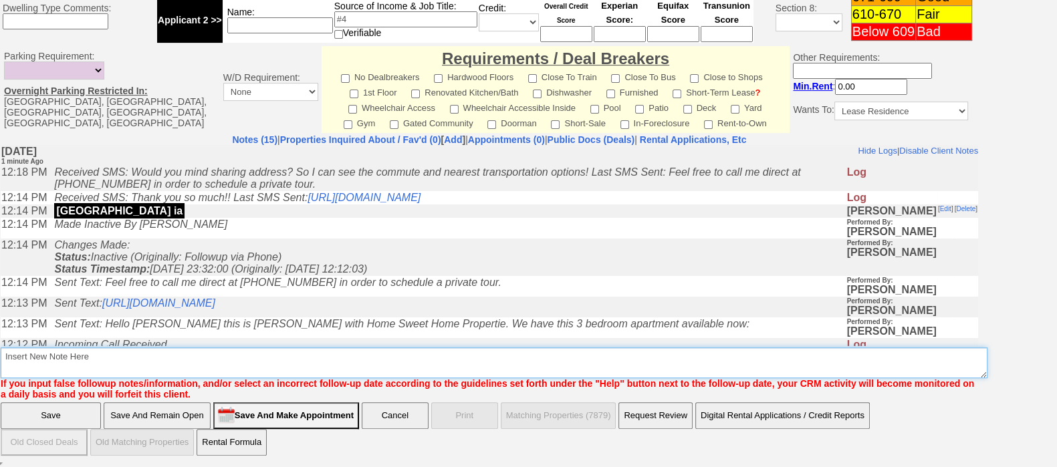
click at [405, 376] on textarea "Insert New Note Here" at bounding box center [494, 363] width 987 height 31
type textarea "ia"
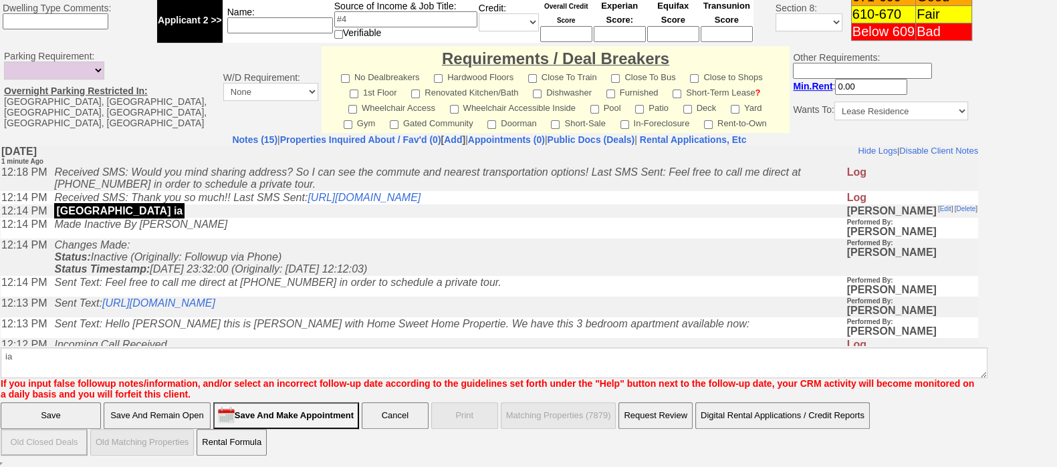
click input "Save" at bounding box center [51, 415] width 100 height 27
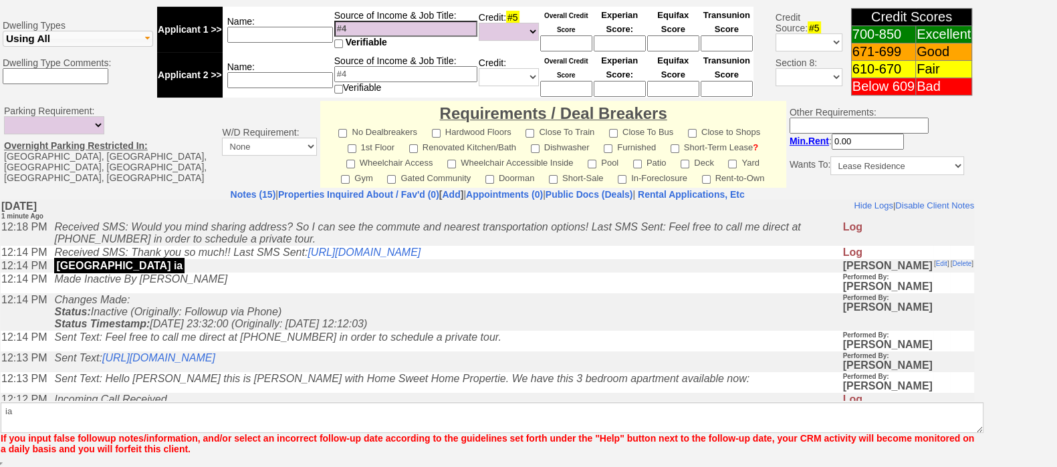
scroll to position [524, 0]
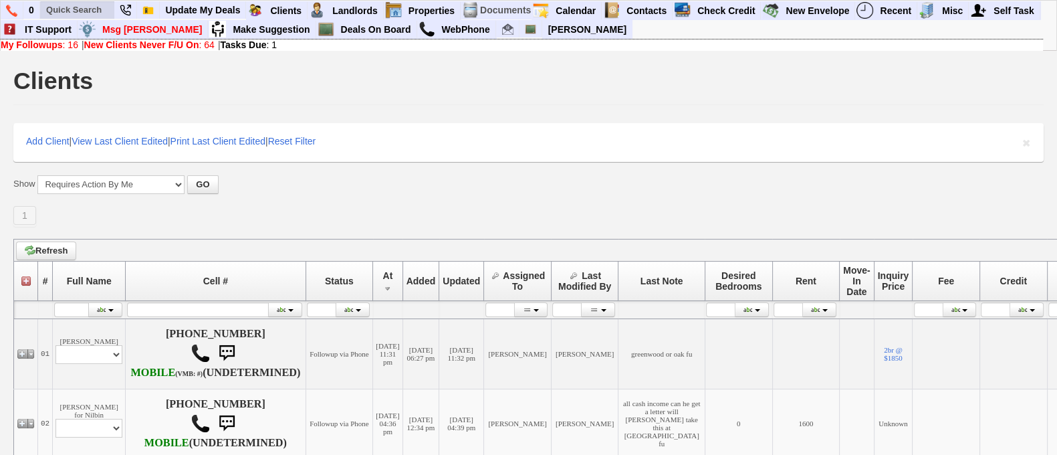
click at [92, 1] on li at bounding box center [77, 10] width 75 height 18
click at [78, 4] on input "d" at bounding box center [78, 9] width 74 height 17
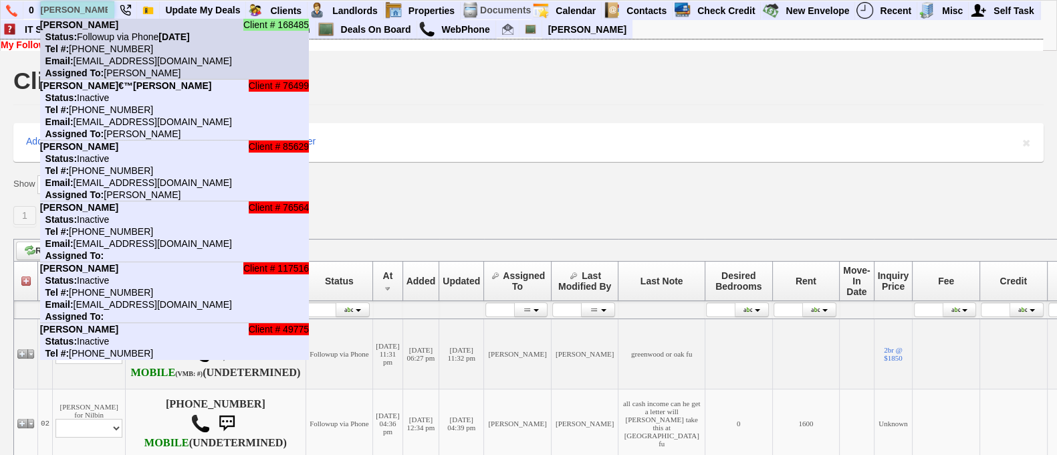
type input "[PERSON_NAME]"
click at [117, 31] on nobr "Status: Followup via Phone [DATE]" at bounding box center [115, 36] width 150 height 11
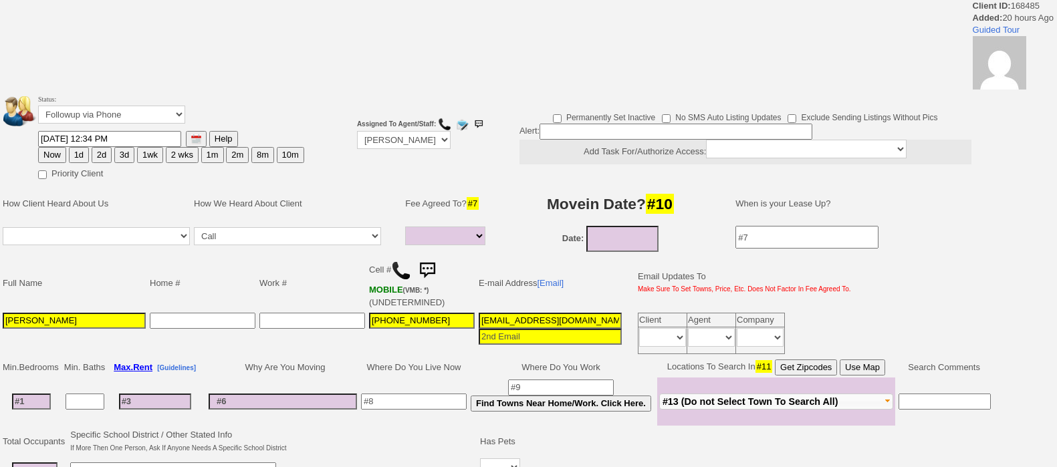
select select
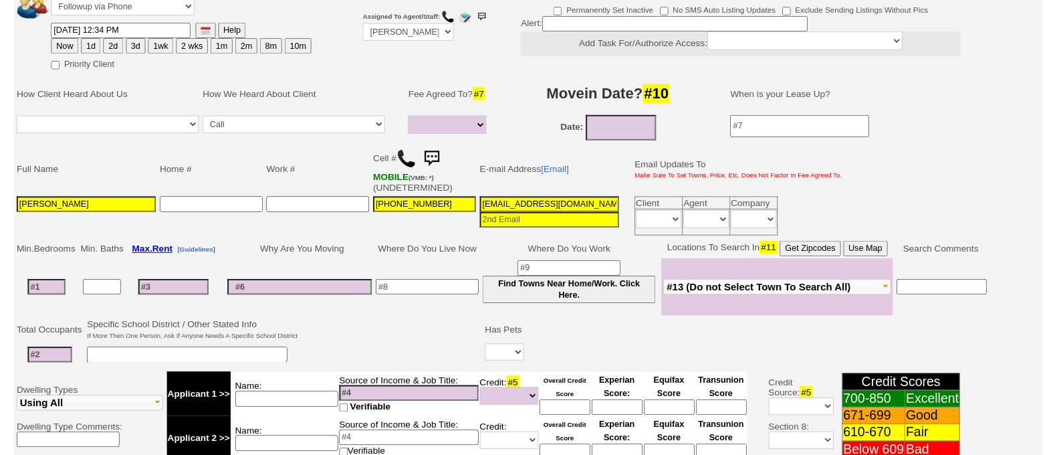
scroll to position [189, 0]
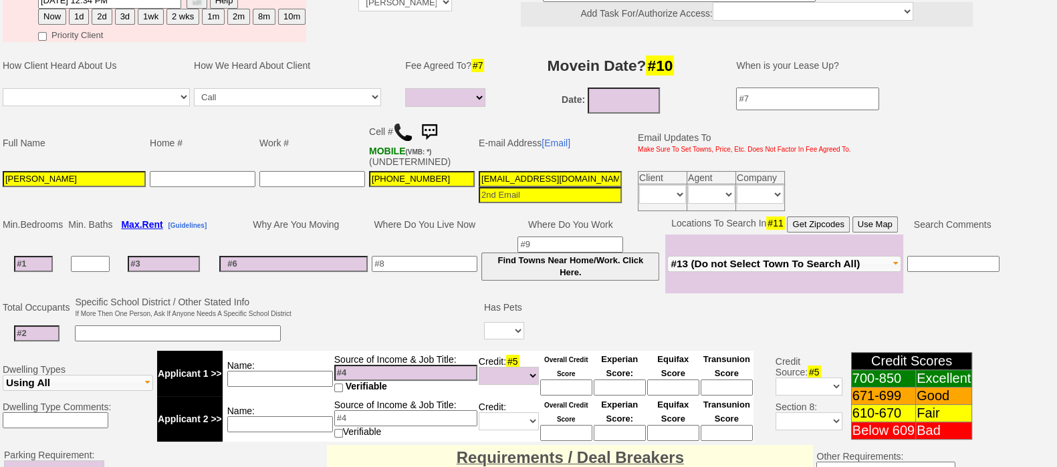
click at [40, 260] on input at bounding box center [33, 264] width 39 height 16
type input "2"
select select
type input "2"
select select
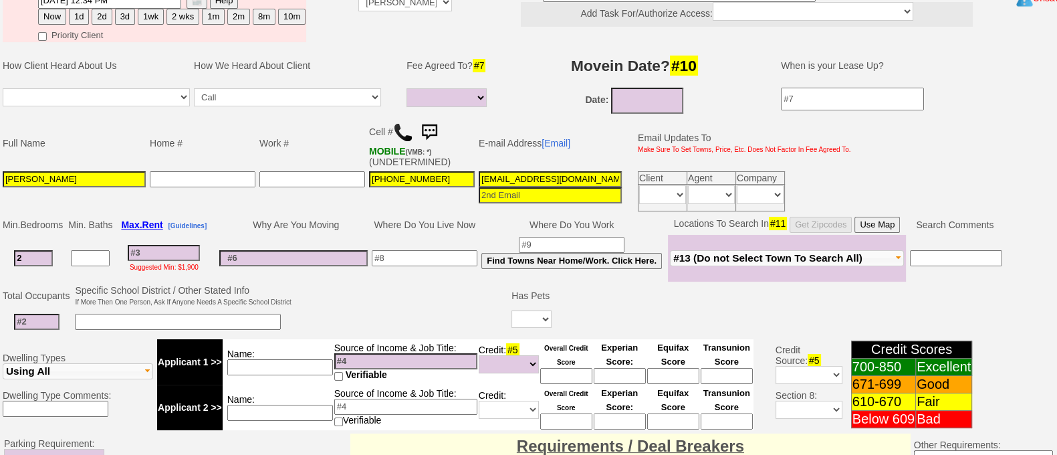
click at [47, 325] on td at bounding box center [37, 321] width 72 height 27
click at [47, 325] on input at bounding box center [36, 321] width 45 height 16
type input "2"
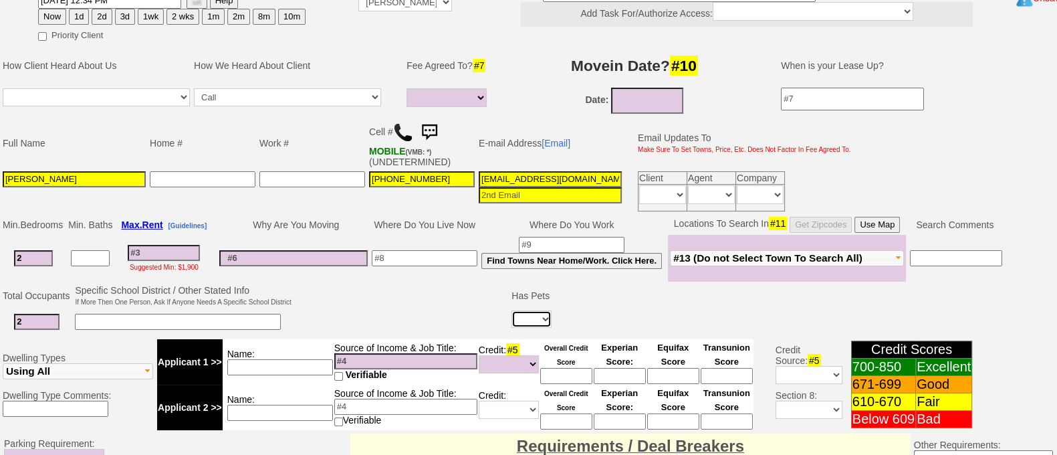
click at [527, 313] on select "Yes No" at bounding box center [531, 318] width 40 height 17
select select "No"
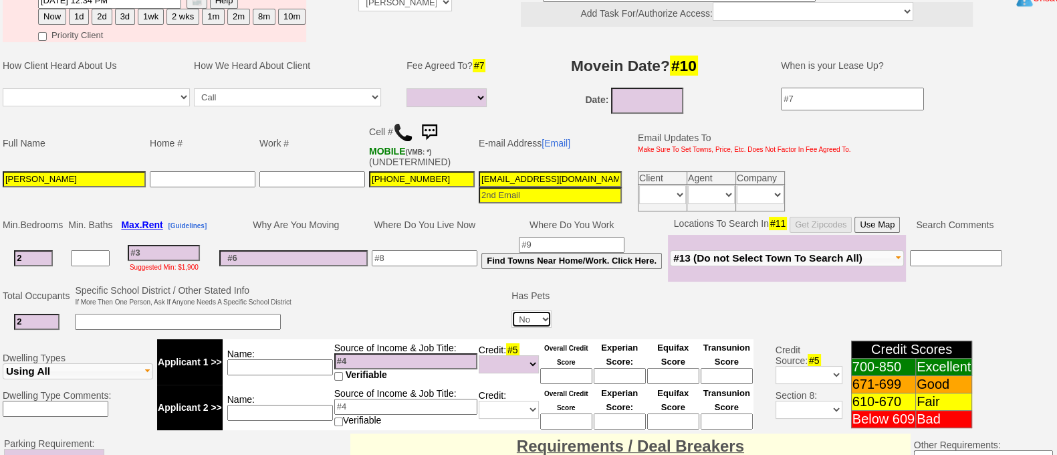
click at [511, 310] on select "Yes No" at bounding box center [531, 318] width 40 height 17
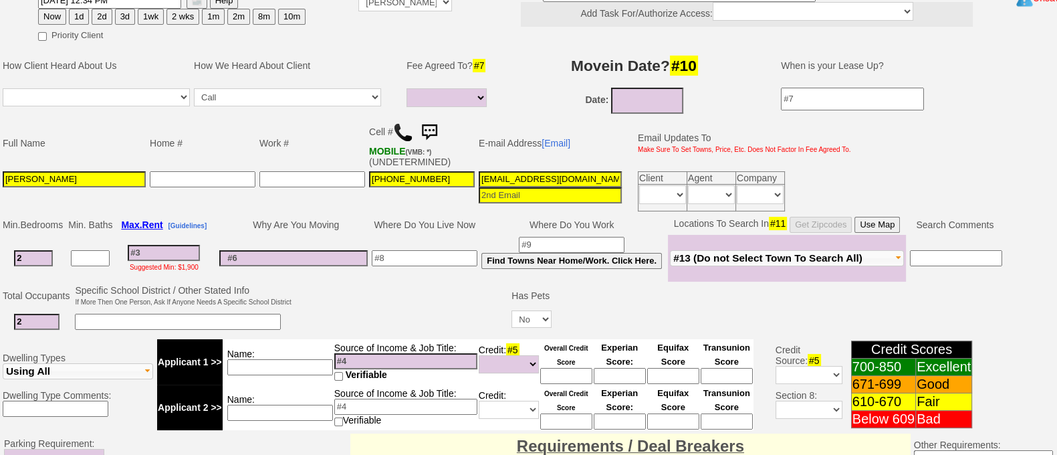
click at [441, 260] on input at bounding box center [425, 258] width 106 height 16
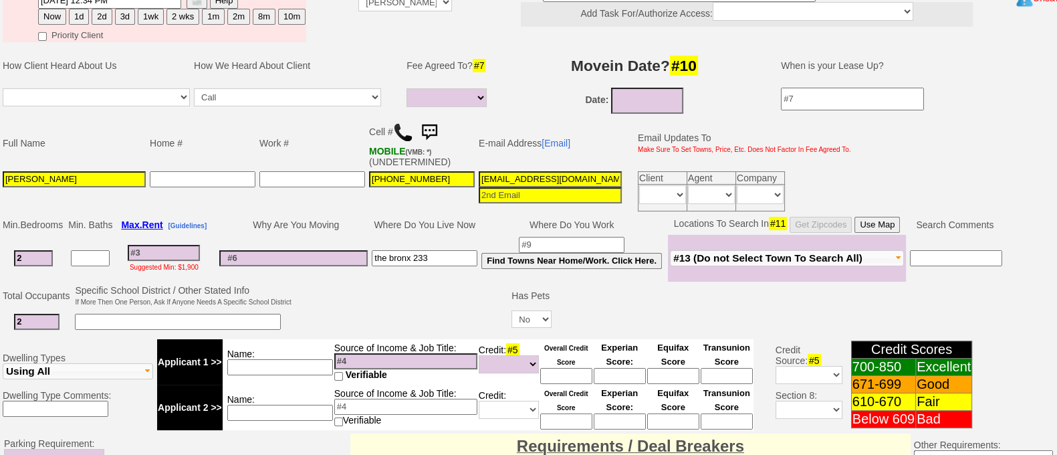
type input "the bronx 233"
drag, startPoint x: 180, startPoint y: 242, endPoint x: 188, endPoint y: 248, distance: 10.0
click at [188, 248] on td "Suggested Min: $1,900" at bounding box center [163, 258] width 99 height 47
click at [188, 248] on input at bounding box center [164, 253] width 72 height 16
type input "2"
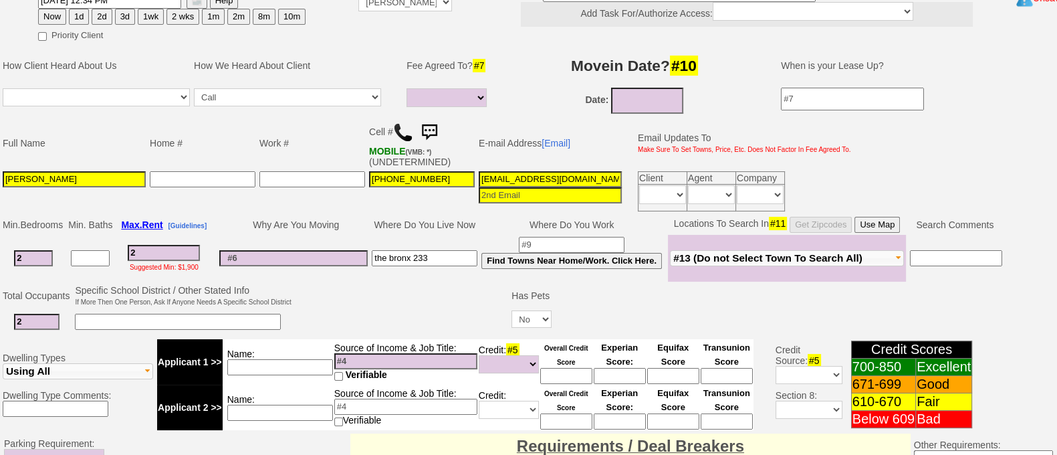
select select
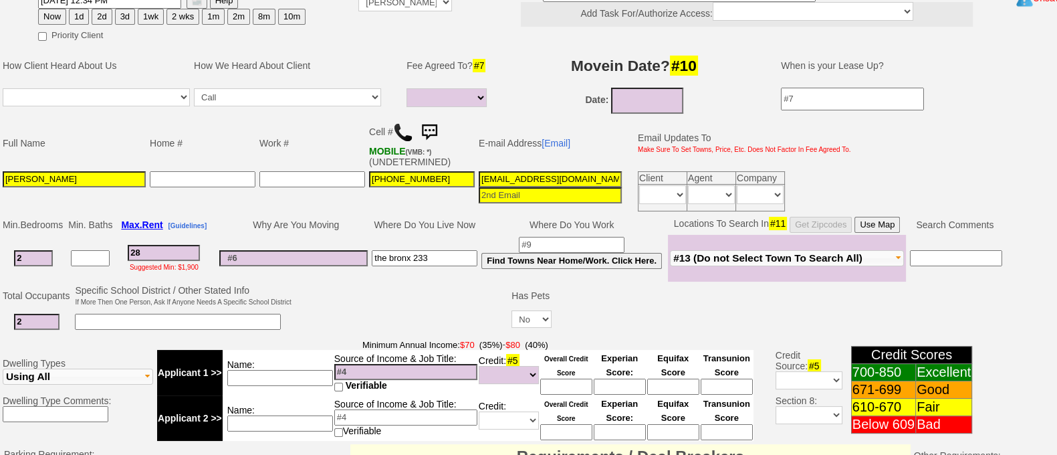
type input "280"
select select
type input "2800"
select select
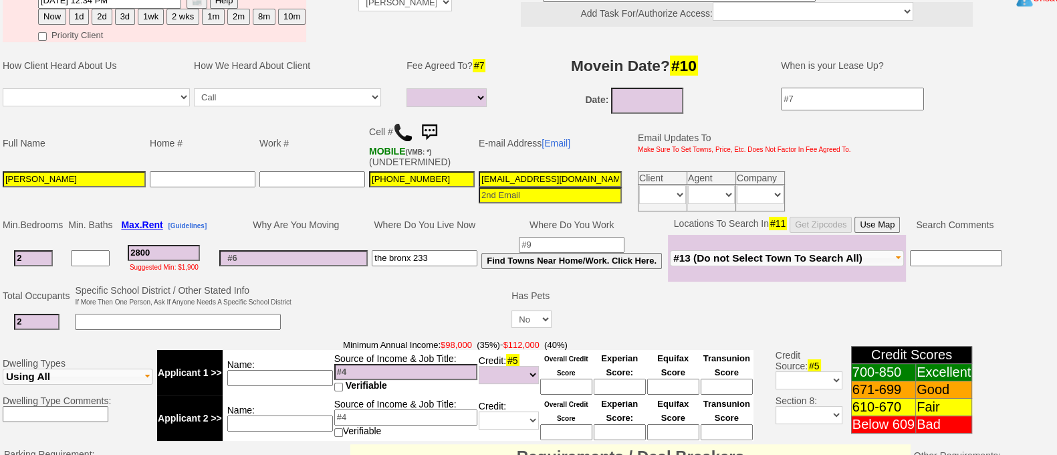
type input "2800"
select select
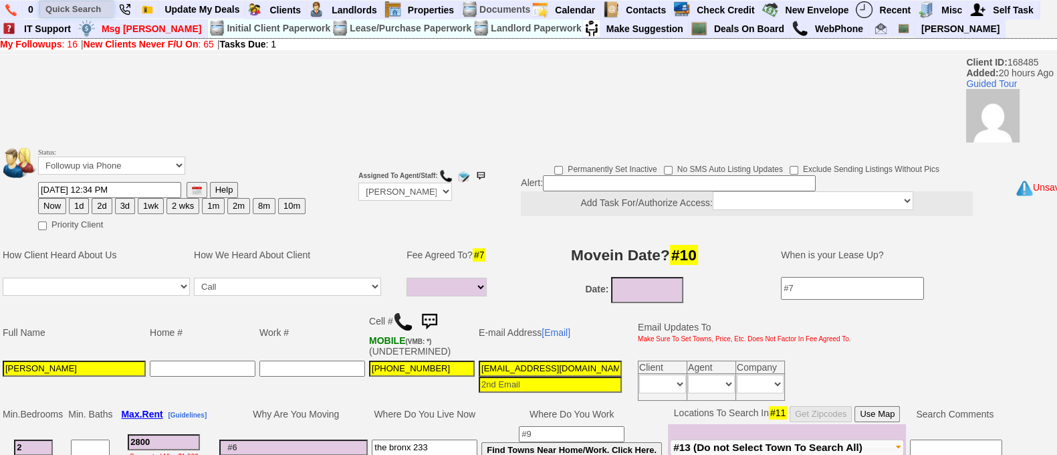
click at [102, 7] on input "text" at bounding box center [77, 9] width 74 height 17
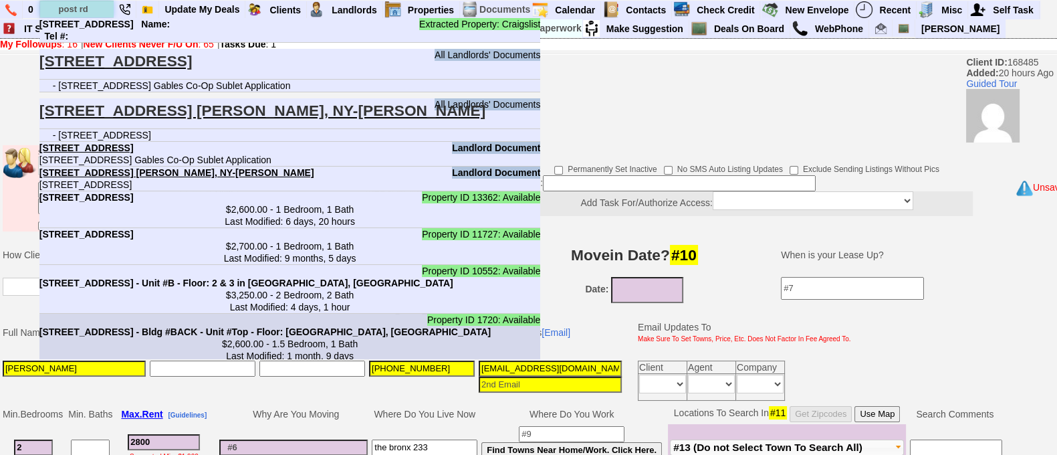
type input "post rd"
click at [276, 338] on center "$2,600.00 - 1.5 Bedroom, 1 Bath Last Modified: 1 month, 9 days" at bounding box center [289, 350] width 501 height 24
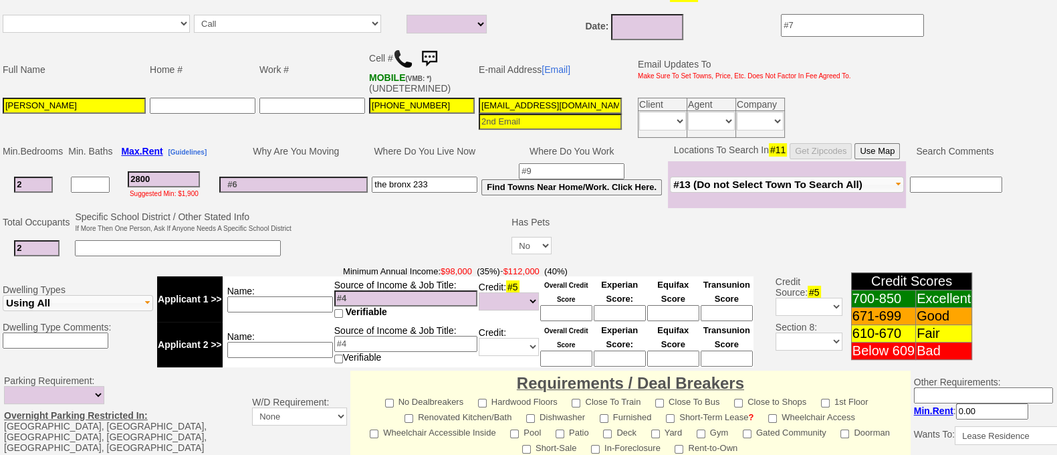
scroll to position [310, 0]
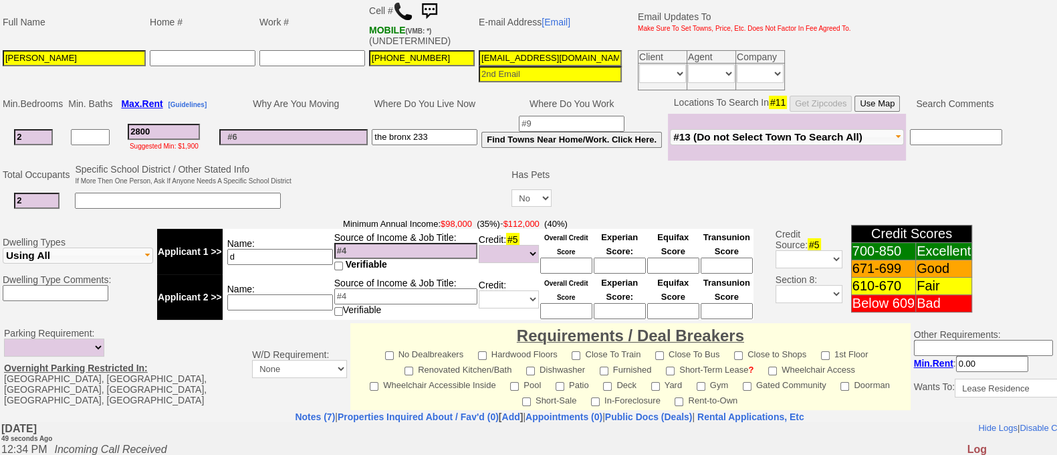
click at [292, 258] on input "d" at bounding box center [280, 257] width 106 height 16
type input "[PERSON_NAME]"
click at [406, 251] on input at bounding box center [405, 251] width 143 height 16
type input "lyft 80k"
click at [283, 259] on input "[PERSON_NAME]" at bounding box center [280, 257] width 106 height 16
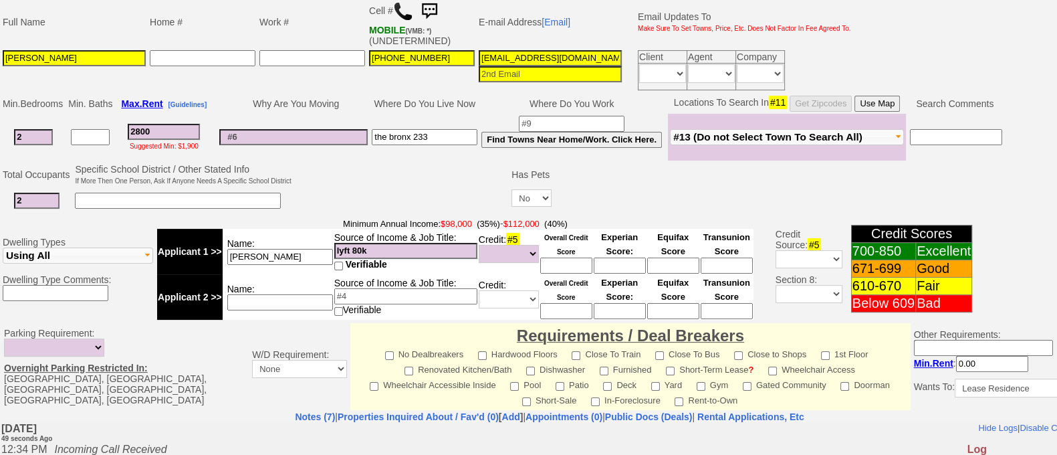
type input "[PERSON_NAME]"
click at [351, 251] on input "lyft 80k" at bounding box center [405, 251] width 143 height 16
type input "80k"
click at [164, 197] on input at bounding box center [178, 201] width 206 height 16
type input "daughter"
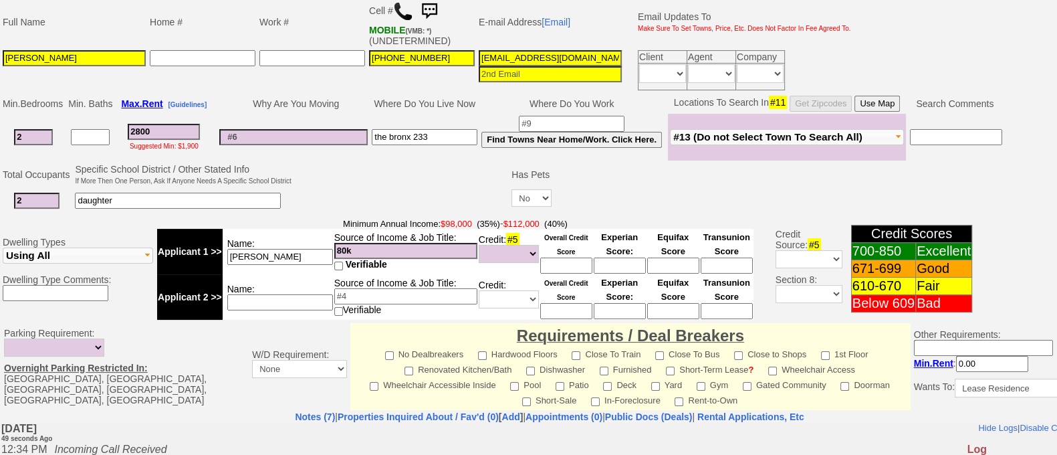
click at [267, 310] on input at bounding box center [280, 302] width 106 height 16
click at [300, 257] on input "[PERSON_NAME]" at bounding box center [280, 257] width 106 height 16
click at [344, 253] on input "80k" at bounding box center [405, 251] width 143 height 16
click at [348, 253] on input "1115k" at bounding box center [405, 251] width 143 height 16
type input "115k"
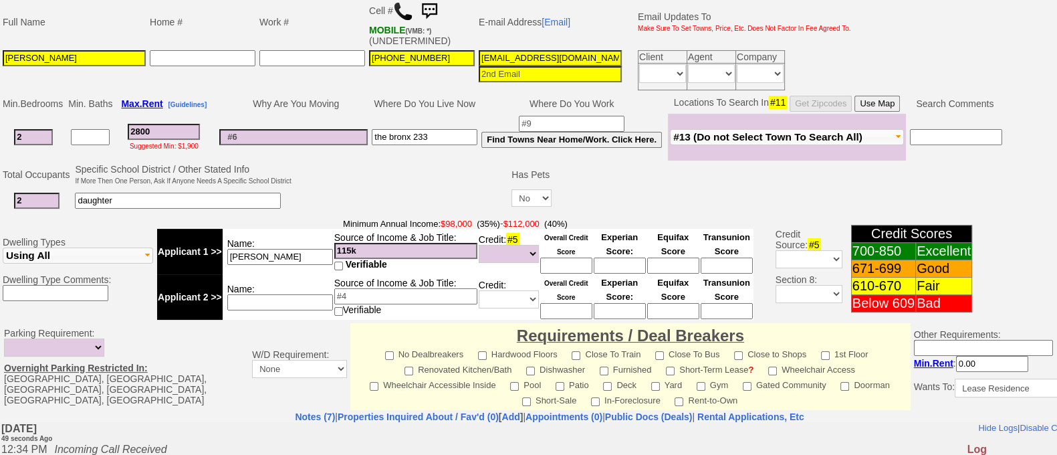
click at [203, 206] on input "daughter" at bounding box center [178, 201] width 206 height 16
click at [571, 265] on input at bounding box center [566, 265] width 52 height 16
click at [565, 272] on input at bounding box center [566, 265] width 52 height 16
type input "720"
click at [274, 135] on input at bounding box center [293, 137] width 148 height 16
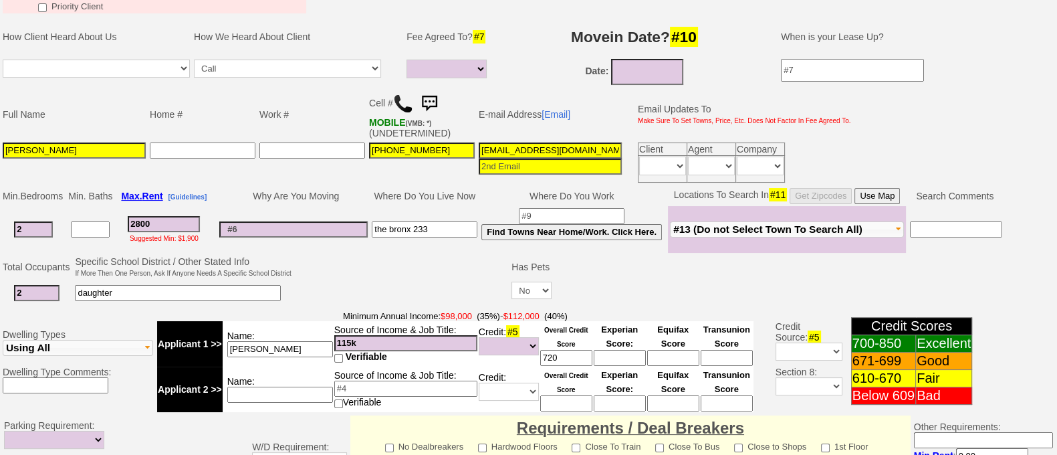
scroll to position [214, 0]
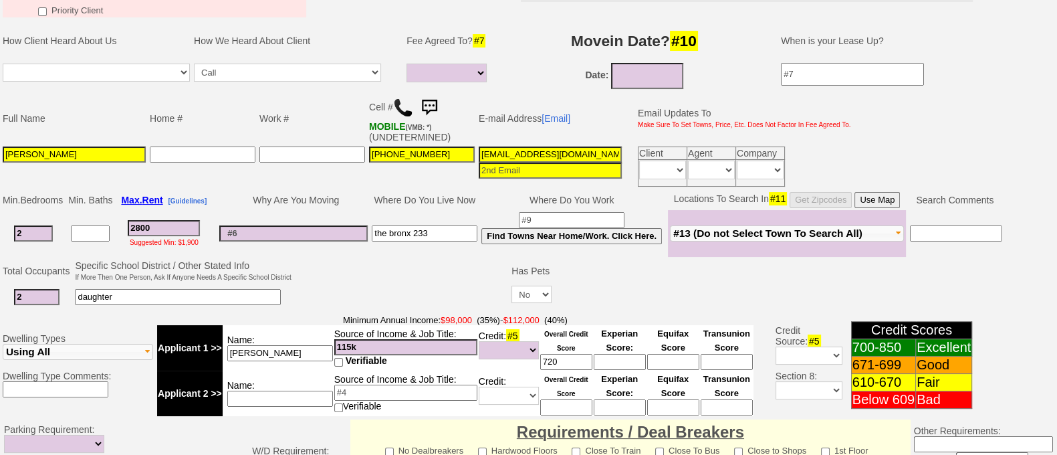
click at [644, 70] on input at bounding box center [647, 76] width 72 height 26
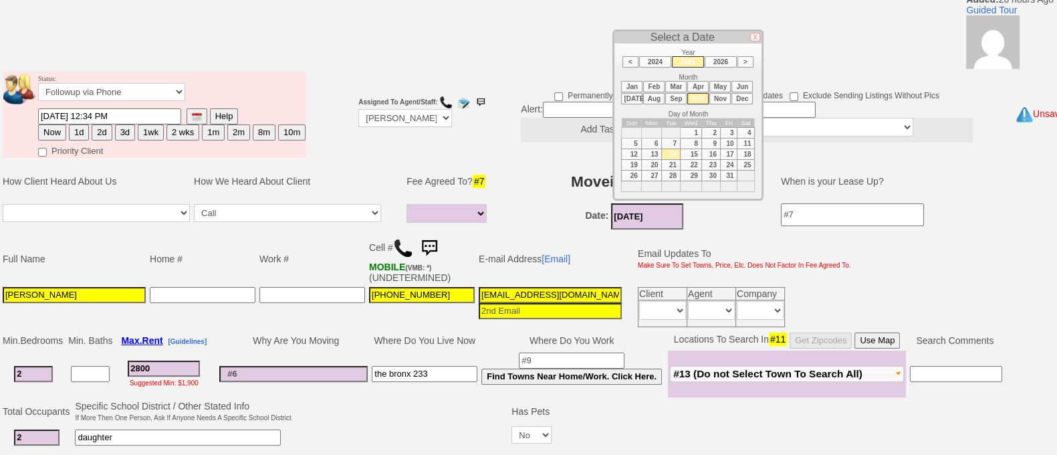
scroll to position [72, 0]
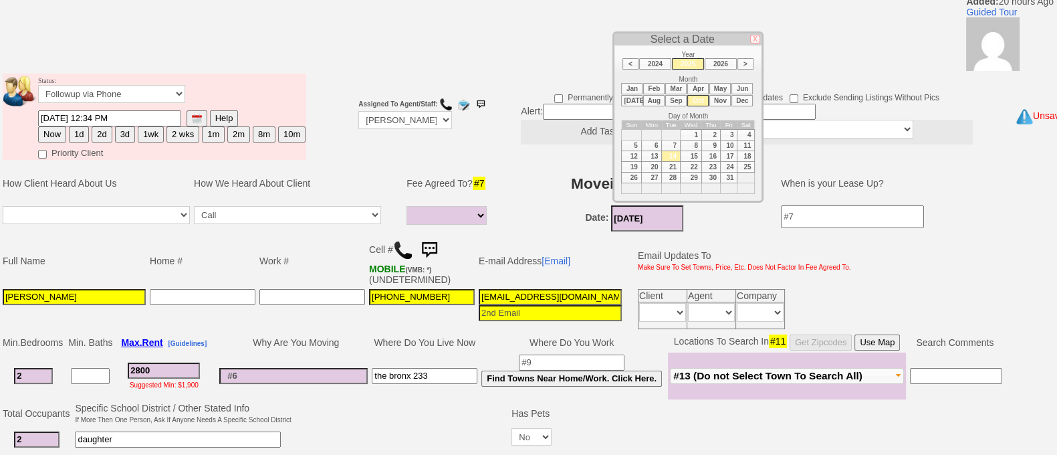
click at [719, 100] on li "Nov" at bounding box center [719, 100] width 21 height 11
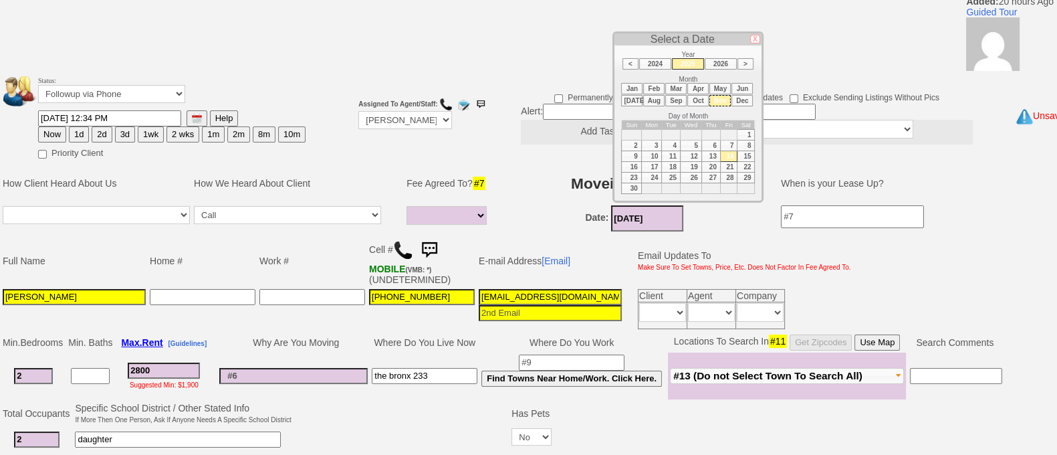
click at [748, 130] on td "1" at bounding box center [745, 134] width 17 height 11
type input "11/01/2025"
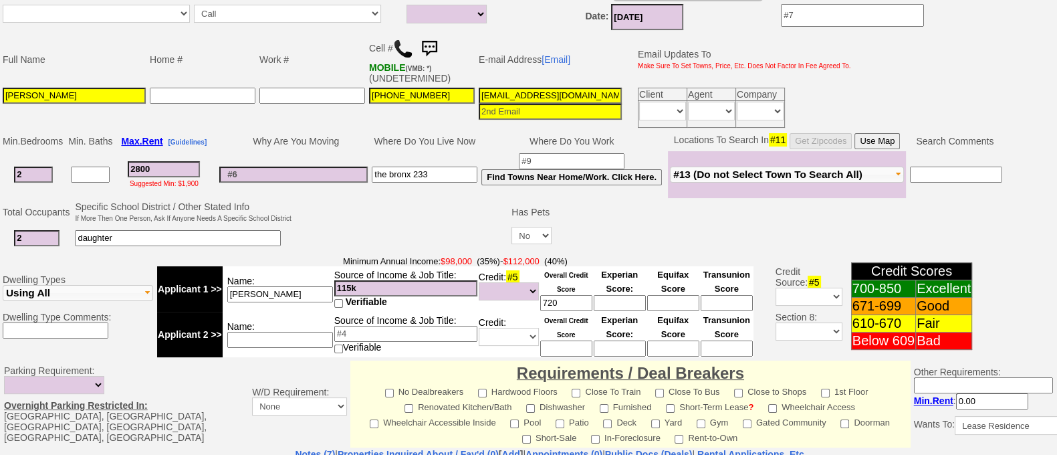
scroll to position [162, 0]
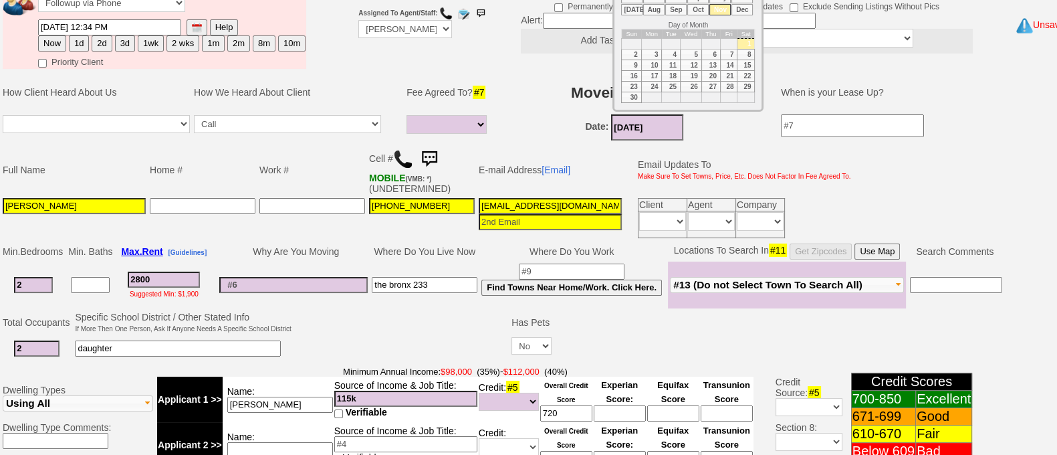
click at [293, 279] on input at bounding box center [293, 285] width 148 height 16
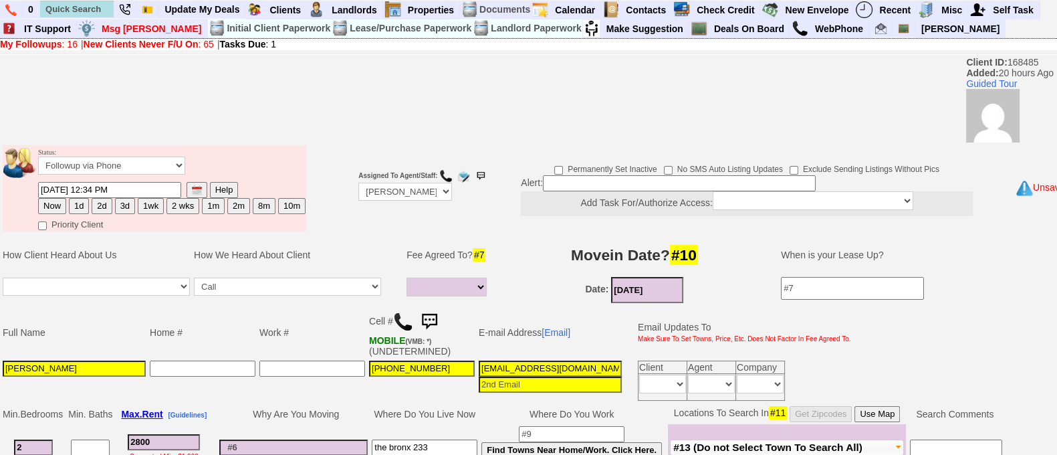
scroll to position [596, 0]
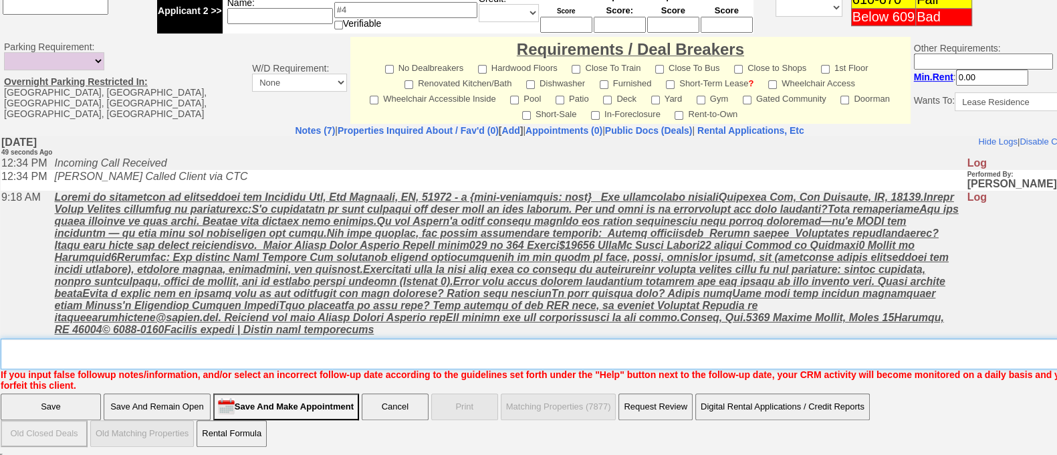
click at [555, 353] on textarea "Insert New Note Here" at bounding box center [554, 353] width 1107 height 31
type textarea "n"
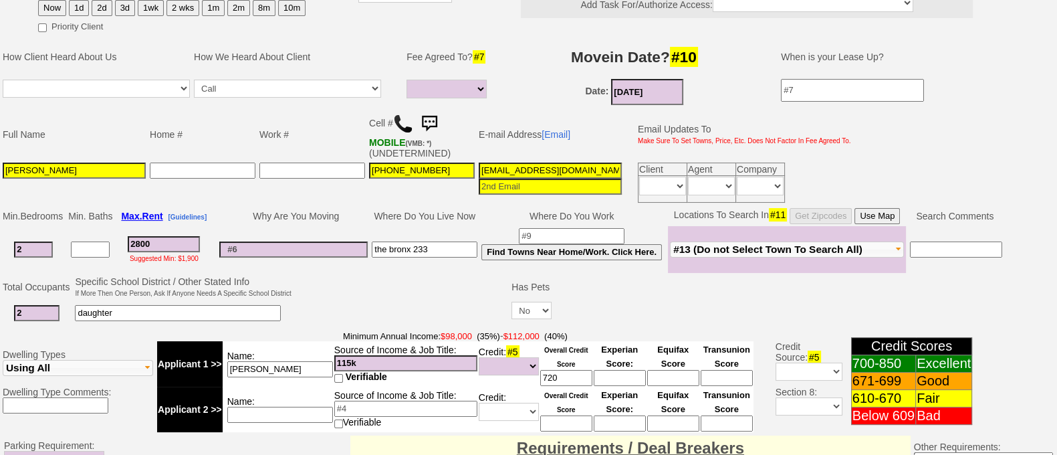
scroll to position [0, 0]
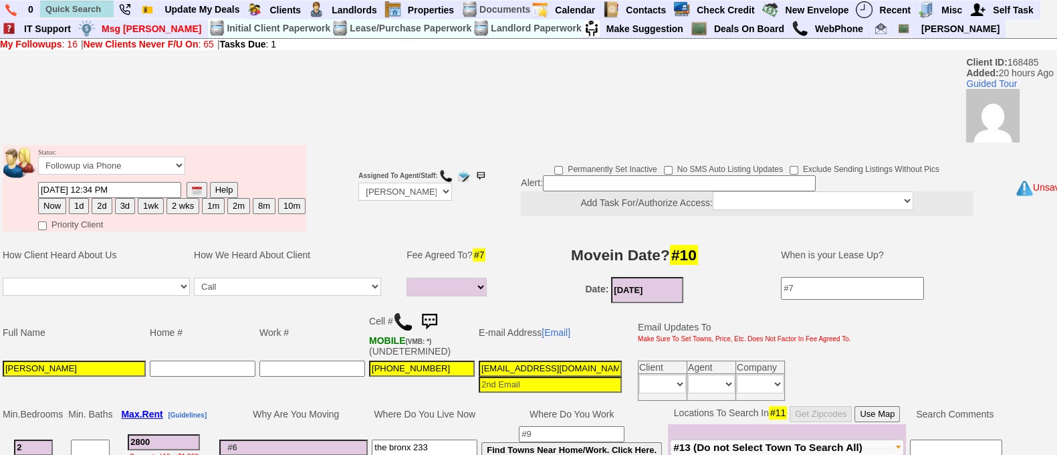
type textarea "post rd tomorrow morning"
click at [78, 212] on button "1d" at bounding box center [79, 206] width 20 height 16
type input "10/15/2025 12:35 PM"
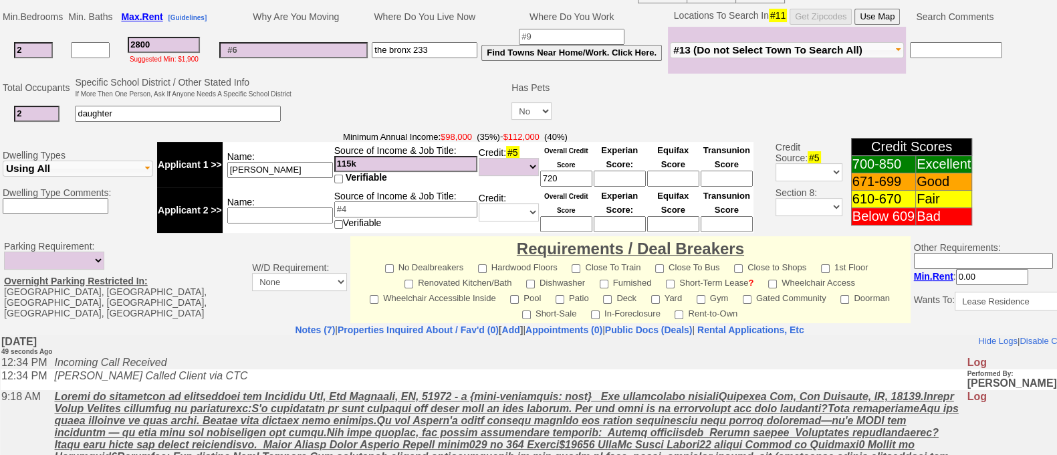
scroll to position [596, 0]
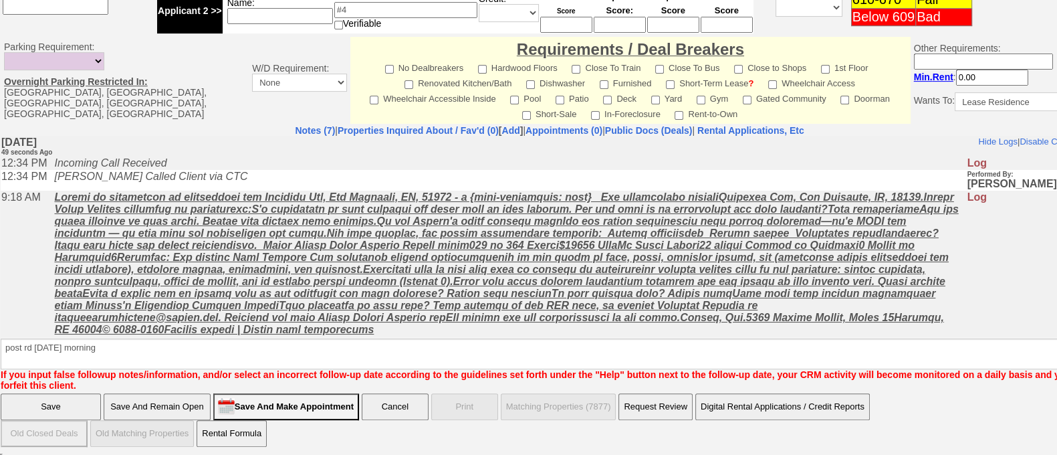
click at [177, 406] on input "Save And Remain Open" at bounding box center [157, 406] width 107 height 27
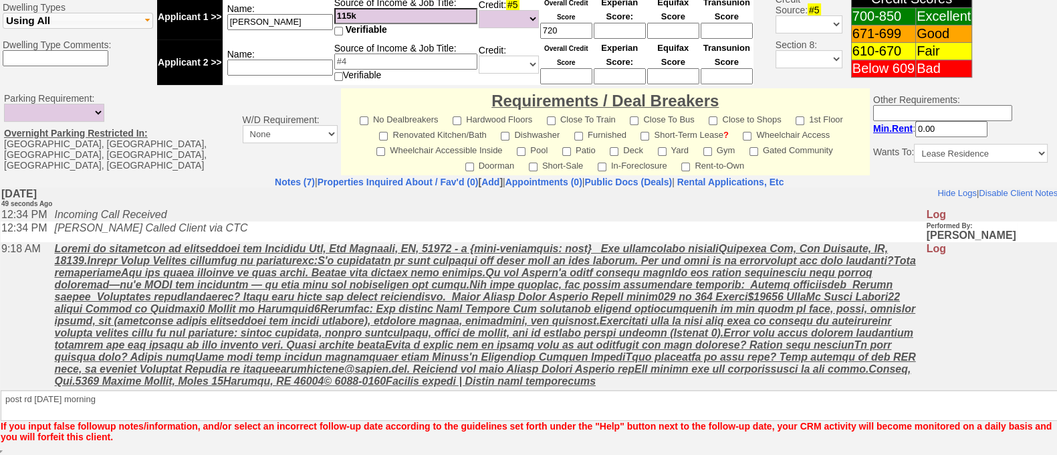
scroll to position [547, 0]
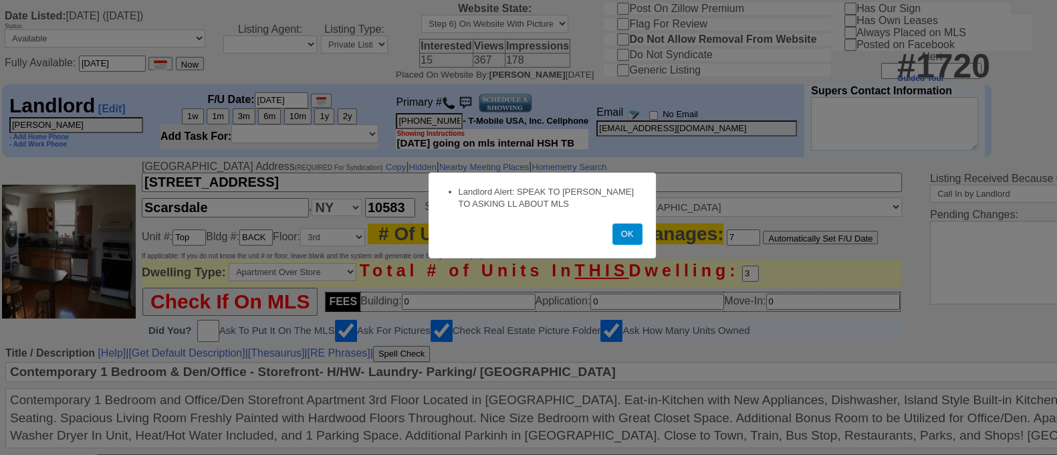
click at [625, 233] on button "OK" at bounding box center [627, 233] width 30 height 21
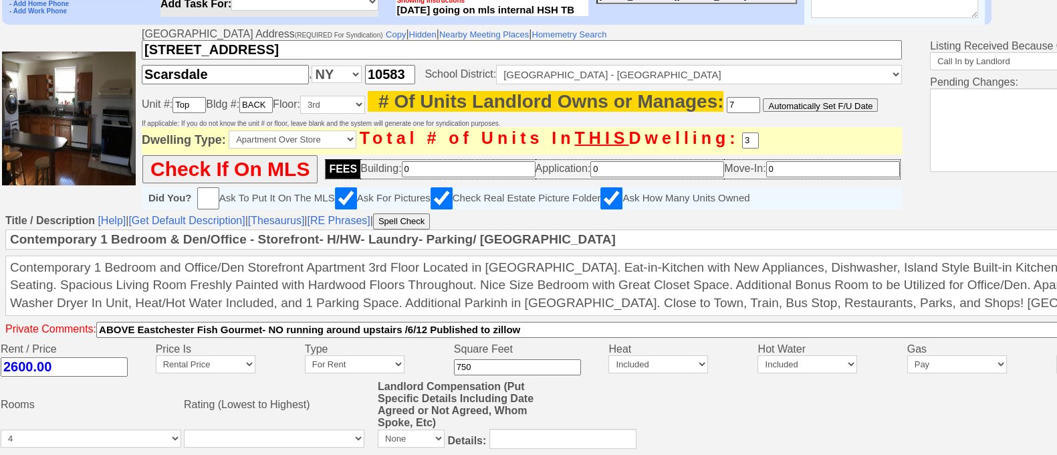
click at [17, 362] on input "2600.00" at bounding box center [64, 366] width 127 height 19
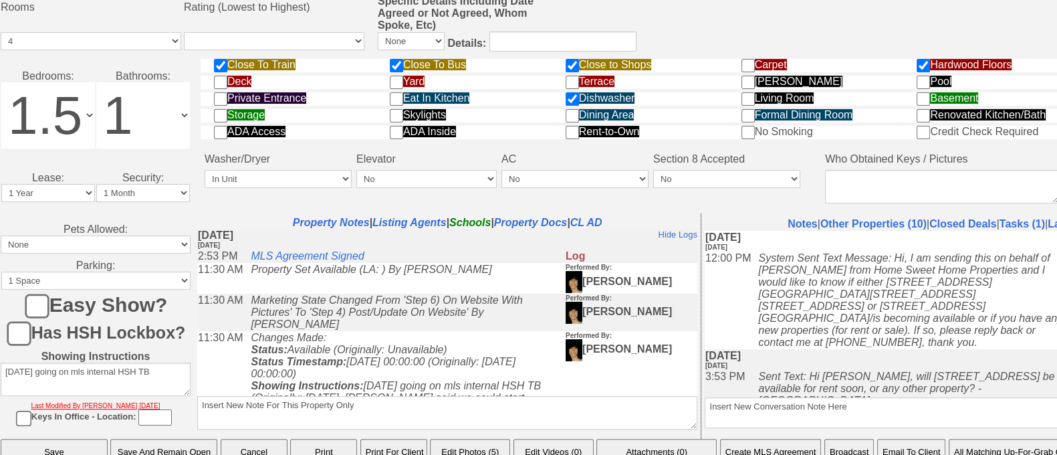
scroll to position [654, 0]
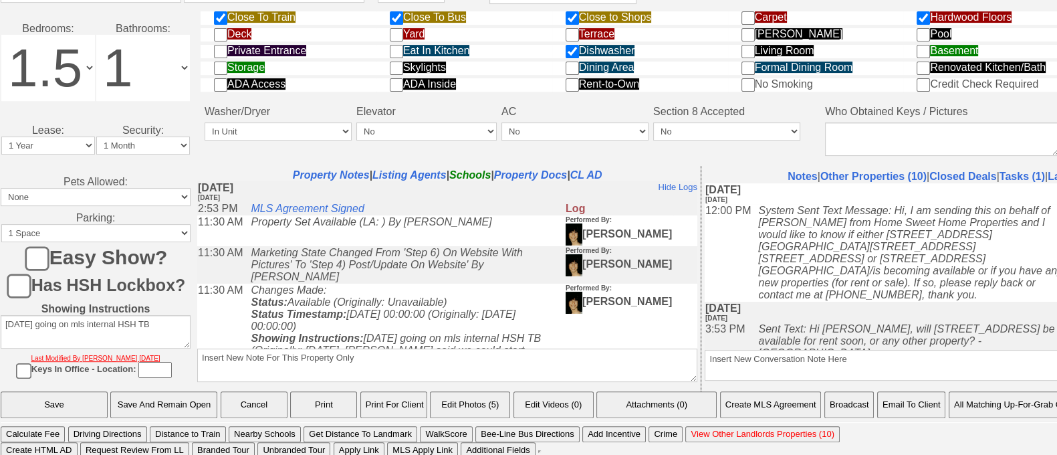
type input "2800.00"
click at [174, 400] on input "Save And Remain Open" at bounding box center [163, 404] width 107 height 27
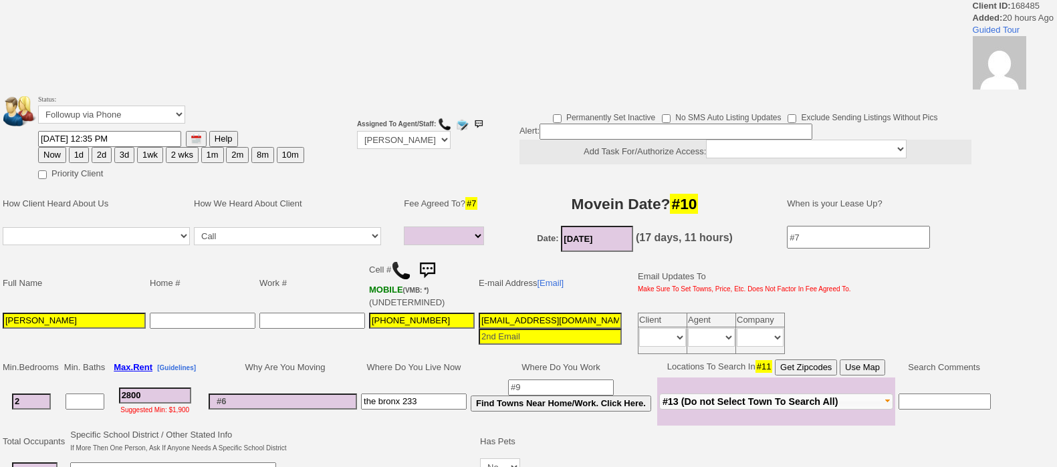
select select
